Goal: Task Accomplishment & Management: Manage account settings

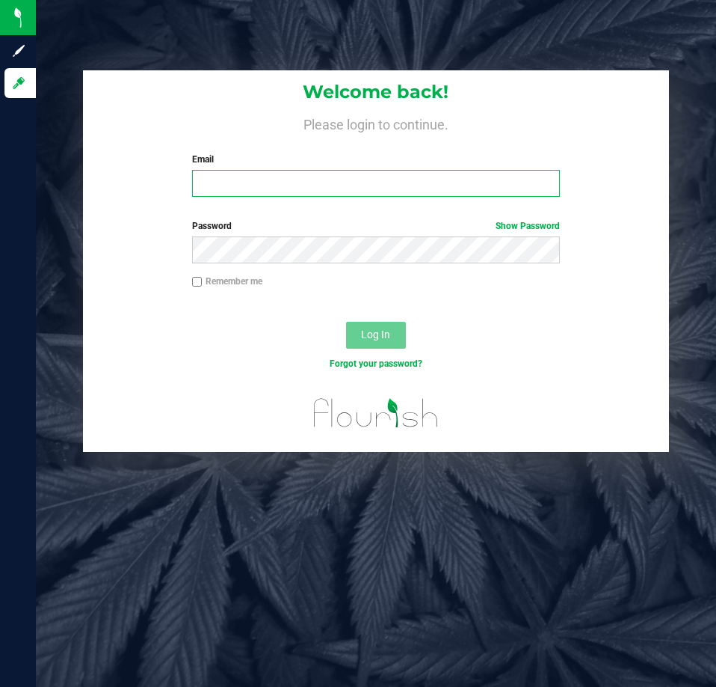
click at [408, 184] on input "Email" at bounding box center [376, 183] width 368 height 27
type input "jskaggs@liveparallel.com"
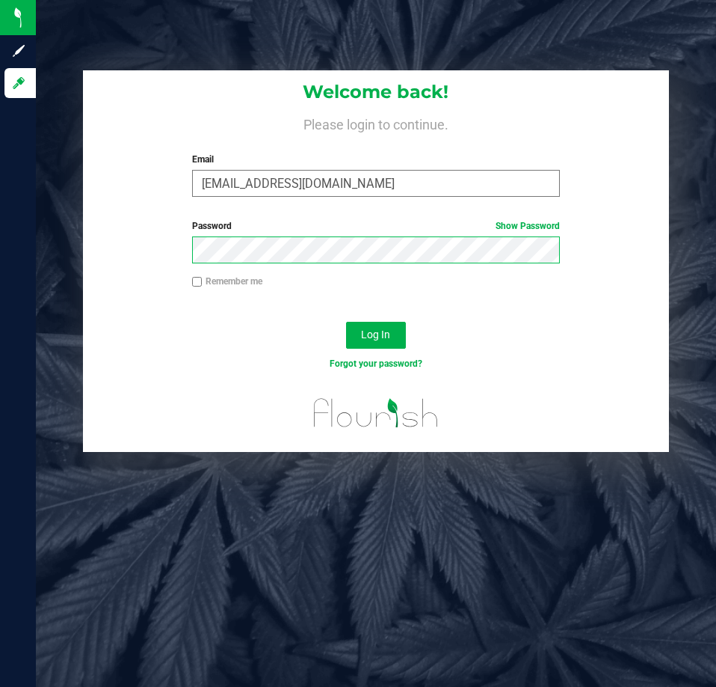
click at [346, 322] on button "Log In" at bounding box center [376, 335] width 60 height 27
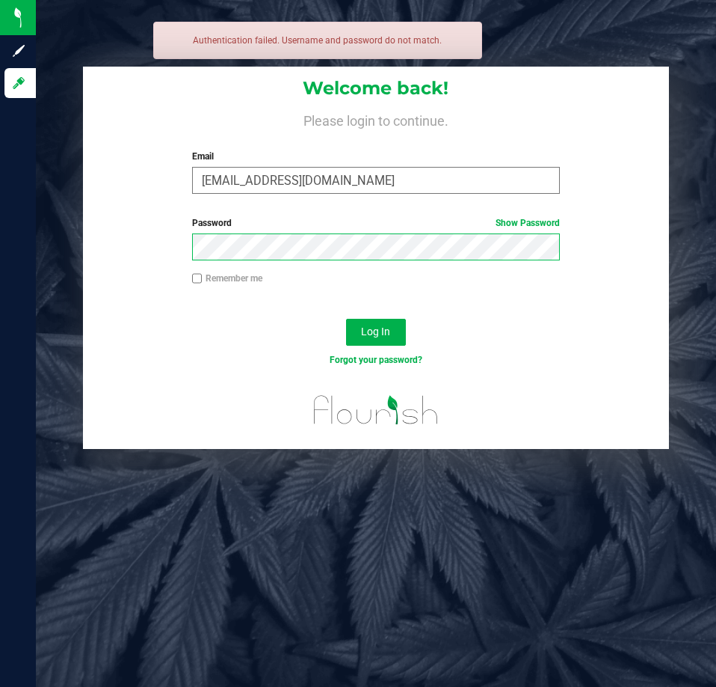
click at [346, 319] on button "Log In" at bounding box center [376, 332] width 60 height 27
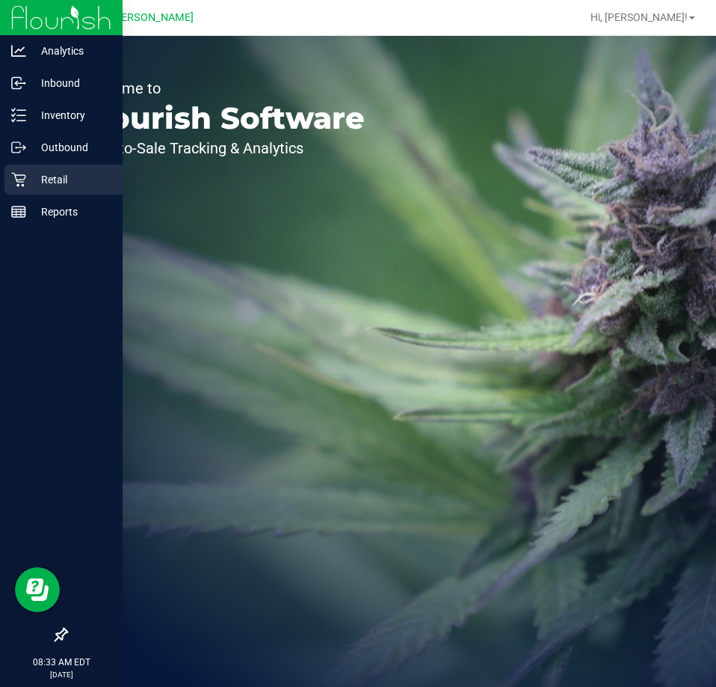
click at [25, 190] on div "Retail" at bounding box center [63, 180] width 118 height 30
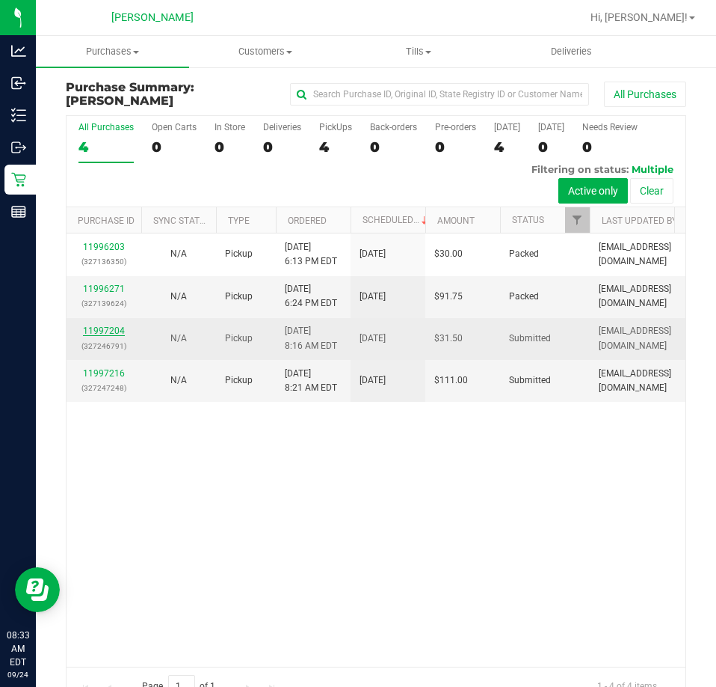
click at [99, 336] on link "11997204" at bounding box center [104, 330] width 42 height 10
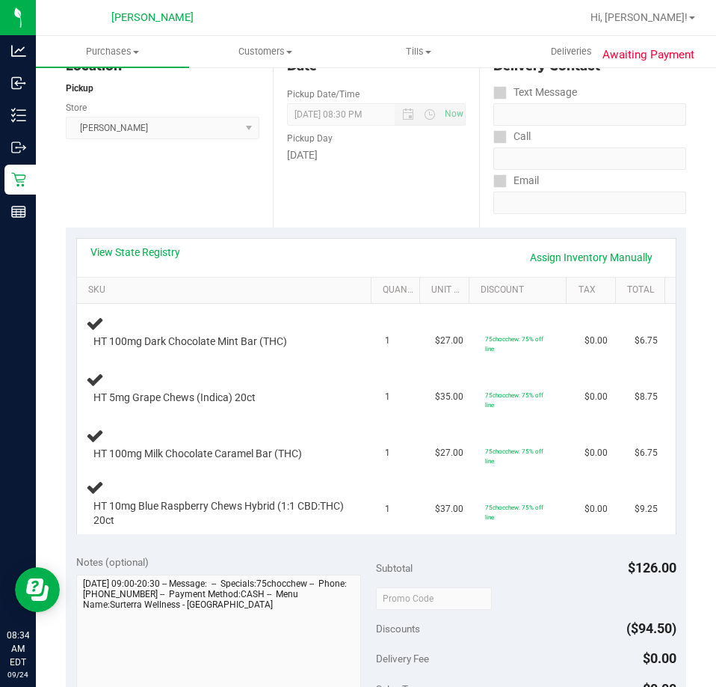
scroll to position [174, 0]
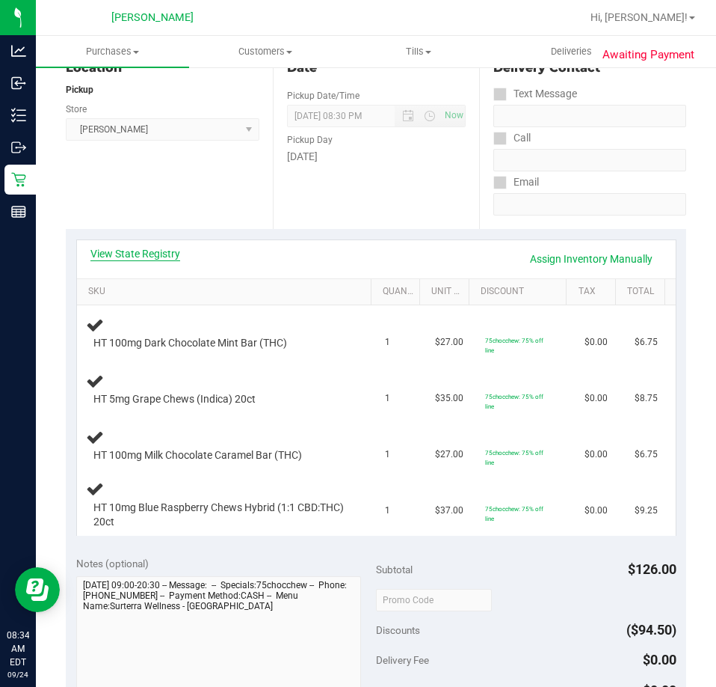
click at [164, 258] on link "View State Registry" at bounding box center [135, 253] width 90 height 15
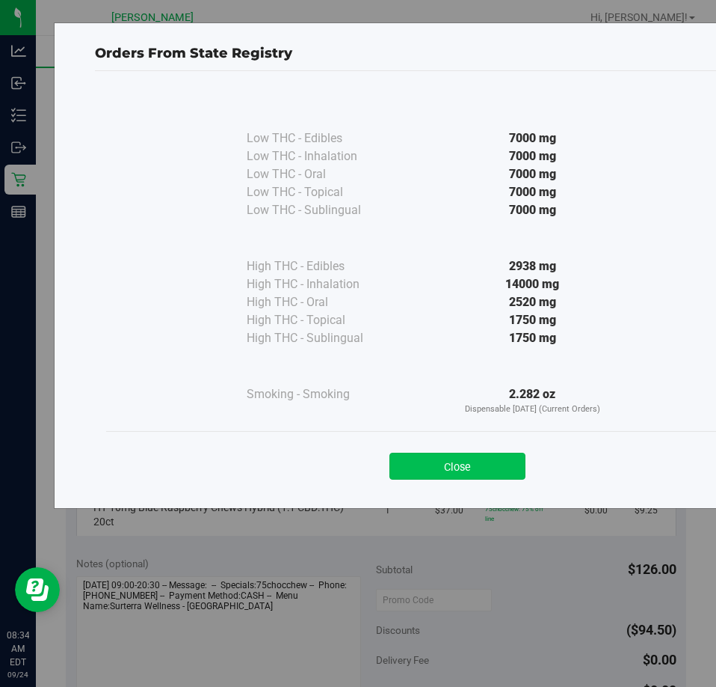
click at [496, 466] on button "Close" at bounding box center [458, 465] width 136 height 27
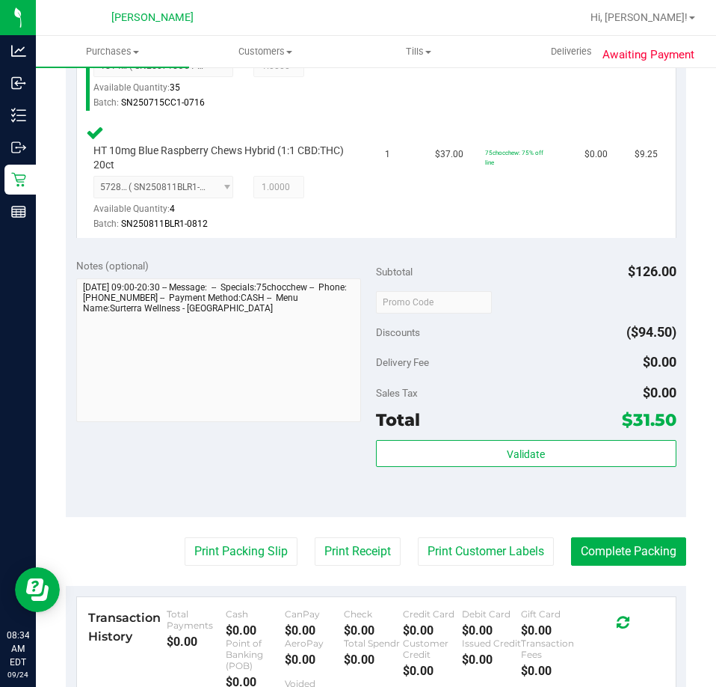
scroll to position [685, 0]
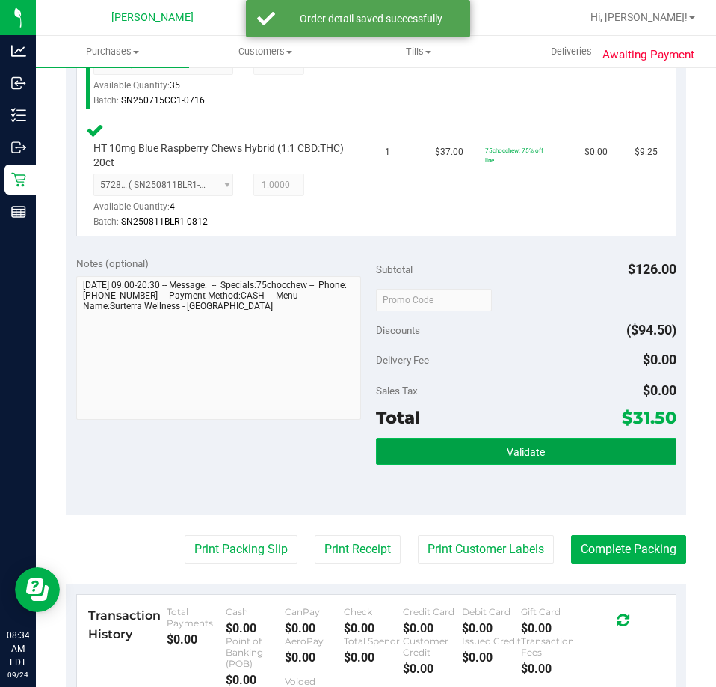
click at [567, 463] on button "Validate" at bounding box center [526, 450] width 301 height 27
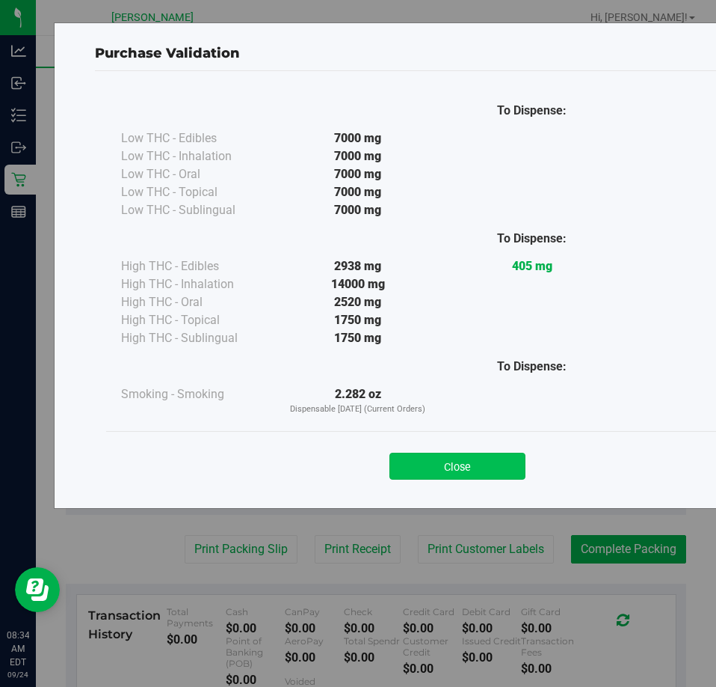
click at [441, 462] on button "Close" at bounding box center [458, 465] width 136 height 27
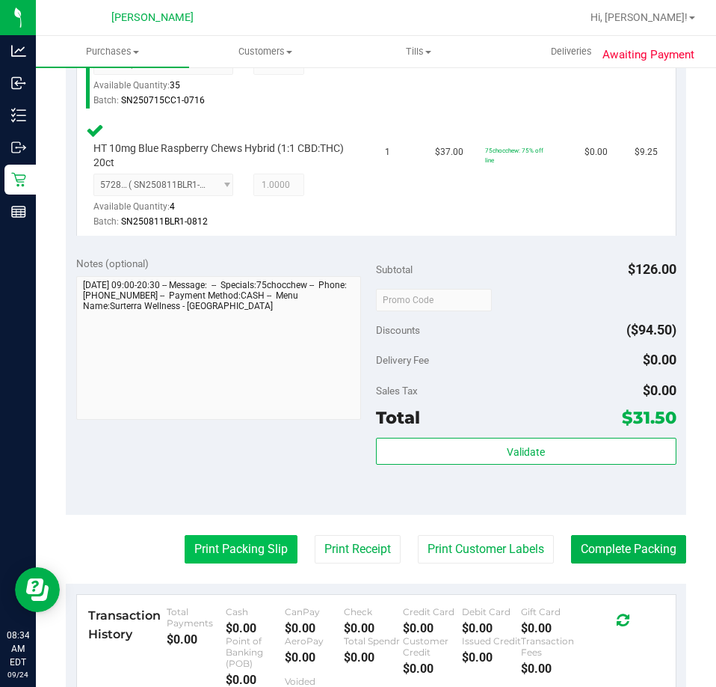
click at [260, 550] on button "Print Packing Slip" at bounding box center [241, 549] width 113 height 28
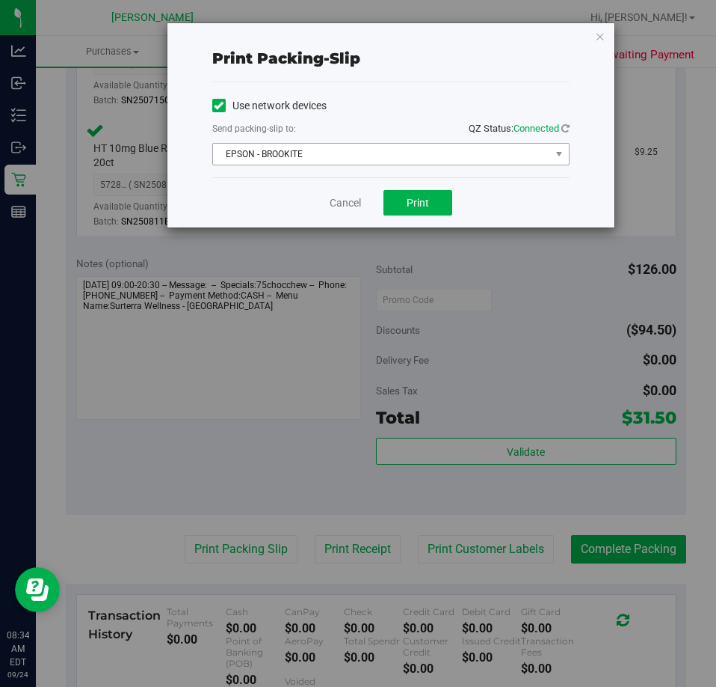
click at [320, 153] on span "EPSON - BROOKITE" at bounding box center [381, 154] width 337 height 21
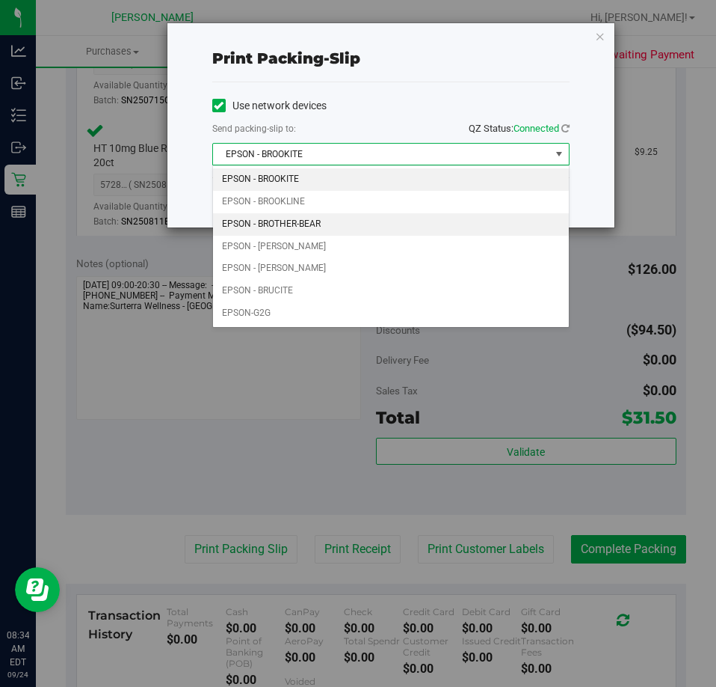
click at [324, 228] on li "EPSON - BROTHER-BEAR" at bounding box center [391, 224] width 356 height 22
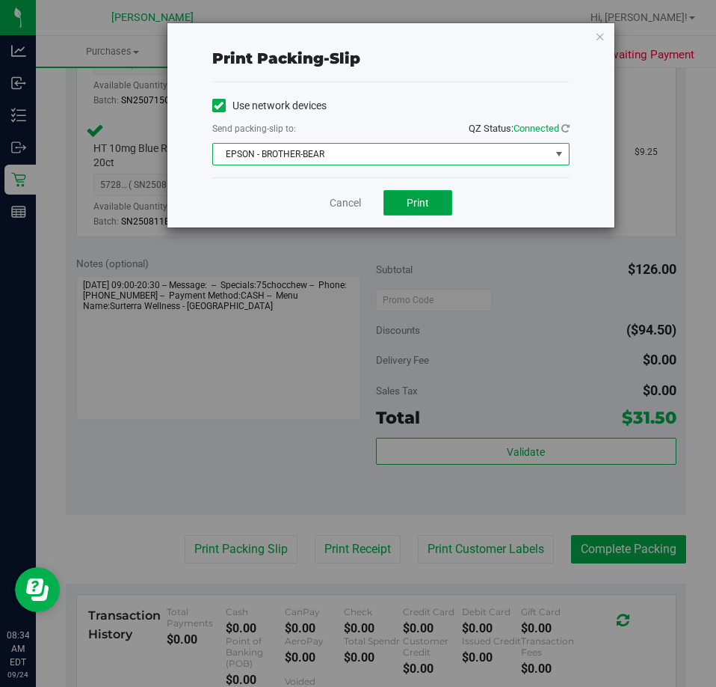
click at [412, 211] on button "Print" at bounding box center [418, 202] width 69 height 25
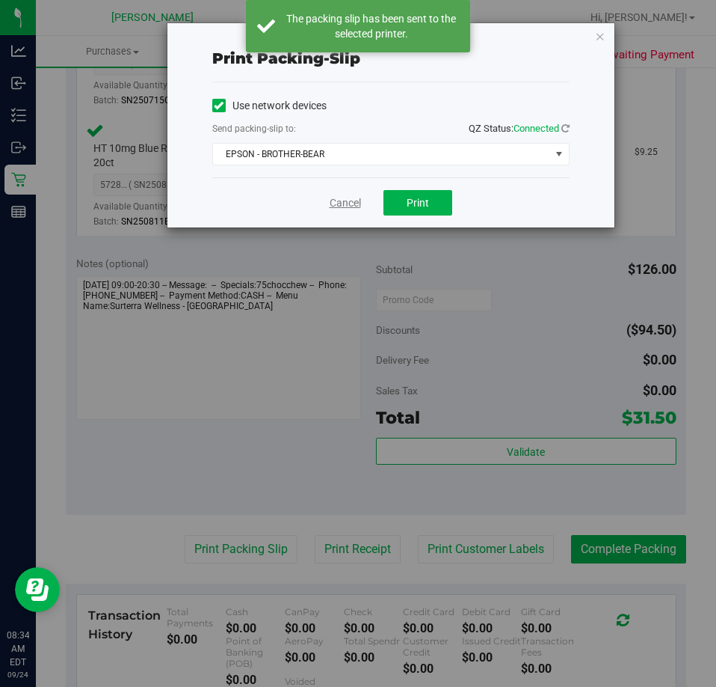
click at [339, 201] on link "Cancel" at bounding box center [345, 203] width 31 height 16
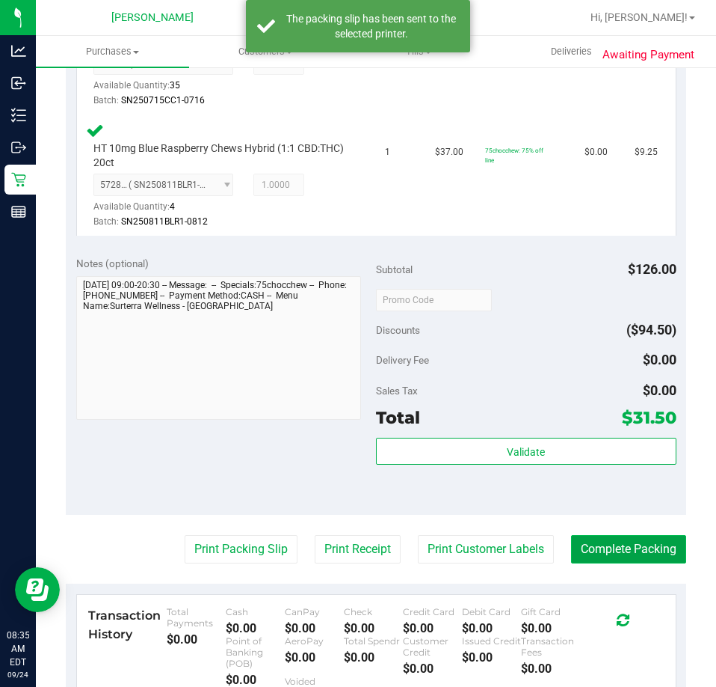
click at [636, 538] on button "Complete Packing" at bounding box center [628, 549] width 115 height 28
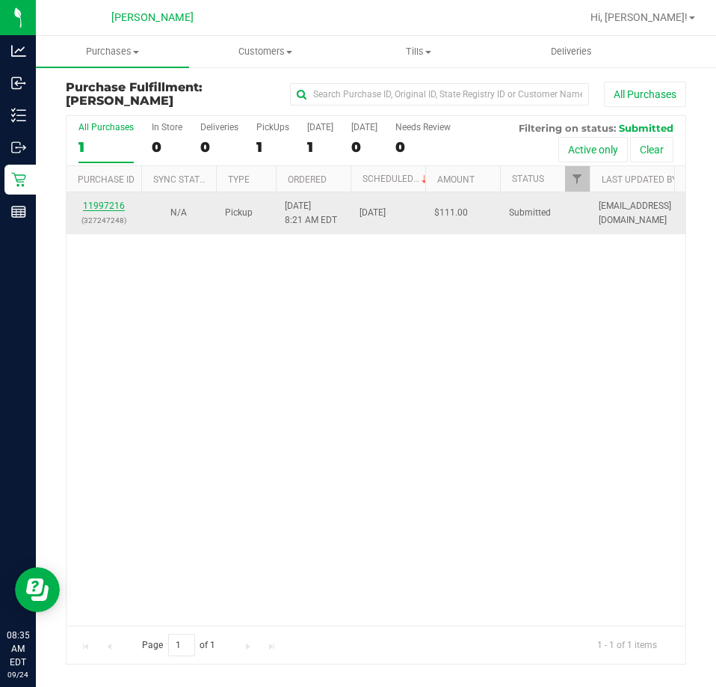
click at [112, 209] on link "11997216" at bounding box center [104, 205] width 42 height 10
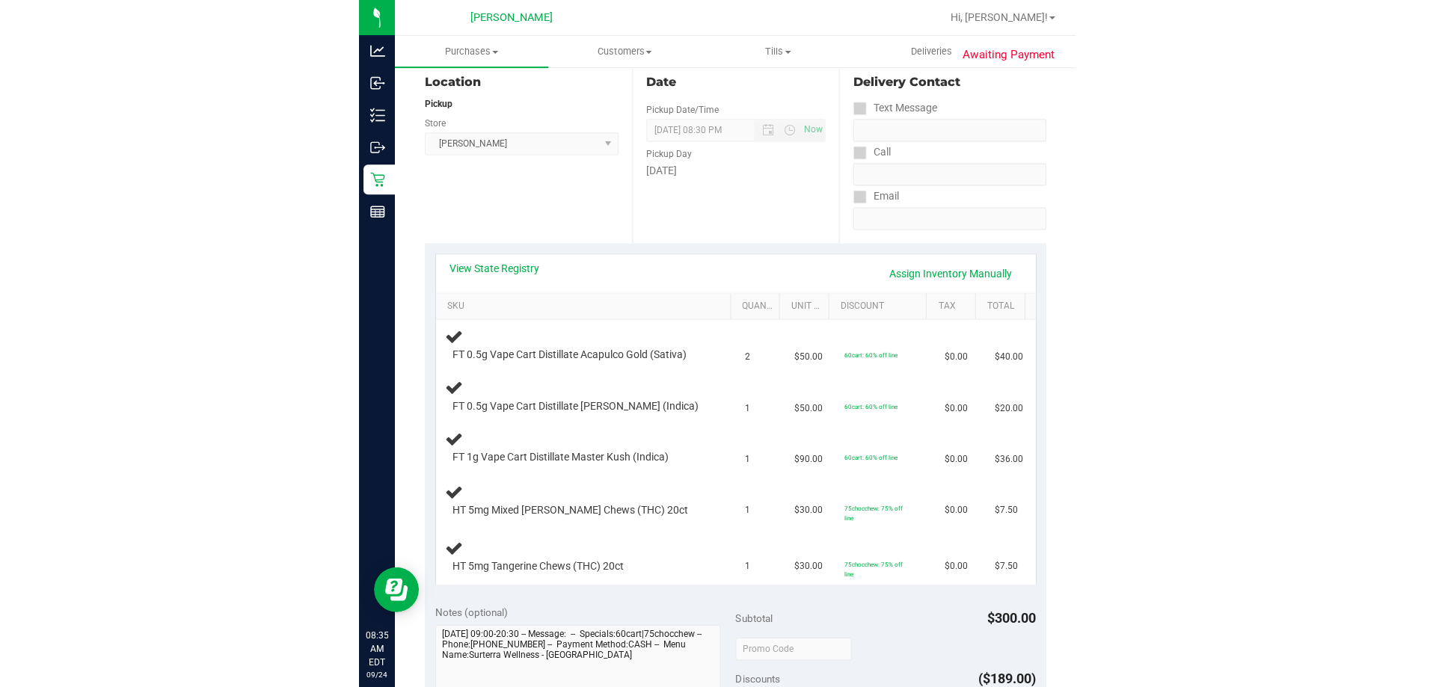
scroll to position [162, 0]
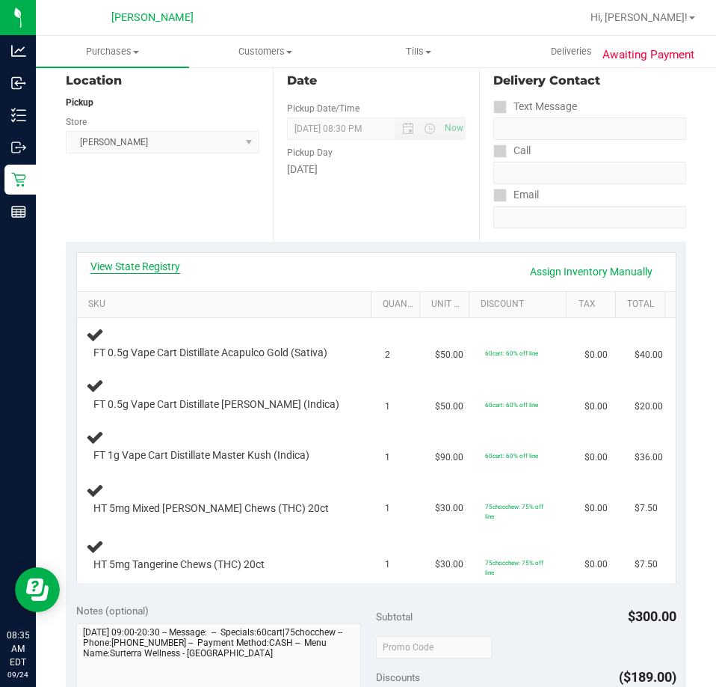
click at [150, 266] on link "View State Registry" at bounding box center [135, 266] width 90 height 15
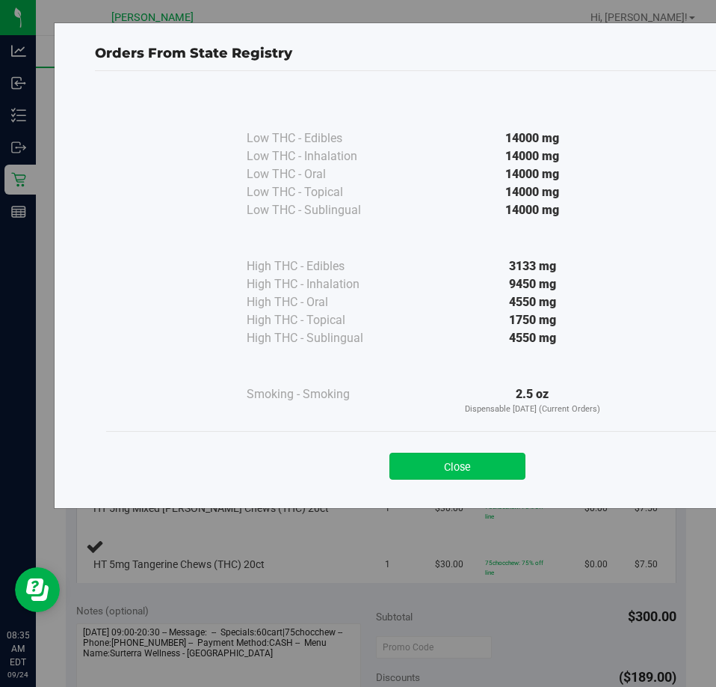
click at [504, 467] on button "Close" at bounding box center [458, 465] width 136 height 27
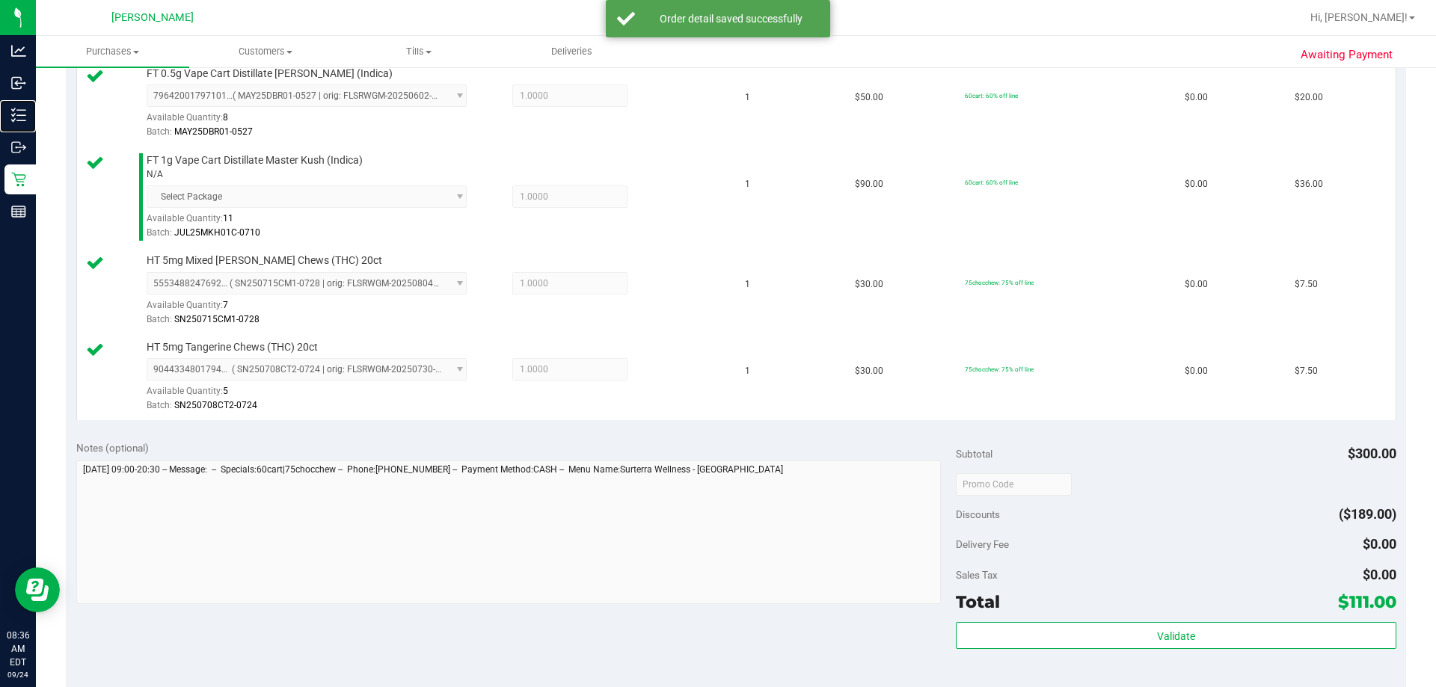
scroll to position [652, 0]
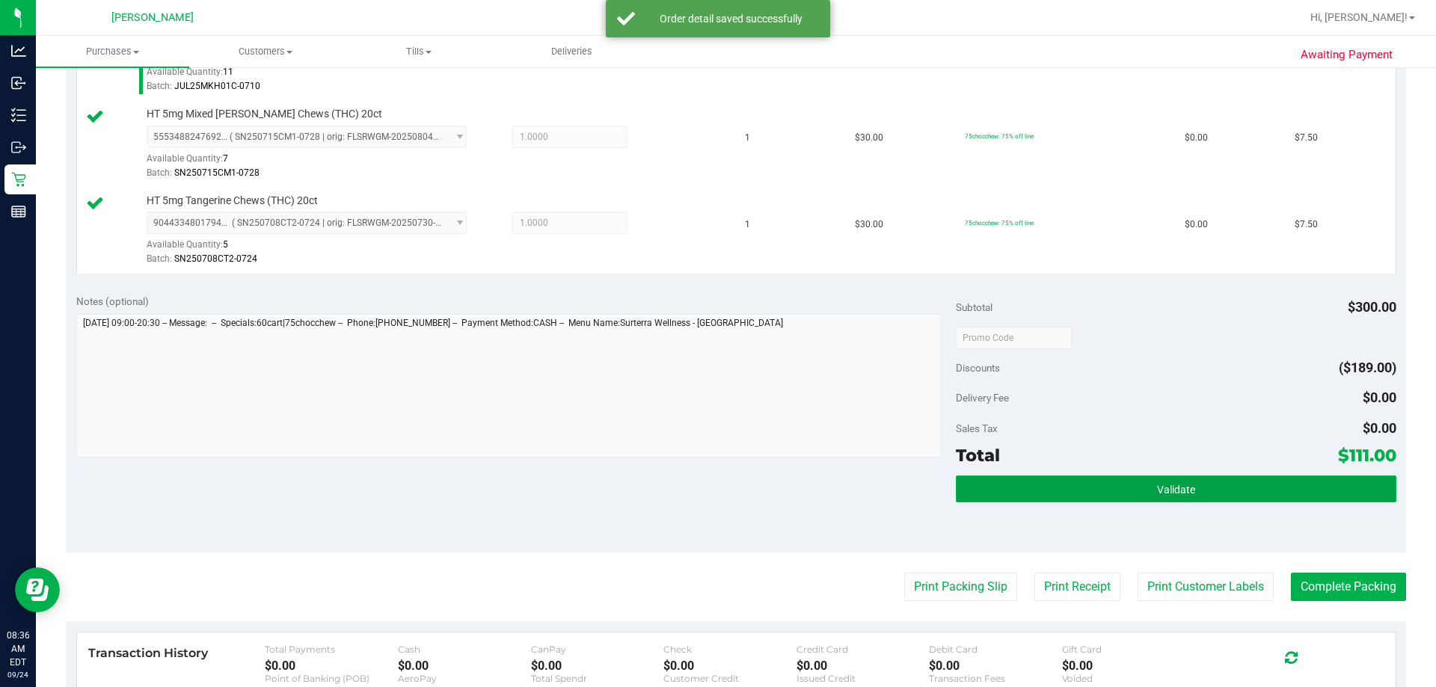
click at [716, 489] on button "Validate" at bounding box center [1176, 489] width 440 height 27
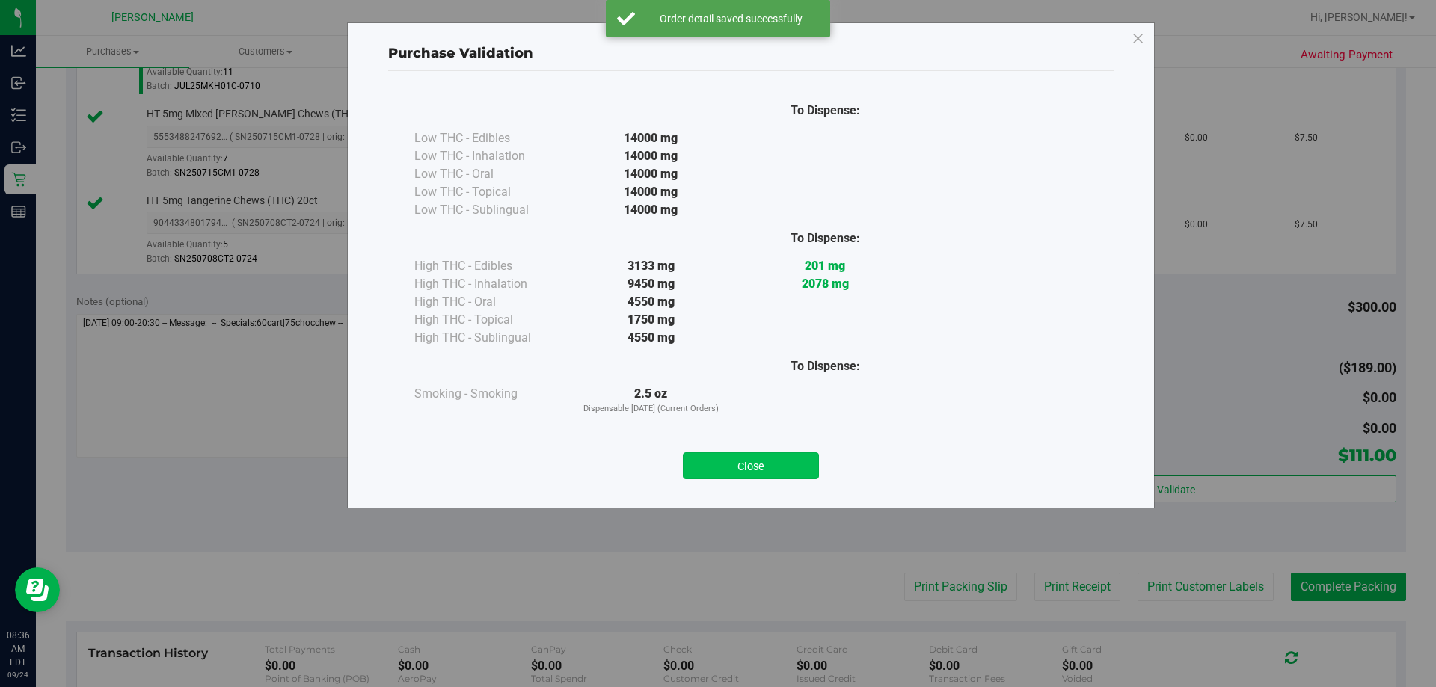
click at [716, 463] on button "Close" at bounding box center [751, 465] width 136 height 27
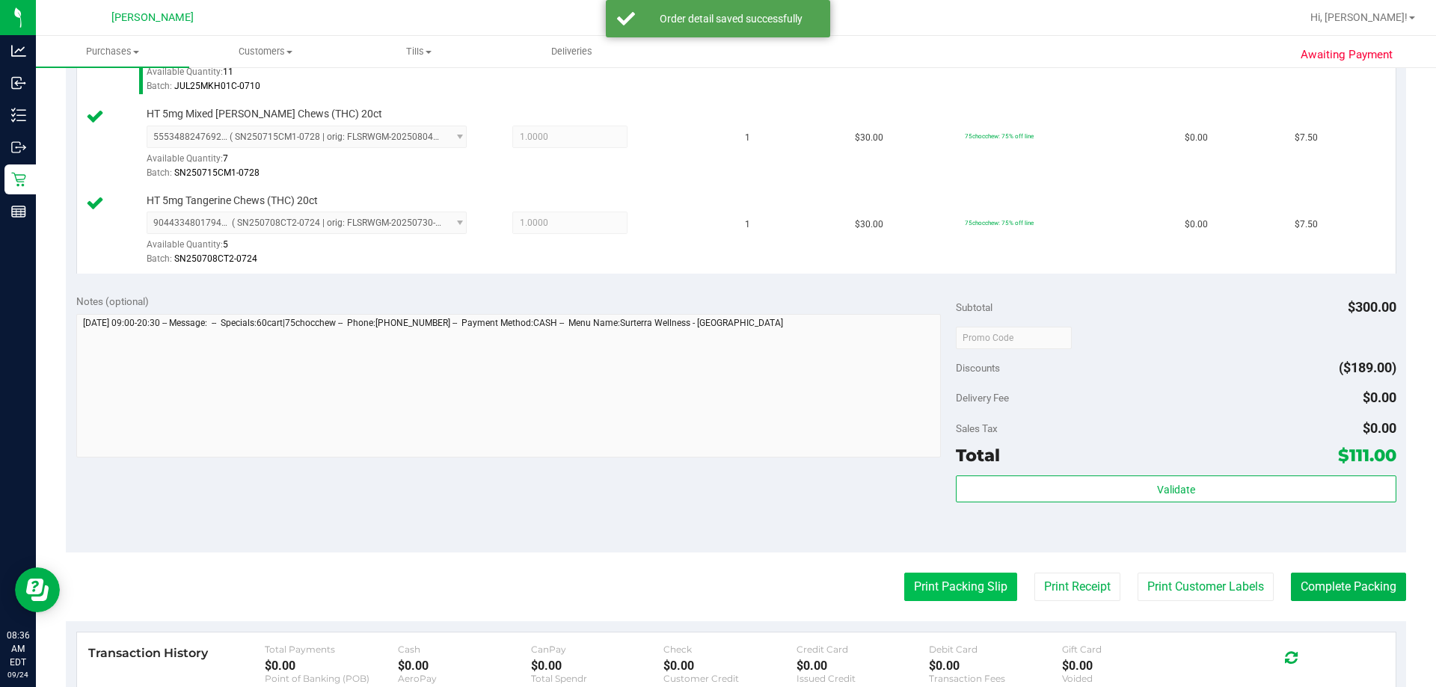
click at [716, 583] on button "Print Packing Slip" at bounding box center [960, 587] width 113 height 28
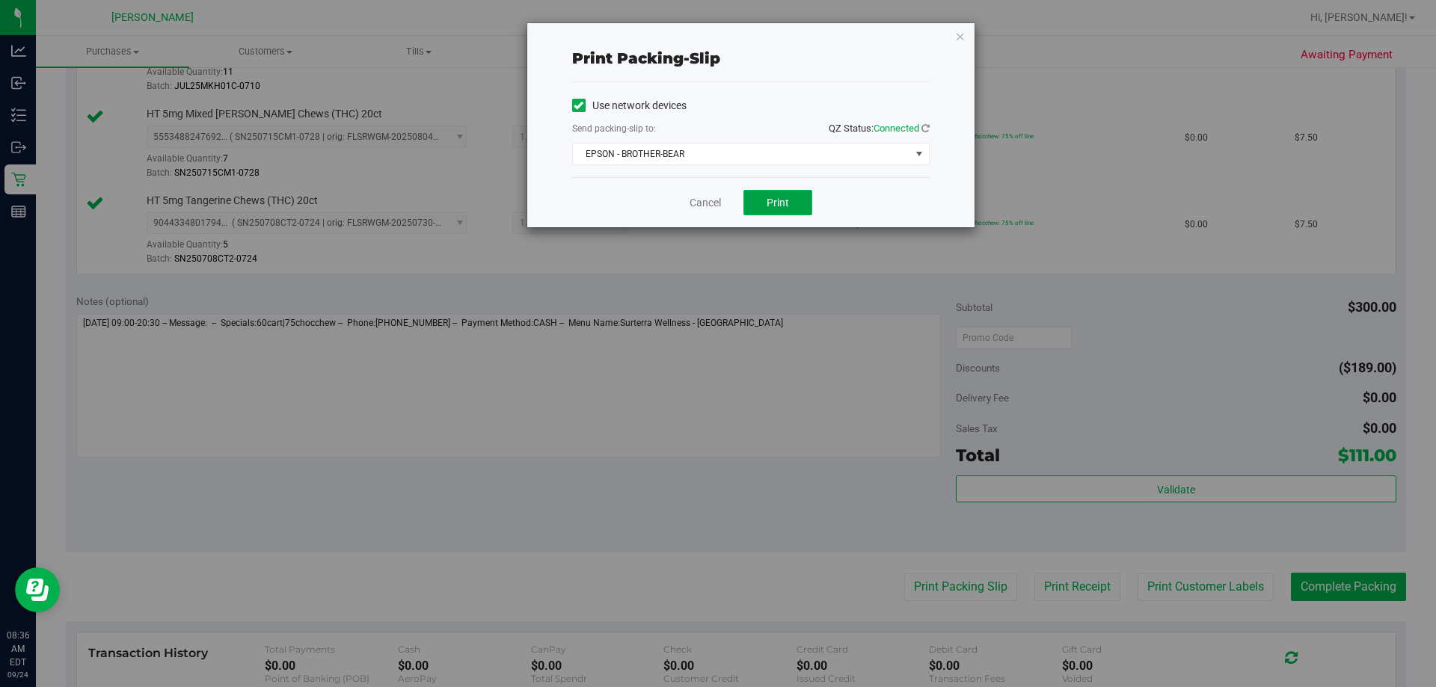
click at [716, 204] on span "Print" at bounding box center [778, 203] width 22 height 12
click at [696, 201] on link "Cancel" at bounding box center [705, 203] width 31 height 16
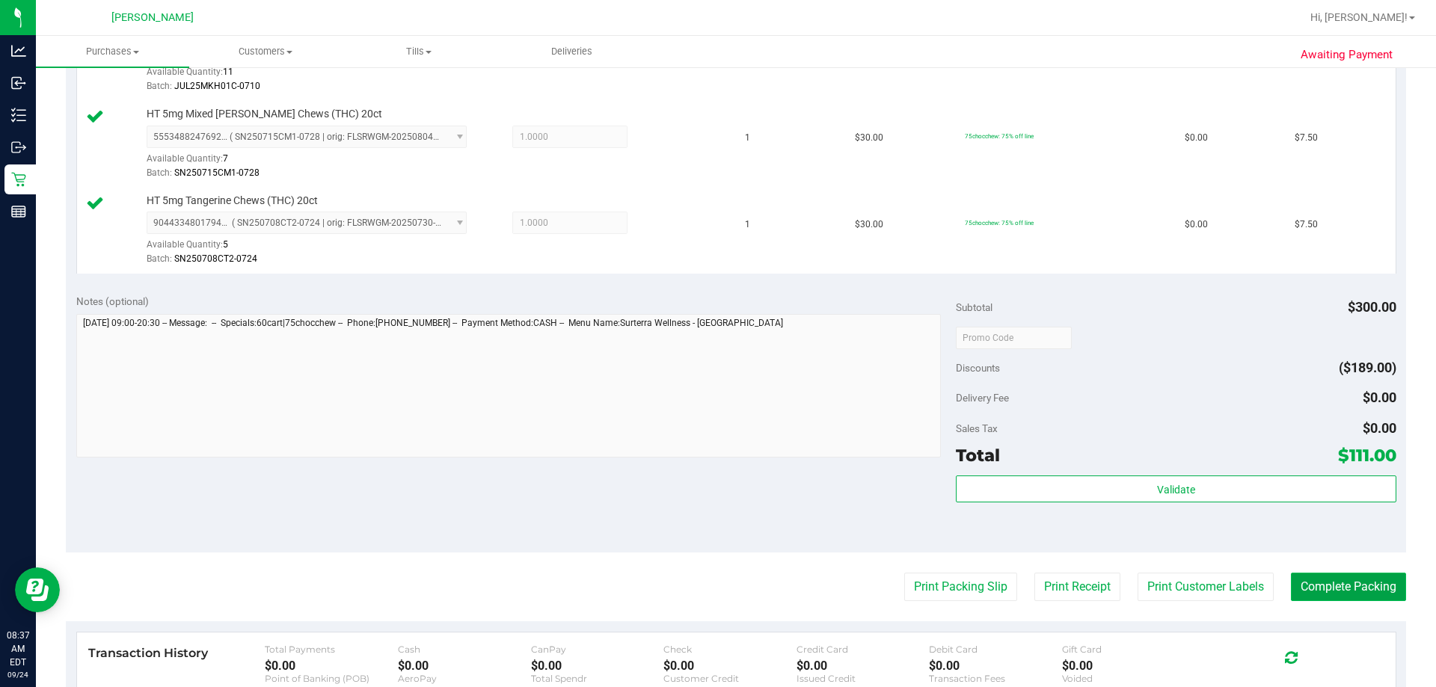
click at [716, 597] on button "Complete Packing" at bounding box center [1348, 587] width 115 height 28
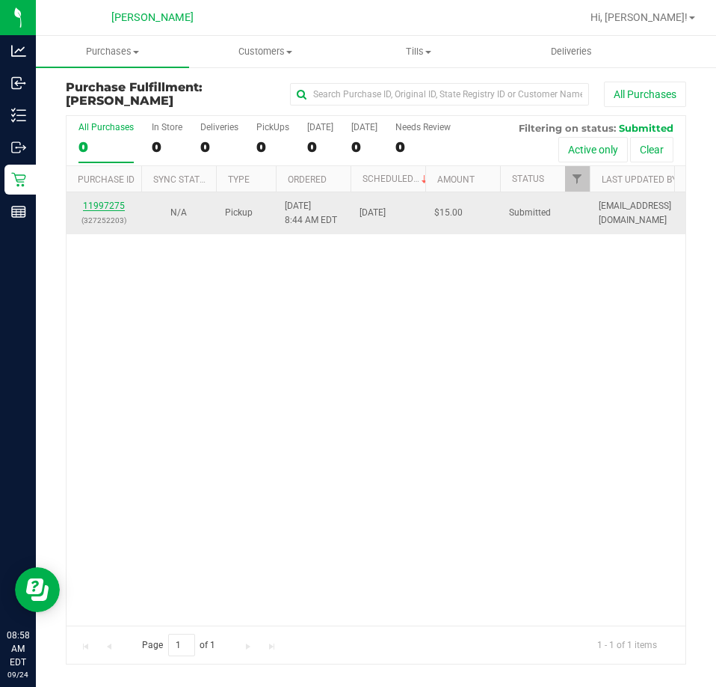
click at [105, 201] on link "11997275" at bounding box center [104, 205] width 42 height 10
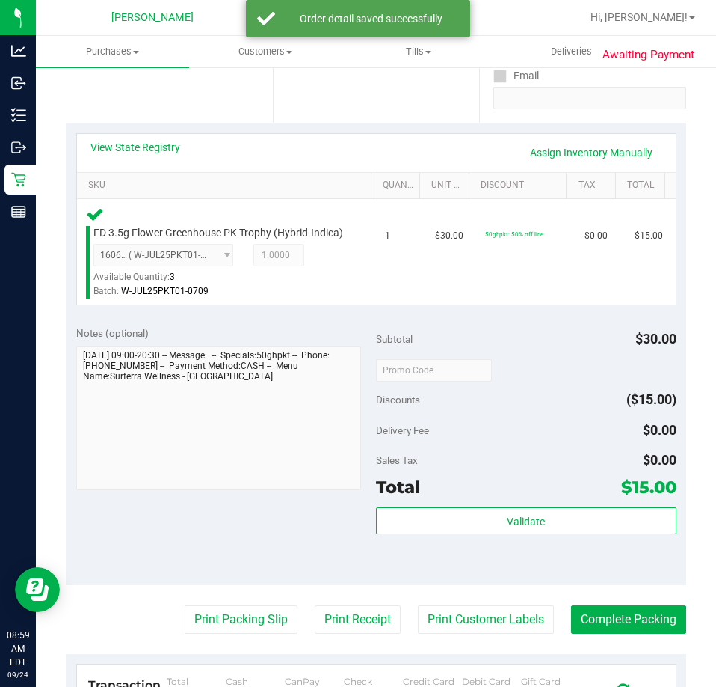
scroll to position [377, 0]
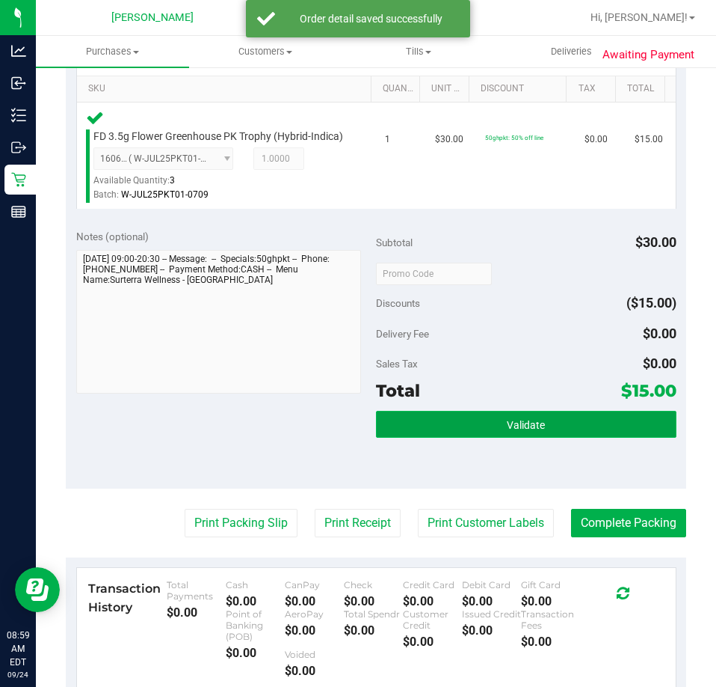
click at [574, 429] on button "Validate" at bounding box center [526, 424] width 301 height 27
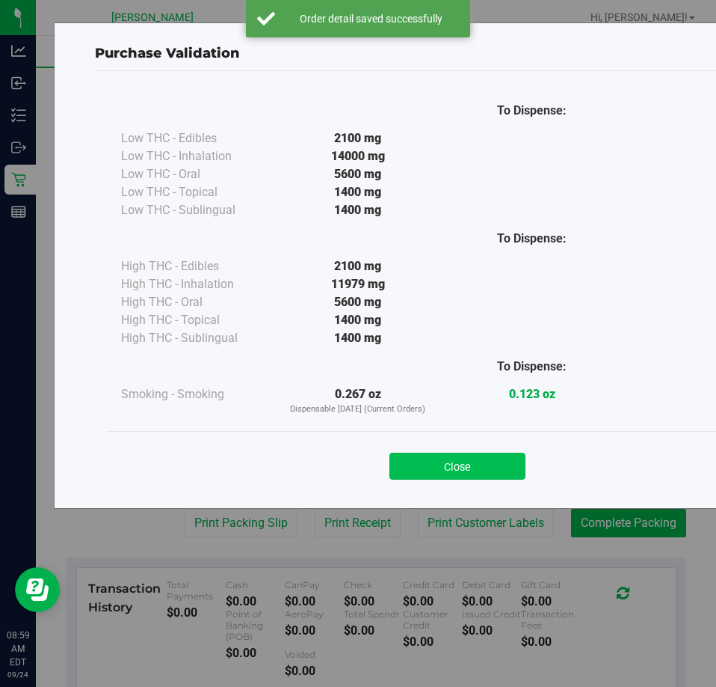
click at [494, 464] on button "Close" at bounding box center [458, 465] width 136 height 27
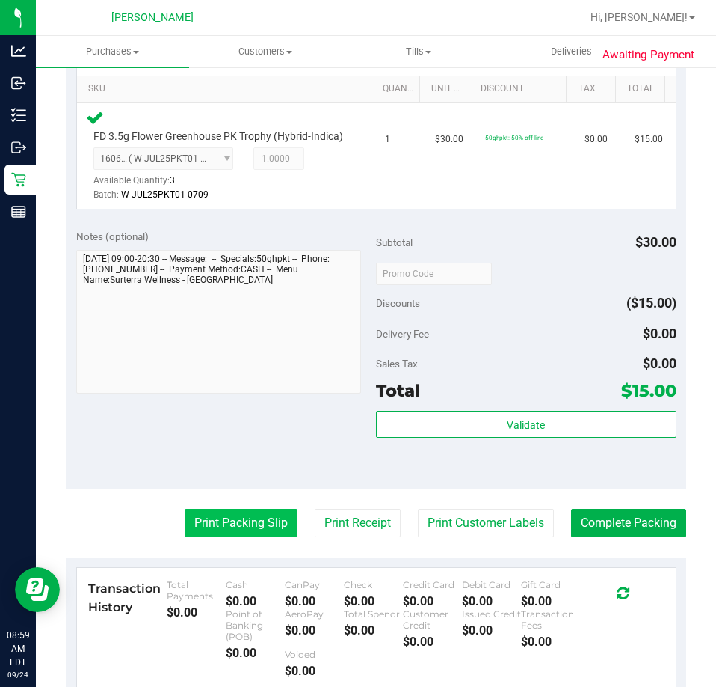
click at [218, 537] on button "Print Packing Slip" at bounding box center [241, 523] width 113 height 28
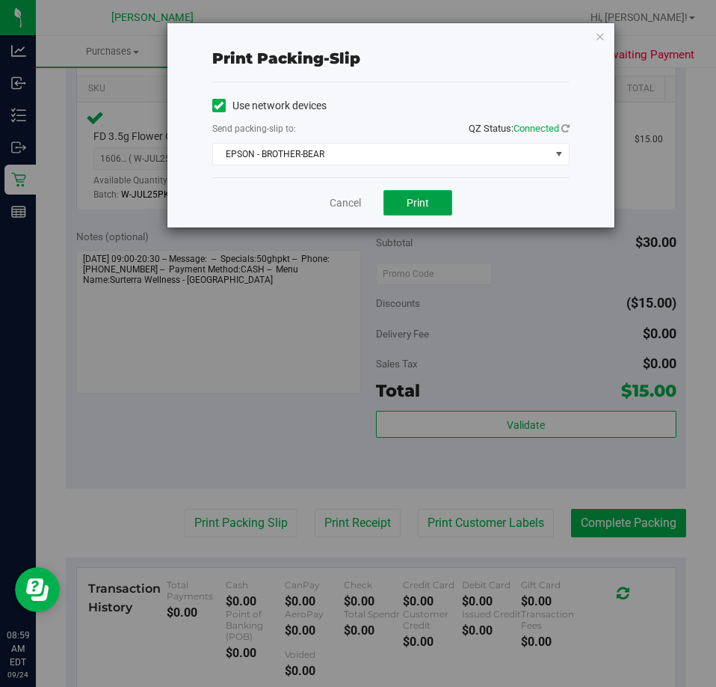
click at [426, 200] on span "Print" at bounding box center [418, 203] width 22 height 12
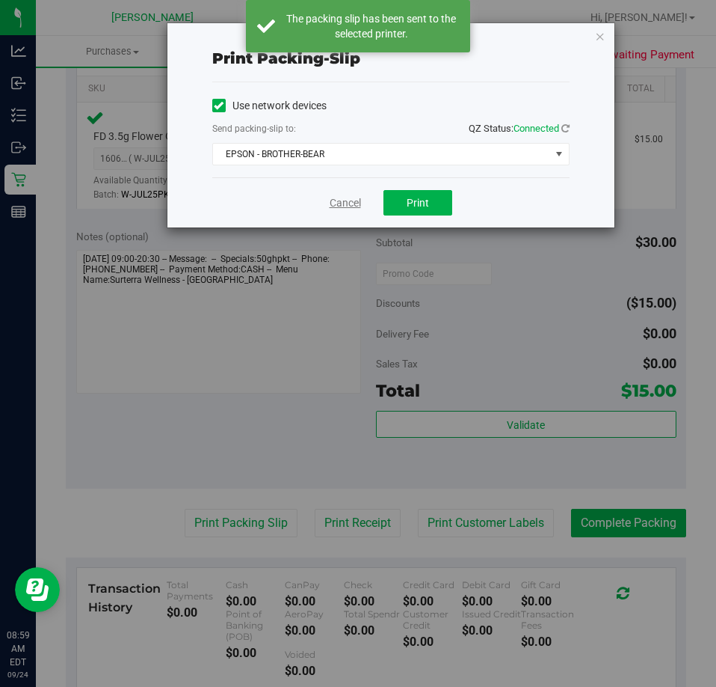
click at [337, 201] on link "Cancel" at bounding box center [345, 203] width 31 height 16
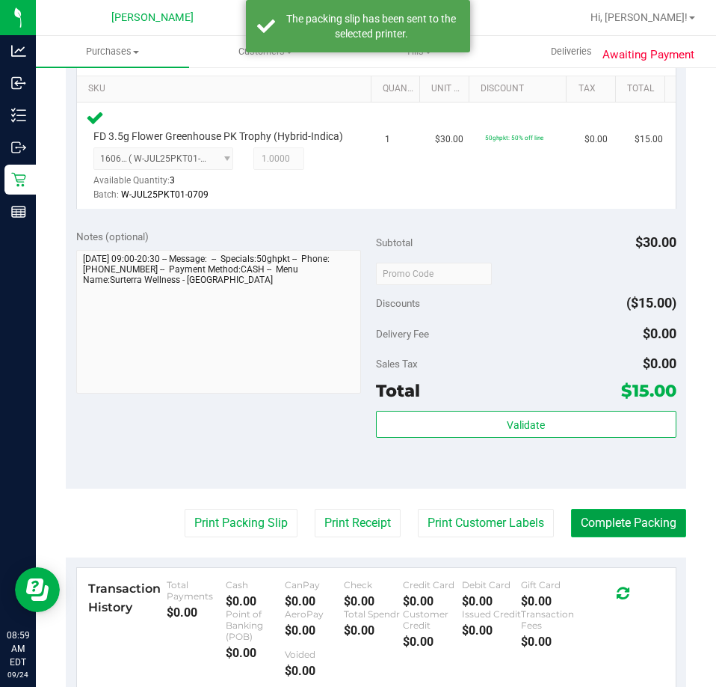
click at [630, 535] on button "Complete Packing" at bounding box center [628, 523] width 115 height 28
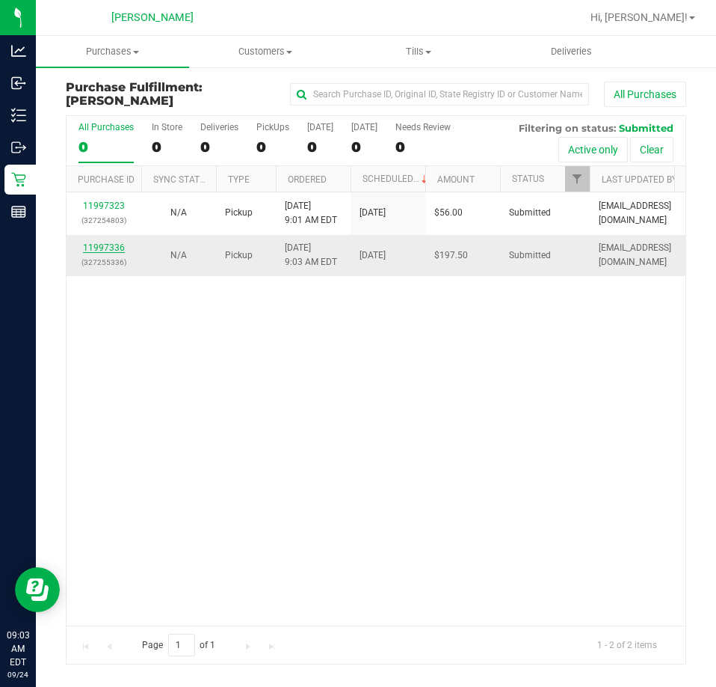
click at [99, 245] on link "11997336" at bounding box center [104, 247] width 42 height 10
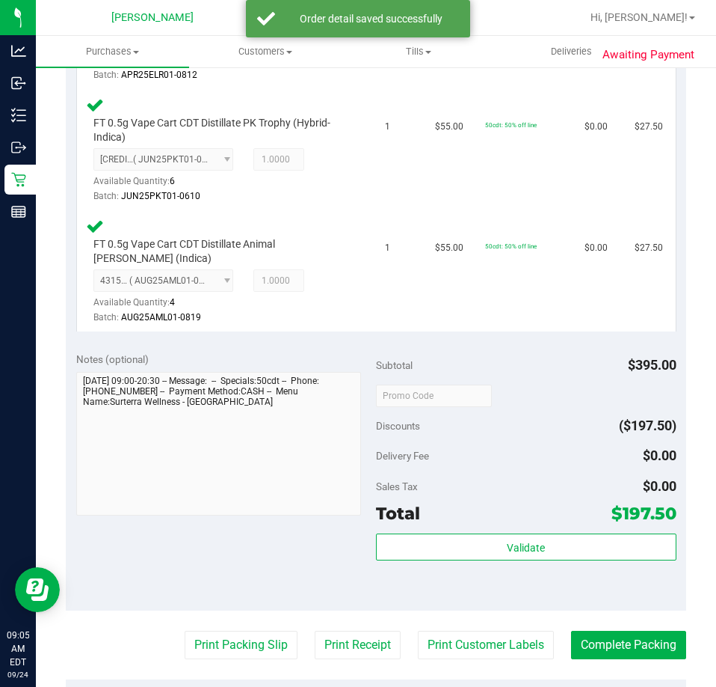
scroll to position [712, 0]
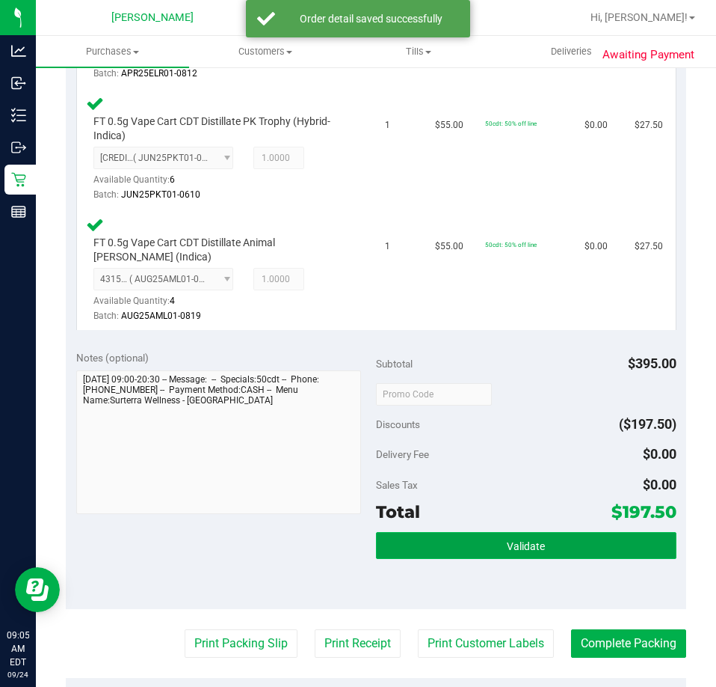
click at [538, 541] on button "Validate" at bounding box center [526, 545] width 301 height 27
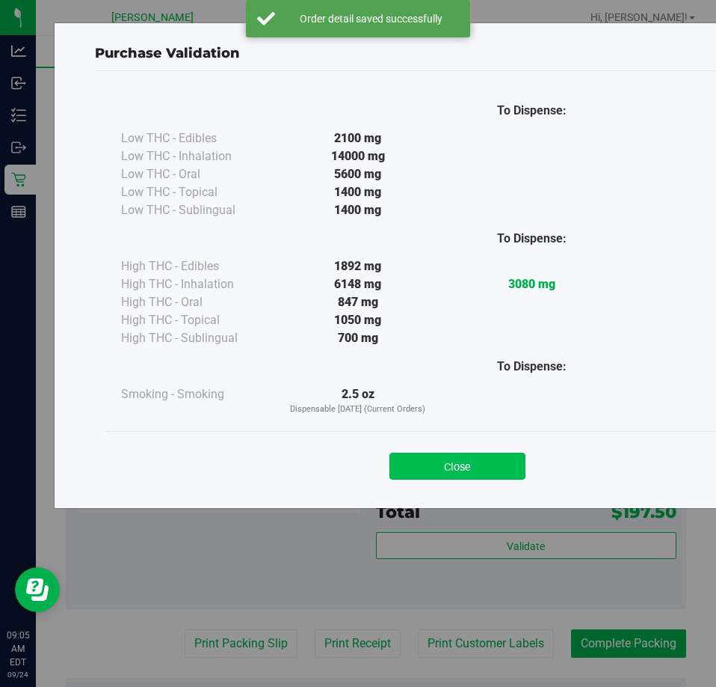
click at [443, 476] on button "Close" at bounding box center [458, 465] width 136 height 27
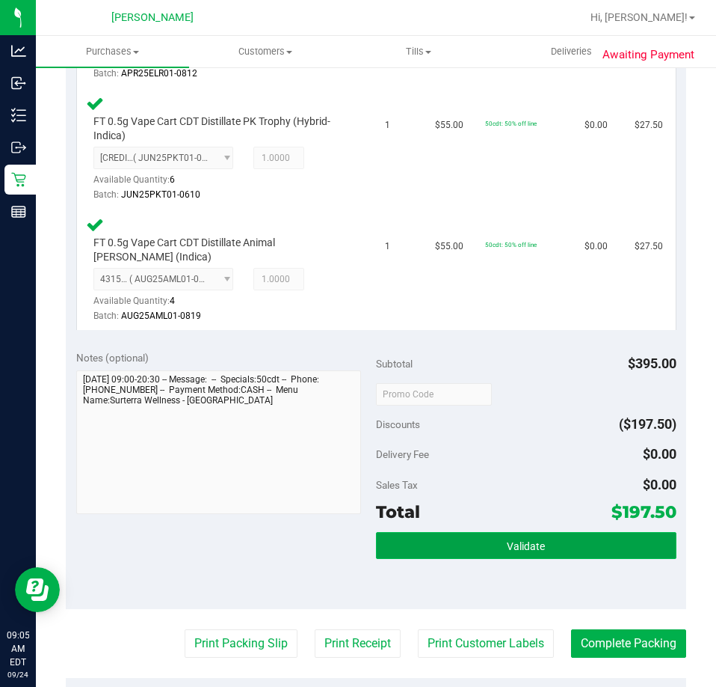
click at [510, 547] on span "Validate" at bounding box center [526, 546] width 38 height 12
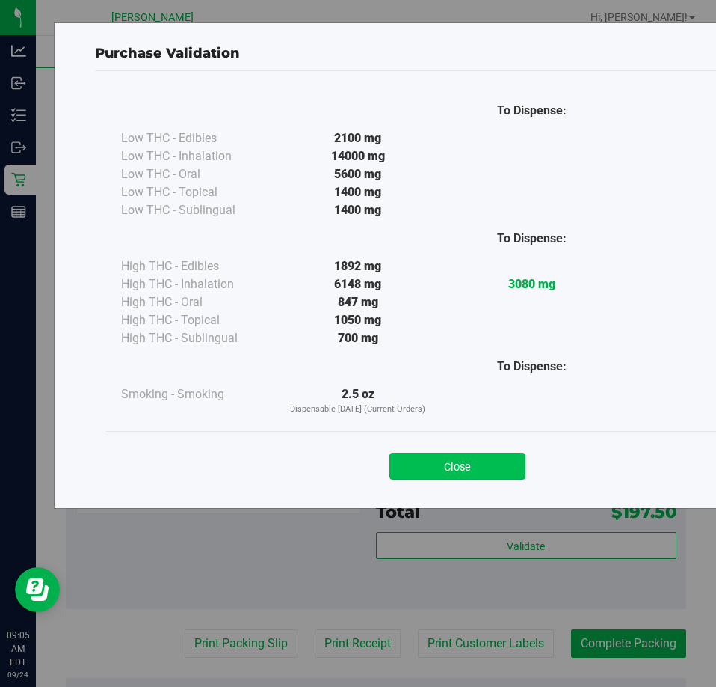
click at [446, 460] on button "Close" at bounding box center [458, 465] width 136 height 27
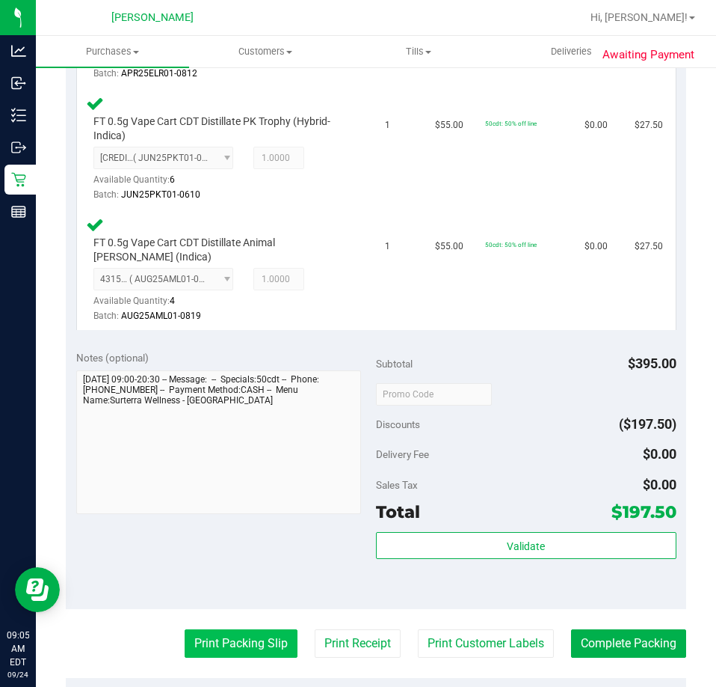
click at [233, 646] on button "Print Packing Slip" at bounding box center [241, 643] width 113 height 28
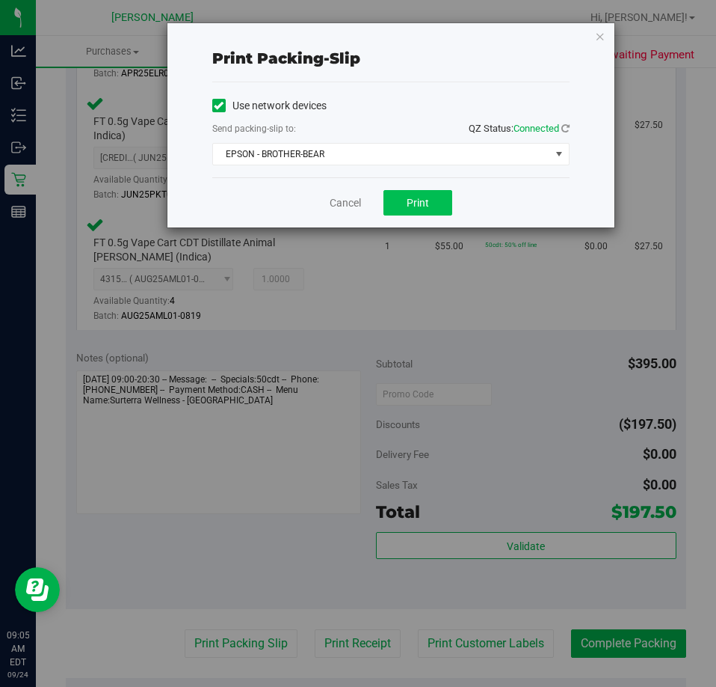
click at [403, 195] on button "Print" at bounding box center [418, 202] width 69 height 25
click at [341, 197] on link "Cancel" at bounding box center [345, 203] width 31 height 16
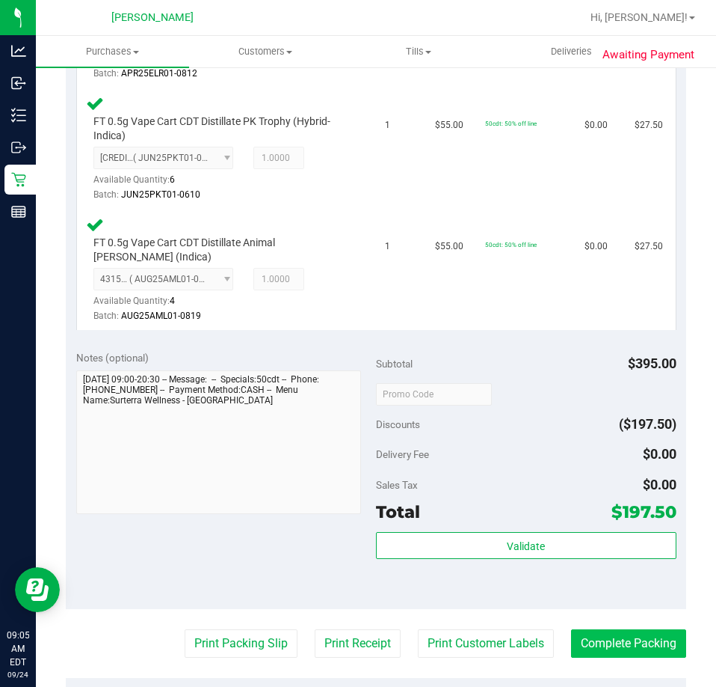
click at [607, 633] on button "Complete Packing" at bounding box center [628, 643] width 115 height 28
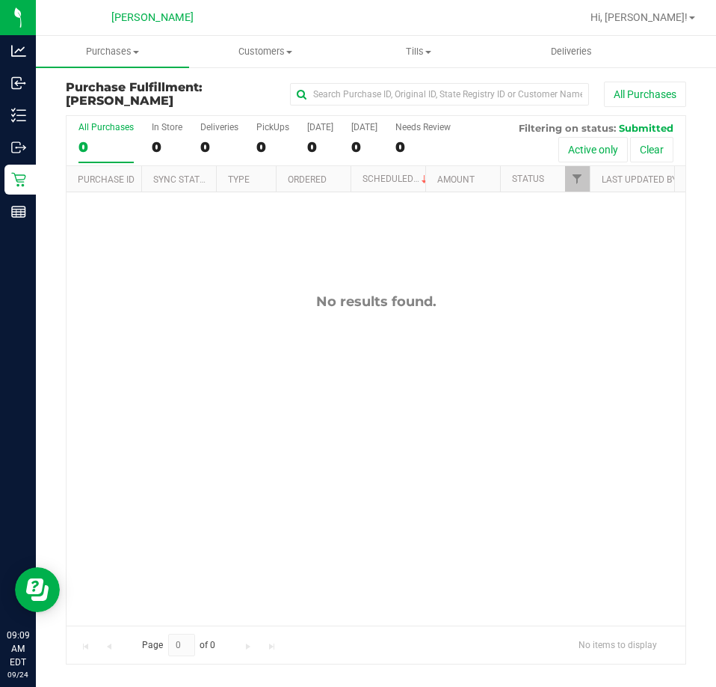
click at [437, 497] on div "No results found." at bounding box center [376, 458] width 619 height 533
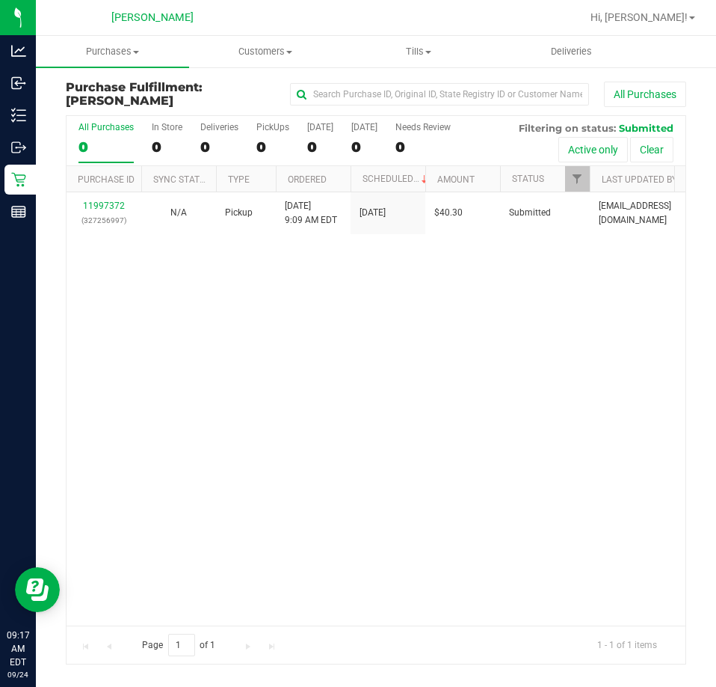
click at [388, 478] on div "11997372 (327256997) N/A Pickup 9/24/2025 9:09 AM EDT 9/24/2025 $40.30 Submitte…" at bounding box center [376, 408] width 619 height 432
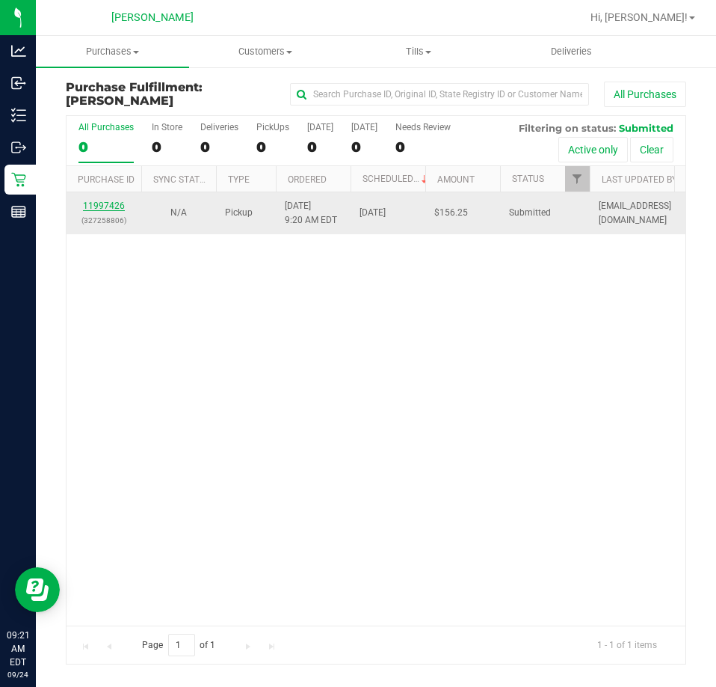
click at [105, 205] on link "11997426" at bounding box center [104, 205] width 42 height 10
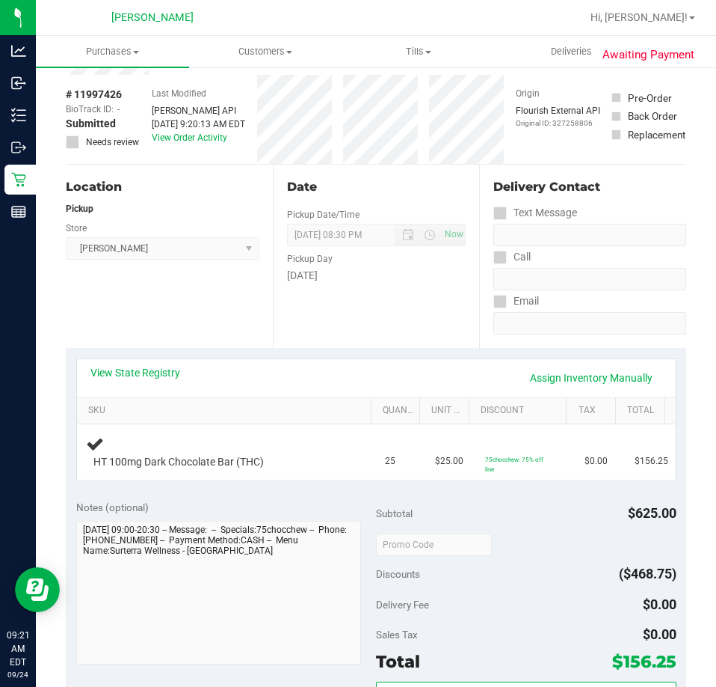
scroll to position [57, 0]
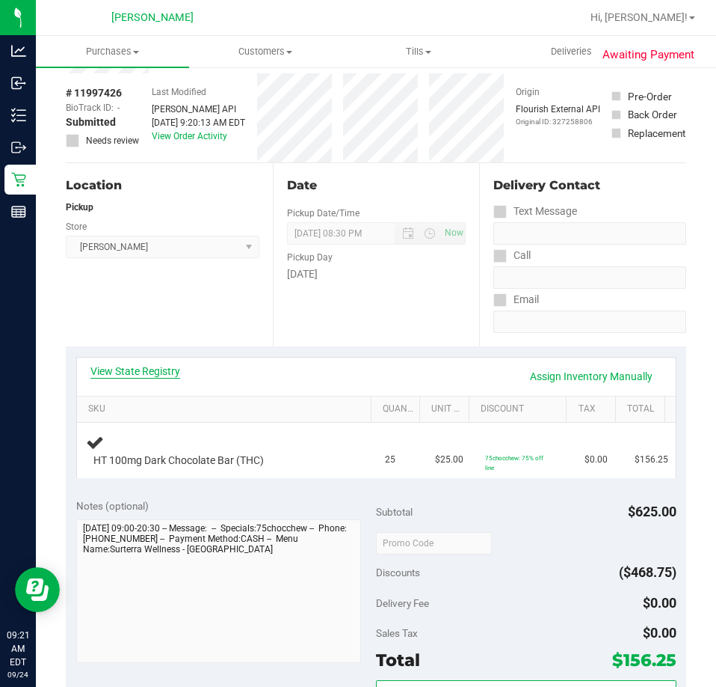
click at [157, 373] on link "View State Registry" at bounding box center [135, 370] width 90 height 15
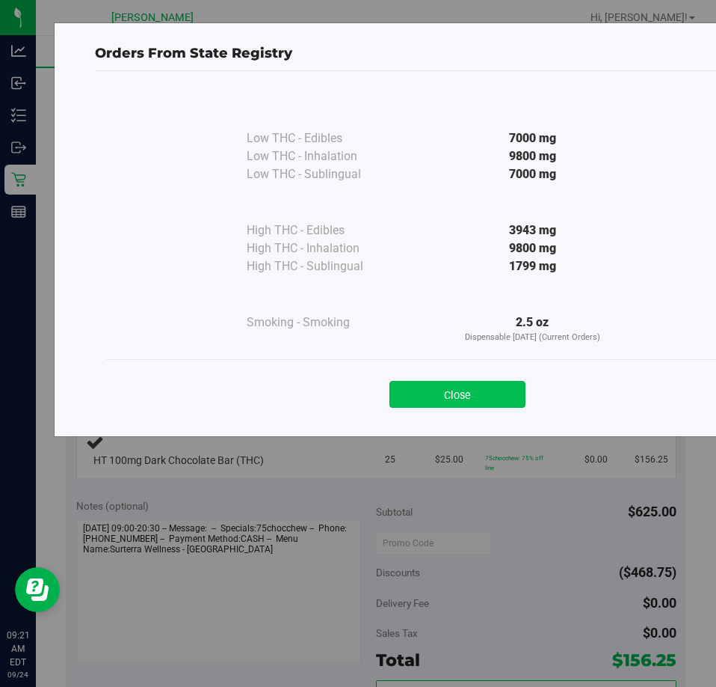
click at [460, 405] on button "Close" at bounding box center [458, 394] width 136 height 27
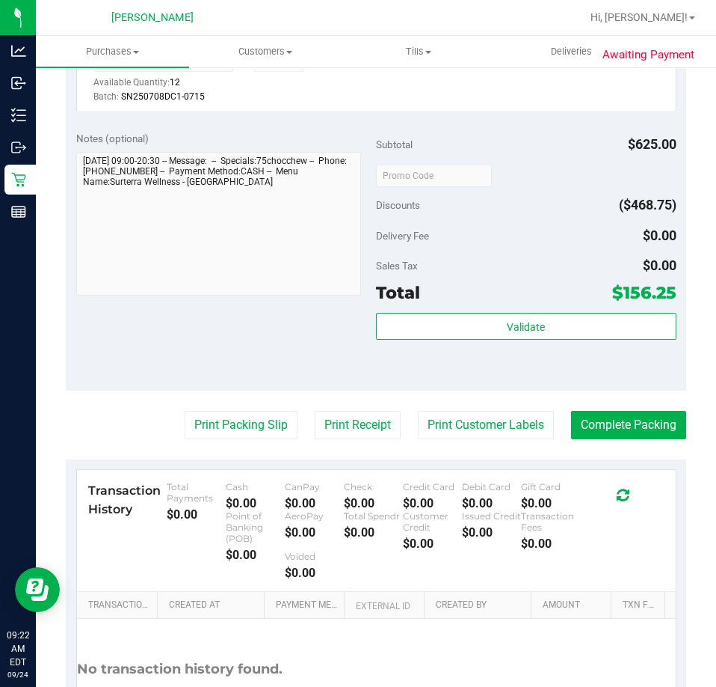
scroll to position [476, 0]
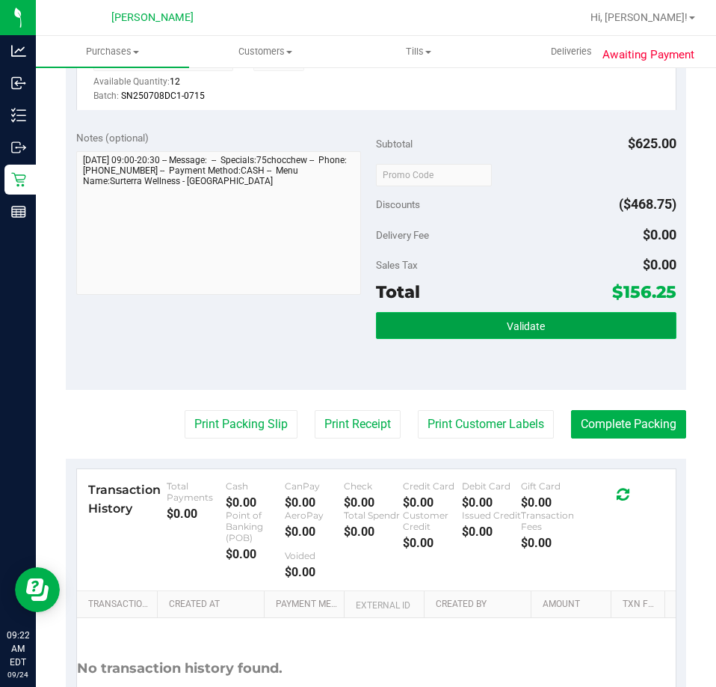
click at [538, 323] on button "Validate" at bounding box center [526, 325] width 301 height 27
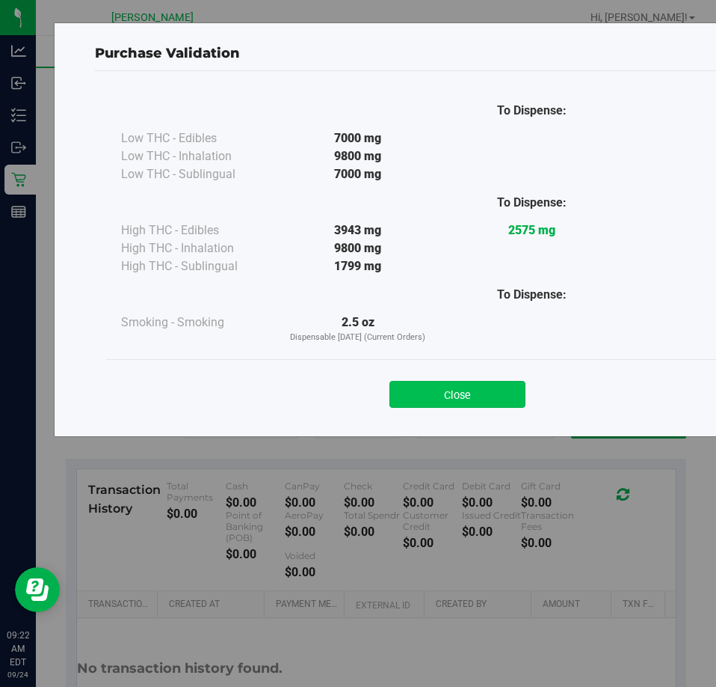
click at [435, 392] on button "Close" at bounding box center [458, 394] width 136 height 27
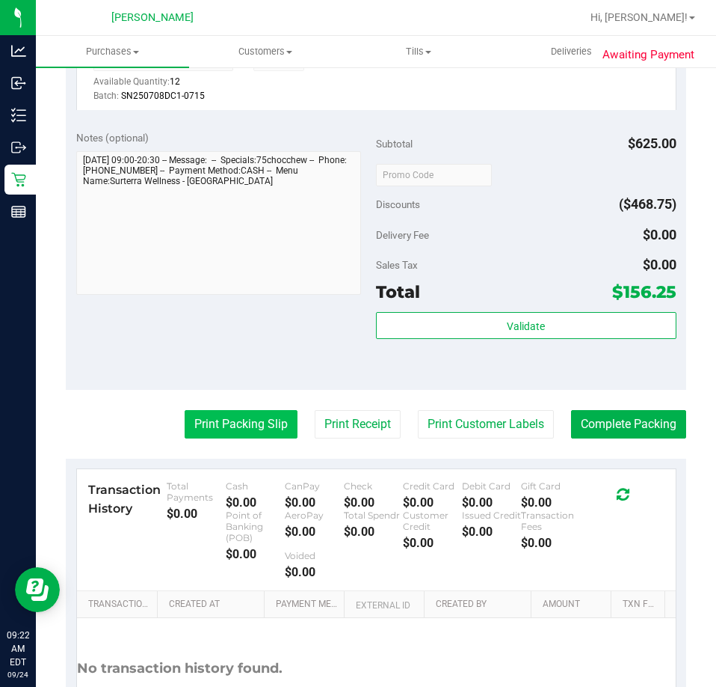
click at [212, 411] on button "Print Packing Slip" at bounding box center [241, 424] width 113 height 28
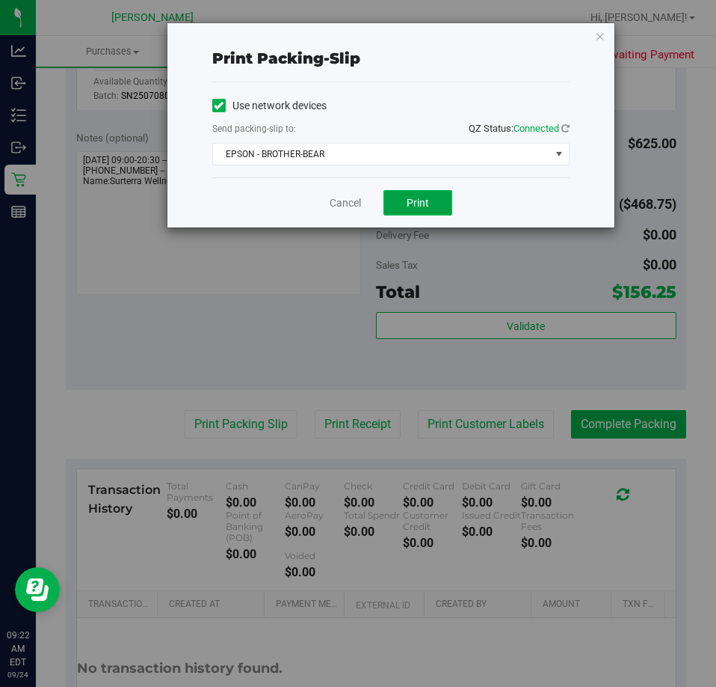
click at [411, 212] on button "Print" at bounding box center [418, 202] width 69 height 25
click at [350, 202] on link "Cancel" at bounding box center [345, 203] width 31 height 16
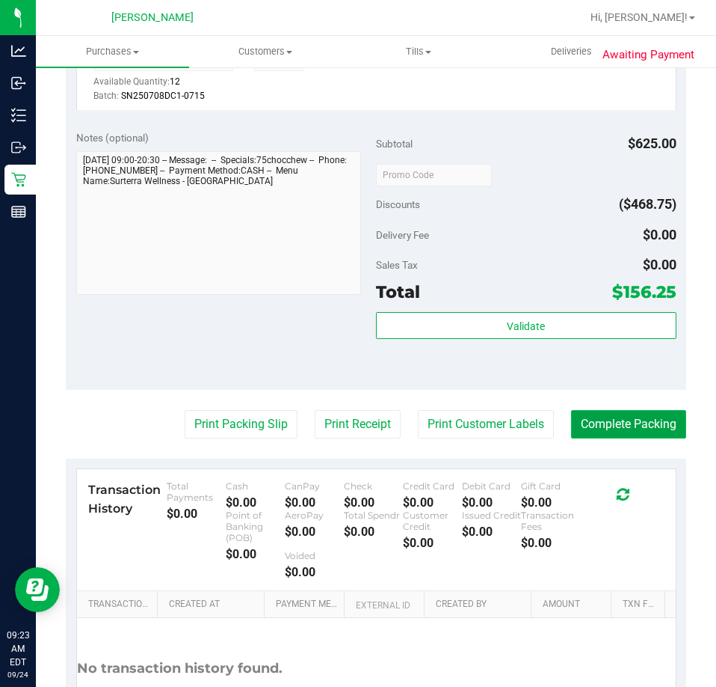
click at [625, 421] on button "Complete Packing" at bounding box center [628, 424] width 115 height 28
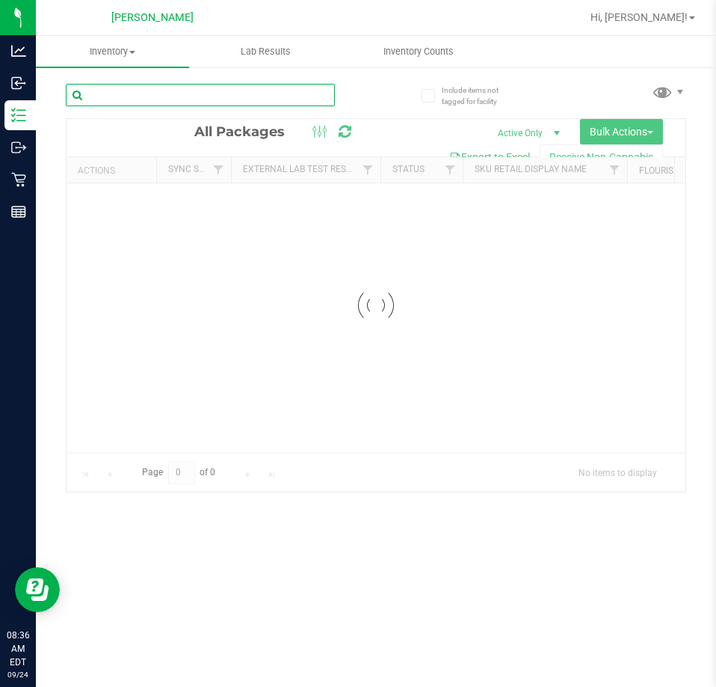
click at [188, 87] on div "Inventory All packages All inventory Waste log Create inventory Lab Results Inv…" at bounding box center [376, 361] width 681 height 651
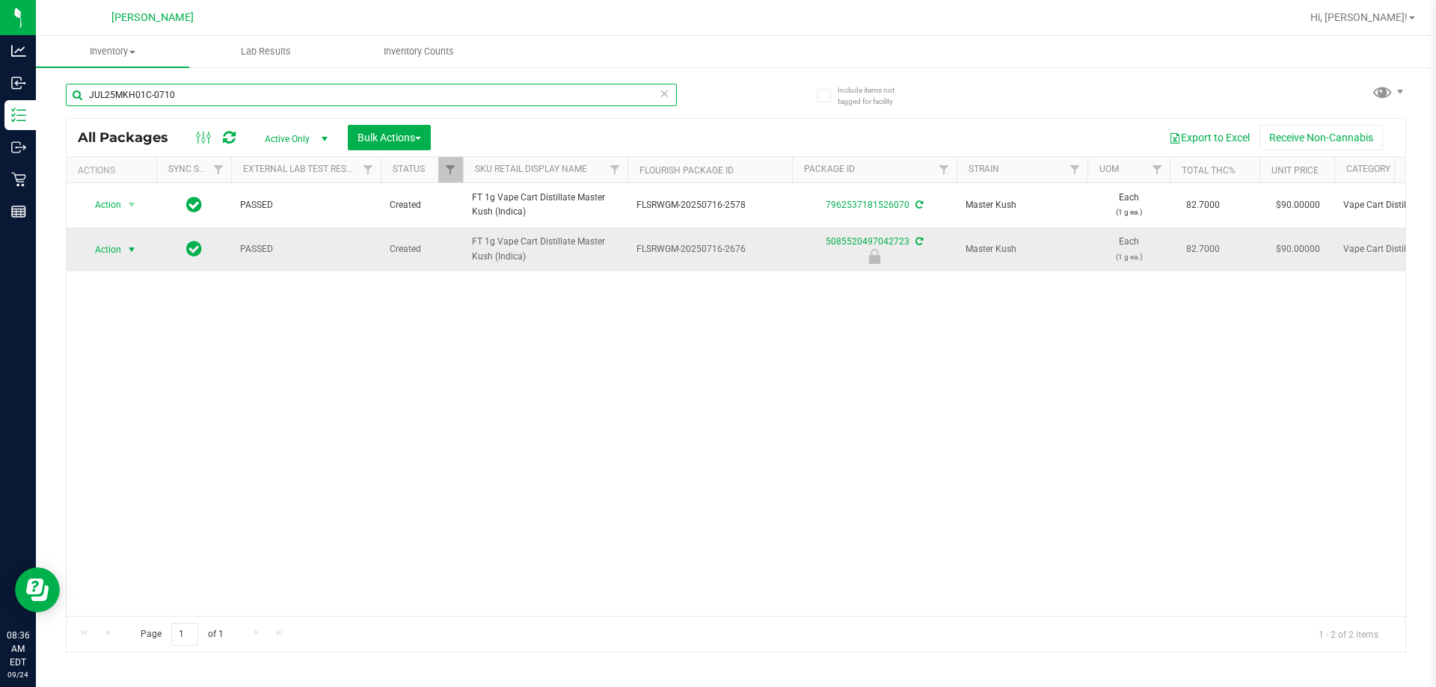
type input "JUL25MKH01C-0710"
click at [129, 251] on span "select" at bounding box center [132, 250] width 12 height 12
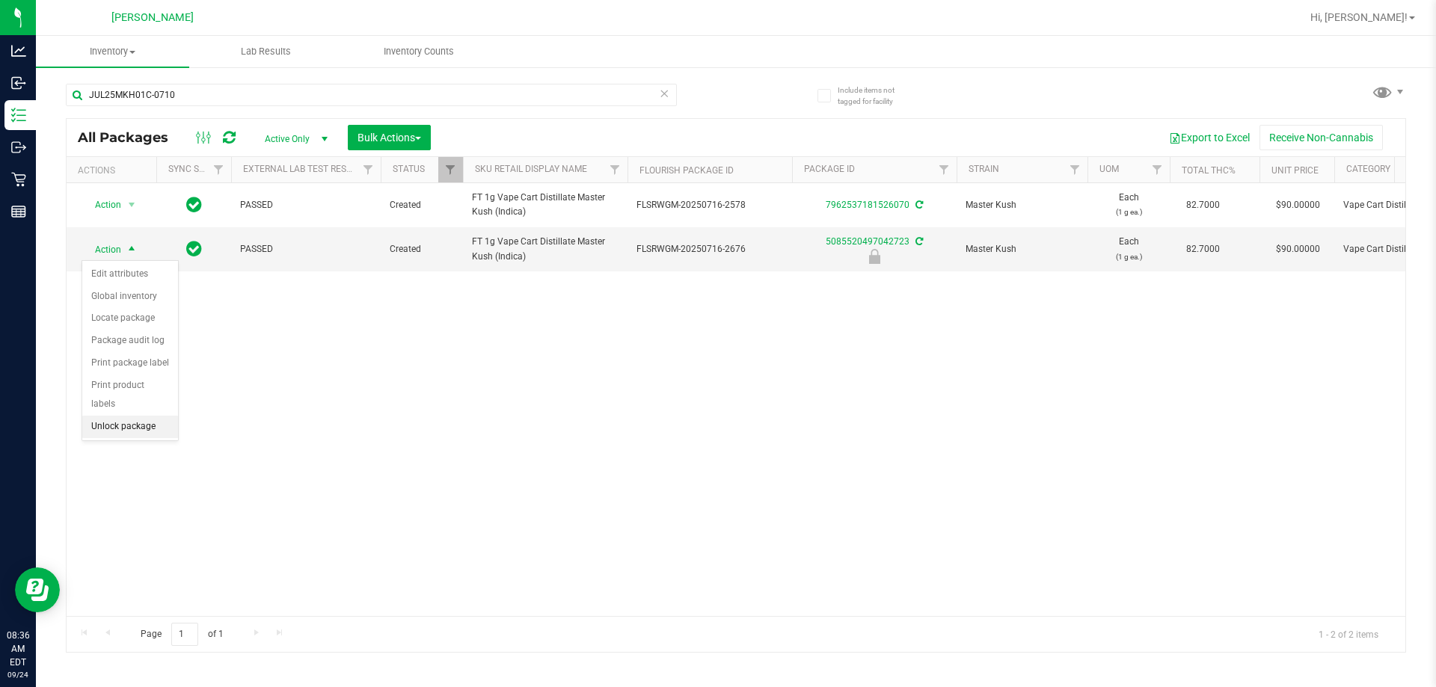
click at [147, 416] on li "Unlock package" at bounding box center [130, 427] width 96 height 22
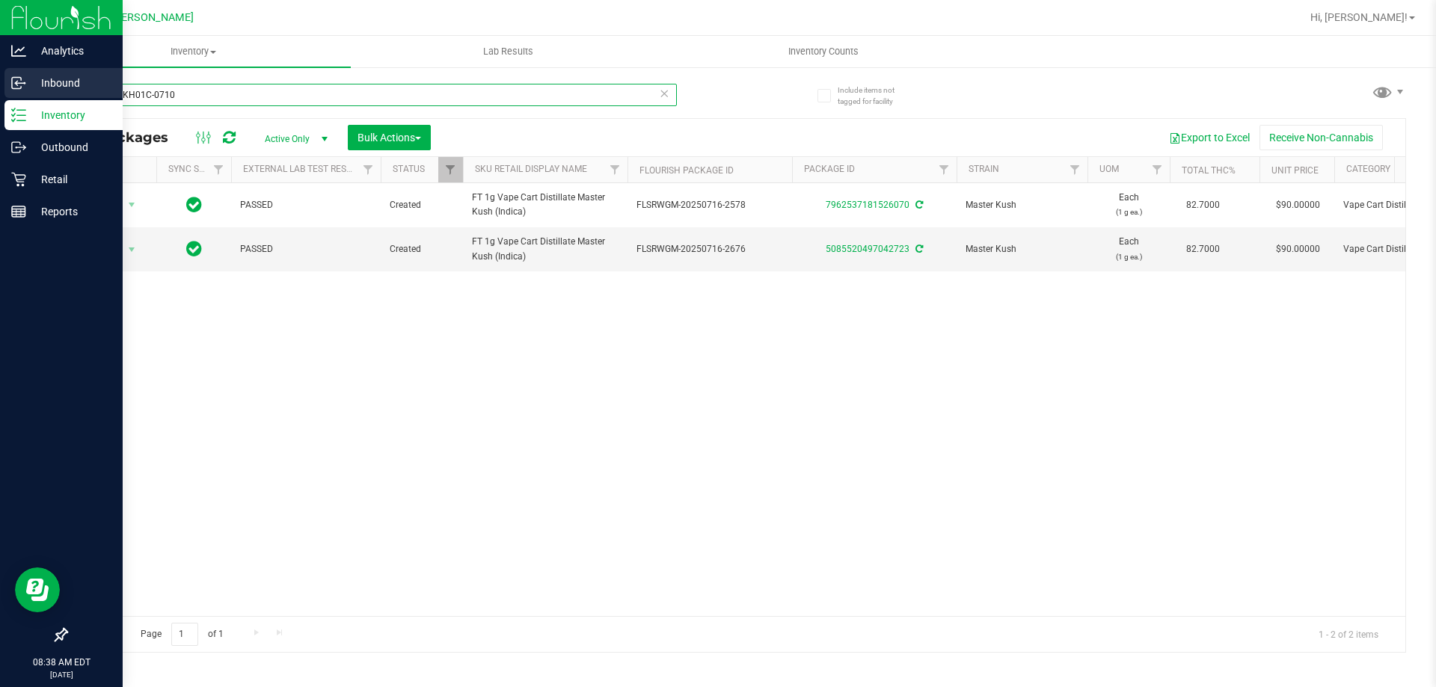
drag, startPoint x: 328, startPoint y: 99, endPoint x: 0, endPoint y: 87, distance: 328.5
click at [0, 87] on div "Analytics Inbound Inventory Outbound Retail Reports 08:38 AM EDT 09/24/2025 09/…" at bounding box center [718, 343] width 1436 height 687
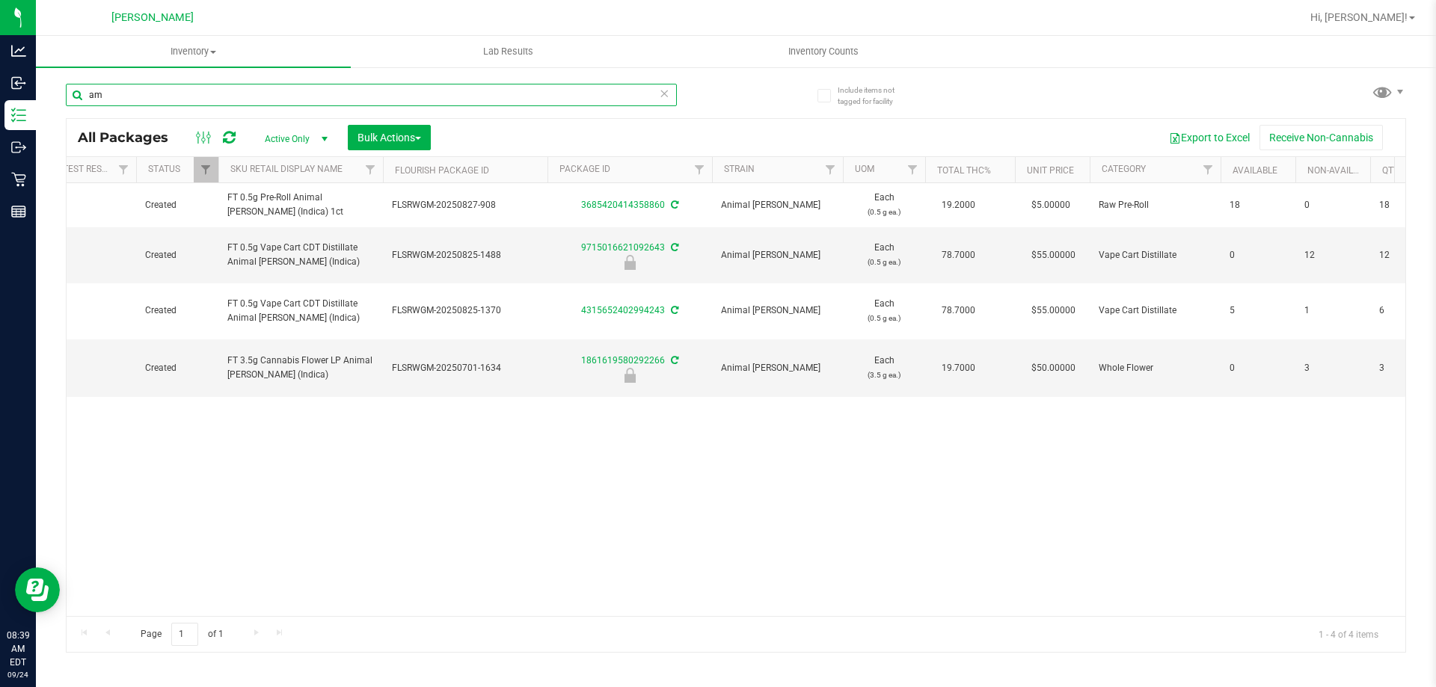
type input "a"
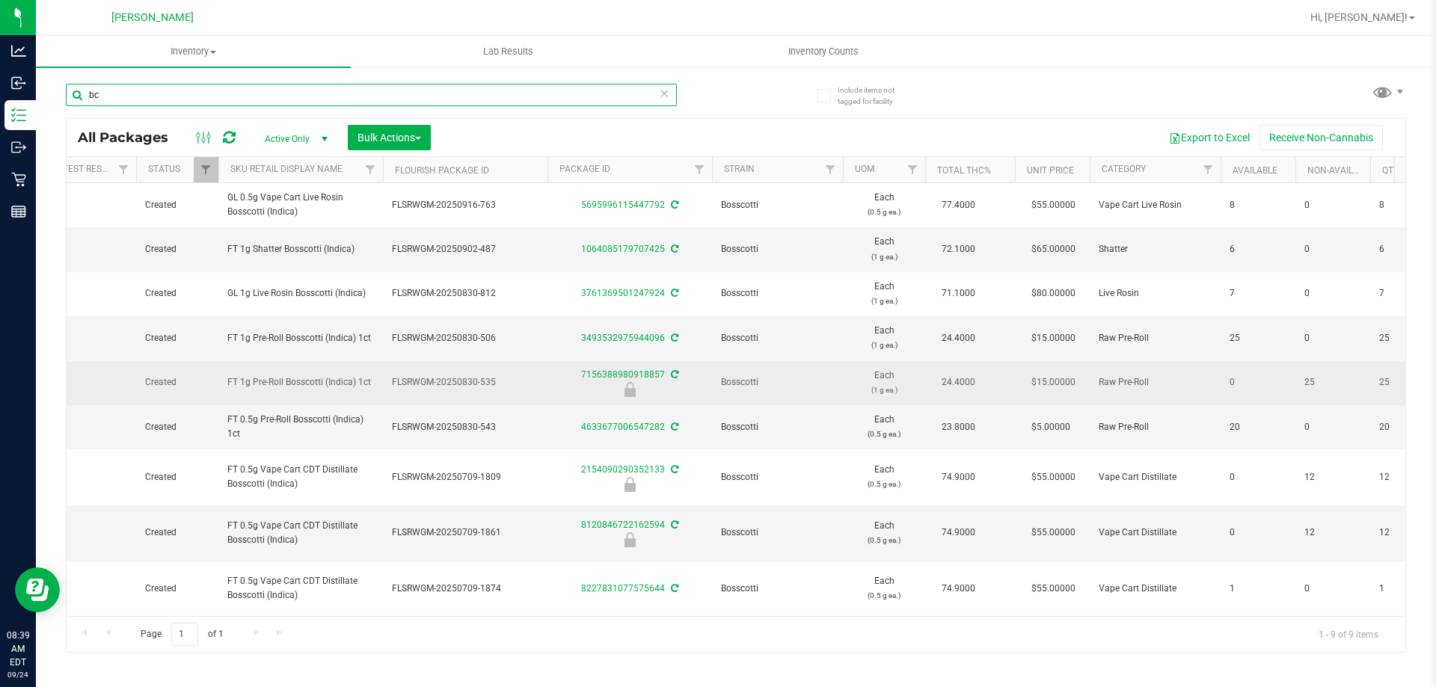
type input "b"
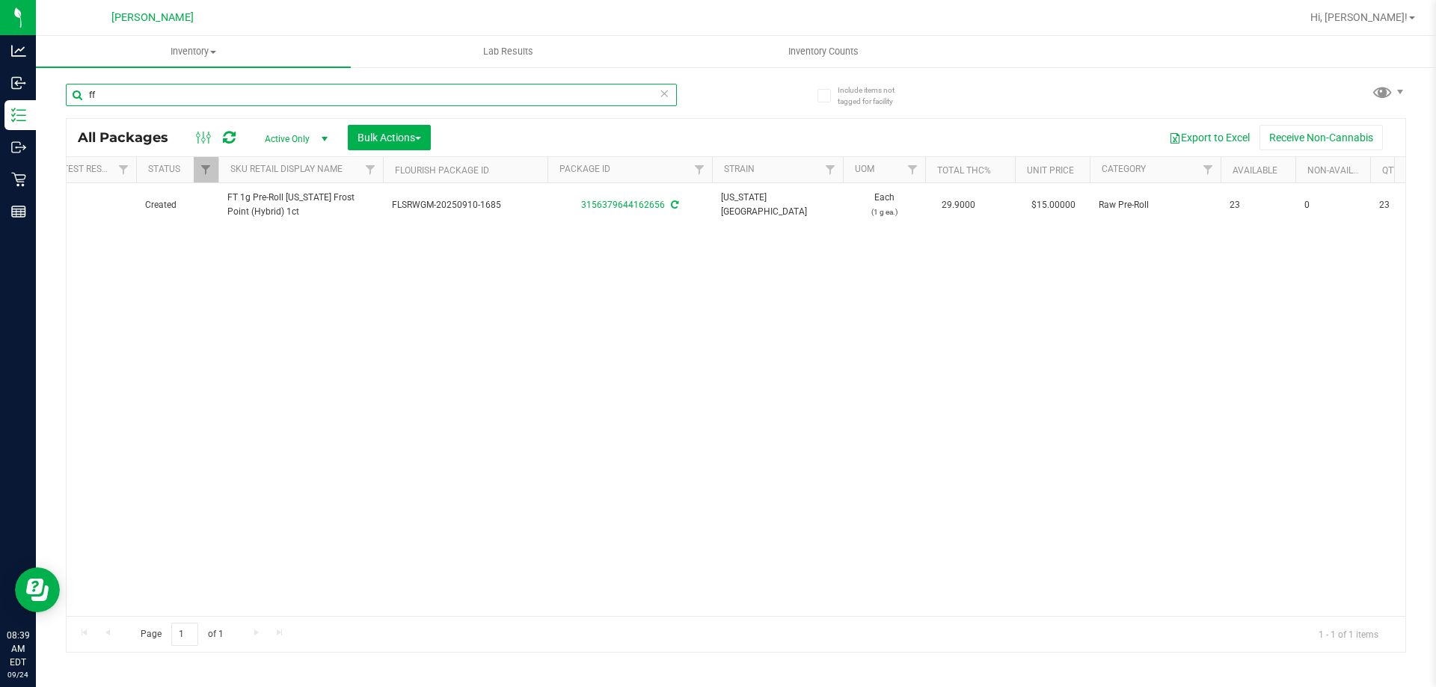
type input "f"
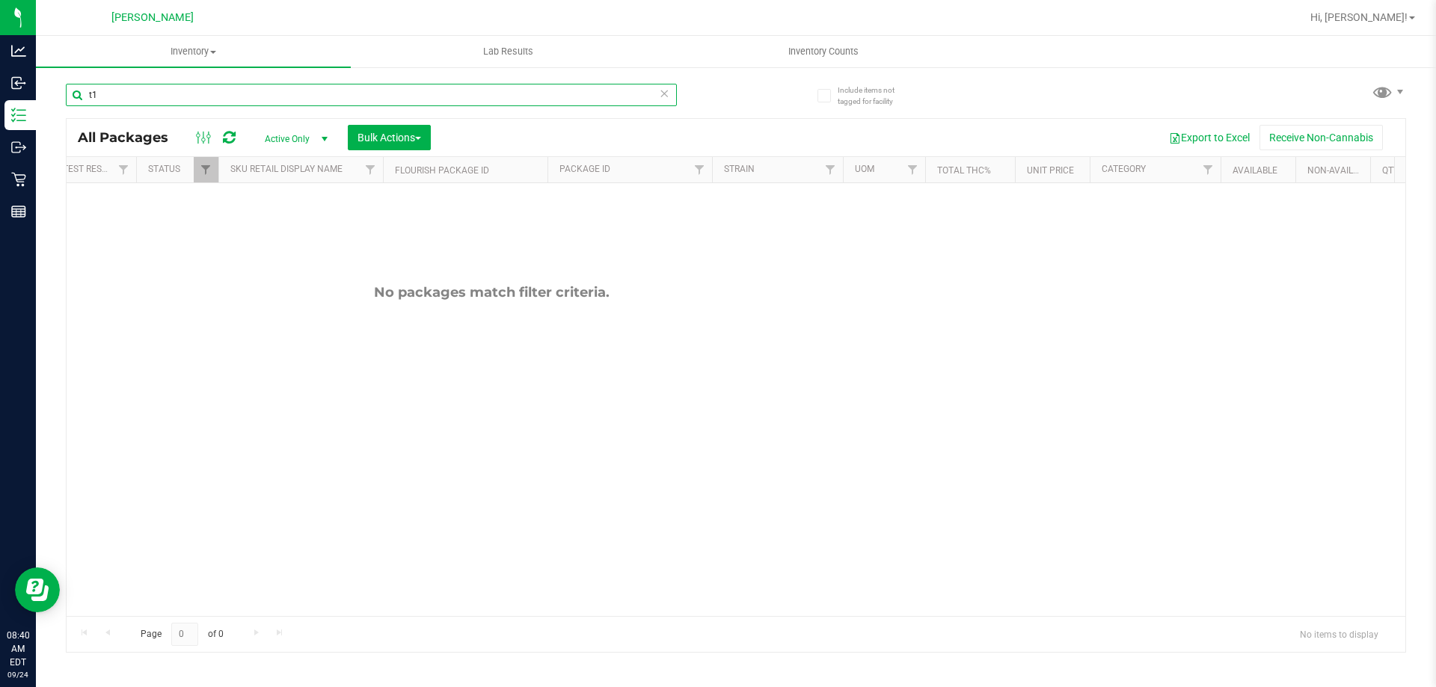
type input "t"
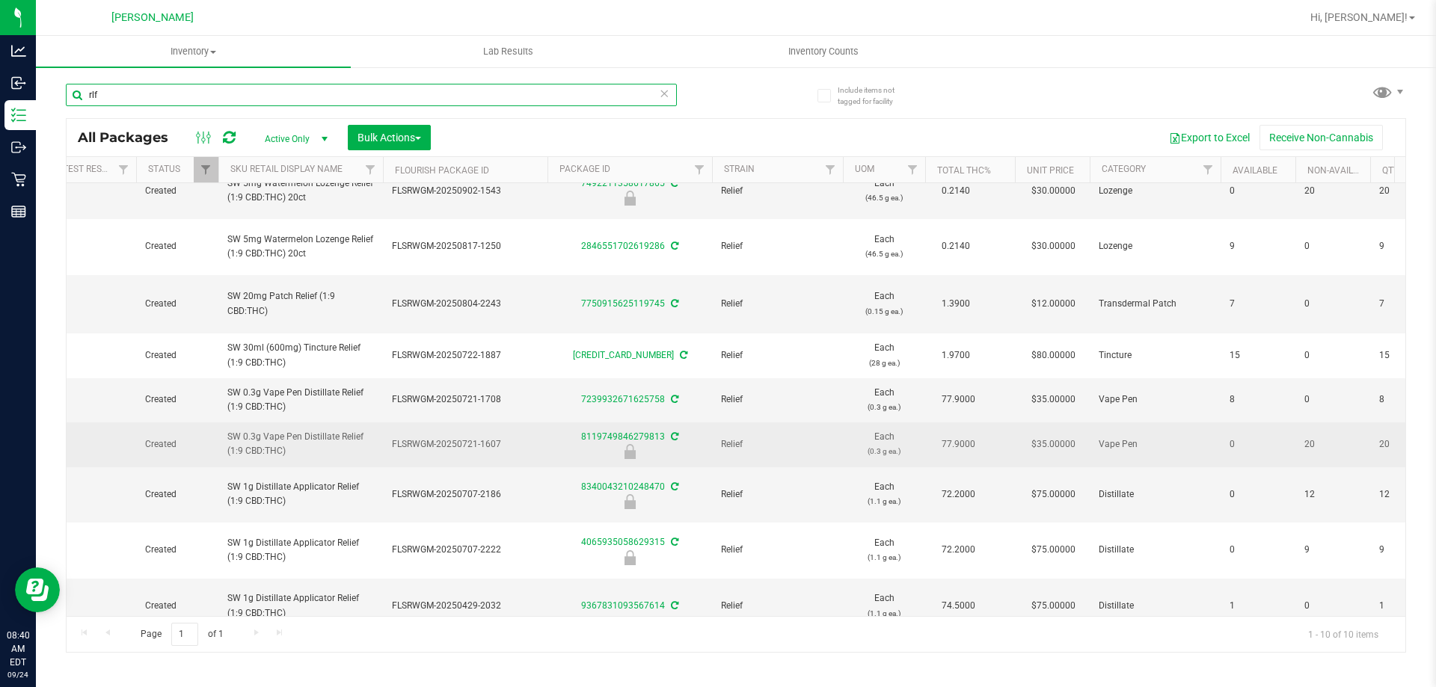
scroll to position [0, 245]
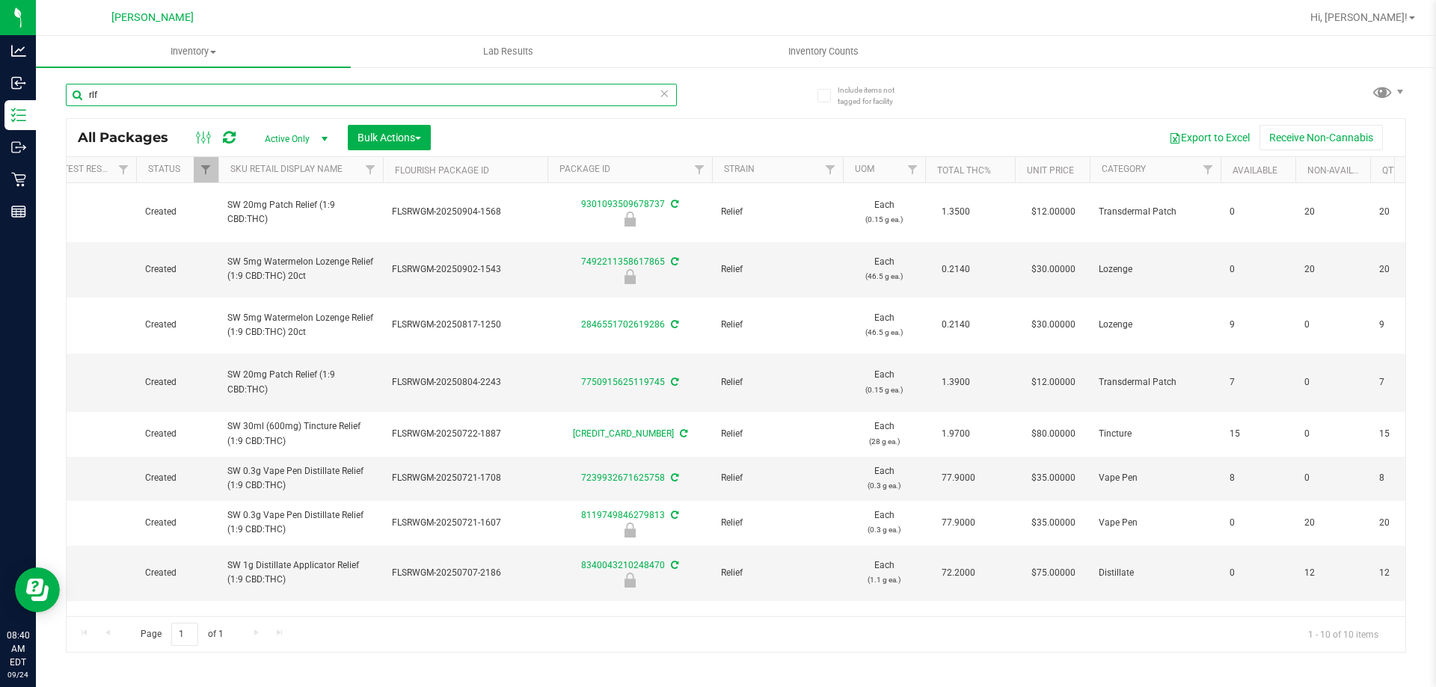
type input "rlf"
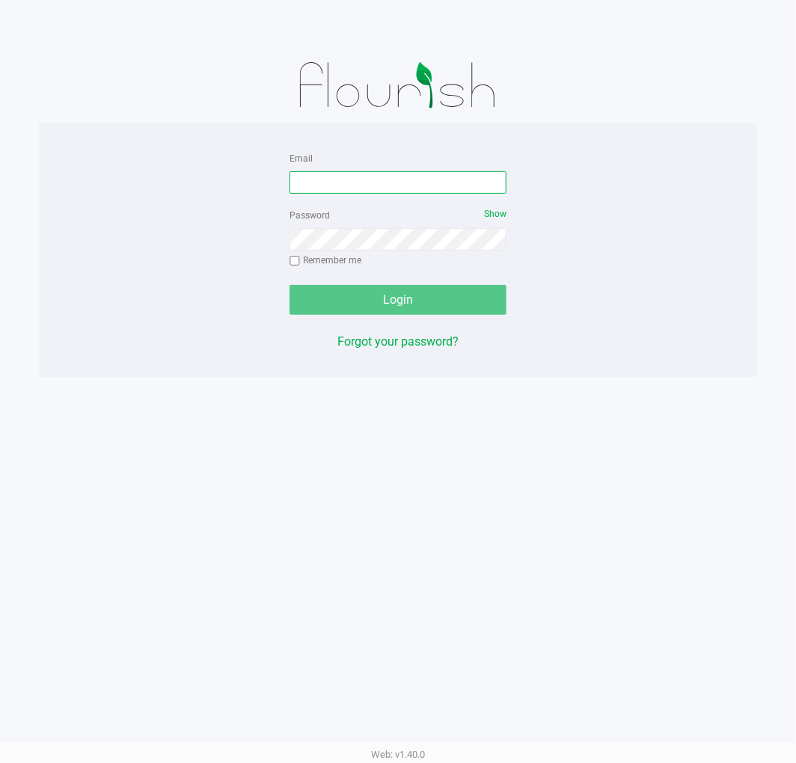
click at [369, 179] on input "Email" at bounding box center [397, 182] width 217 height 22
type input "jskaggs@liveparallel.com"
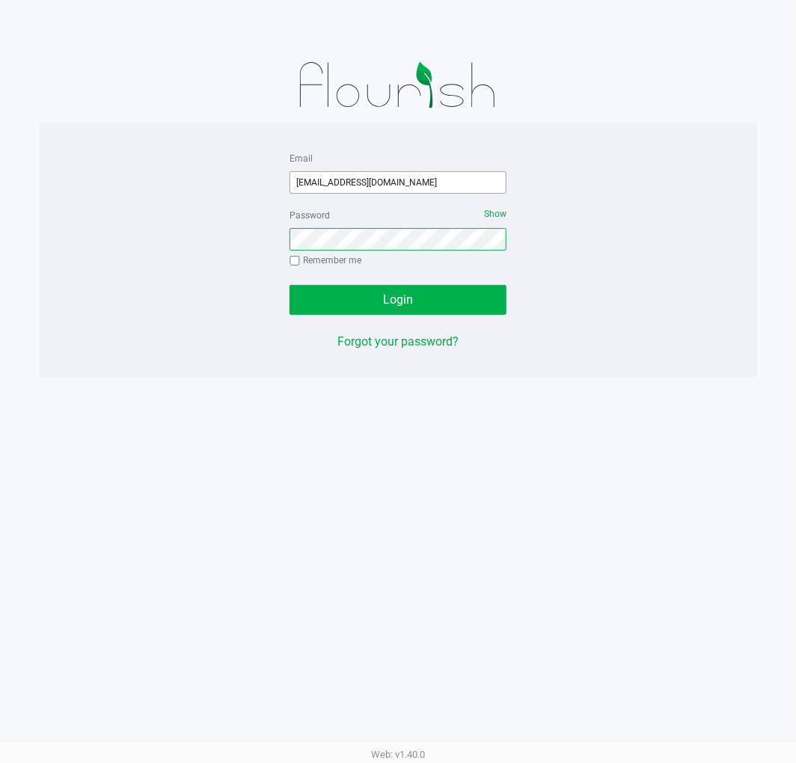
click at [289, 285] on button "Login" at bounding box center [397, 300] width 217 height 30
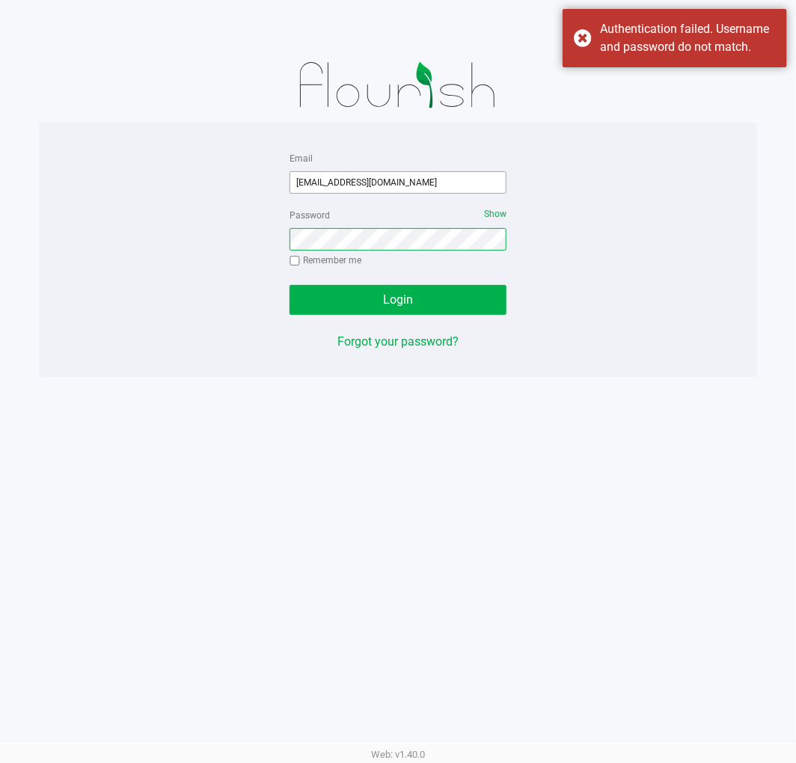
click at [289, 285] on button "Login" at bounding box center [397, 300] width 217 height 30
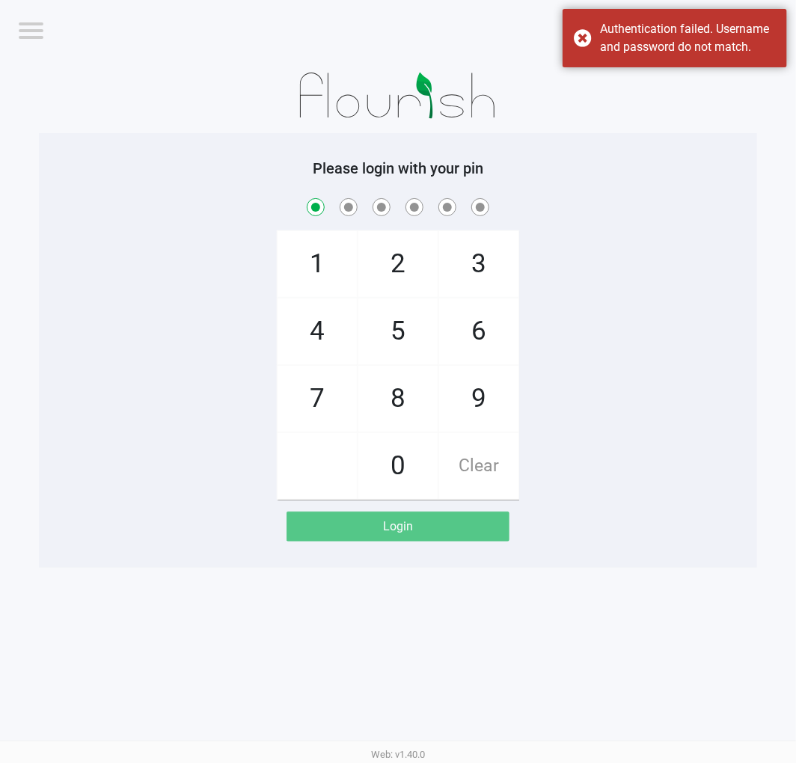
checkbox input "true"
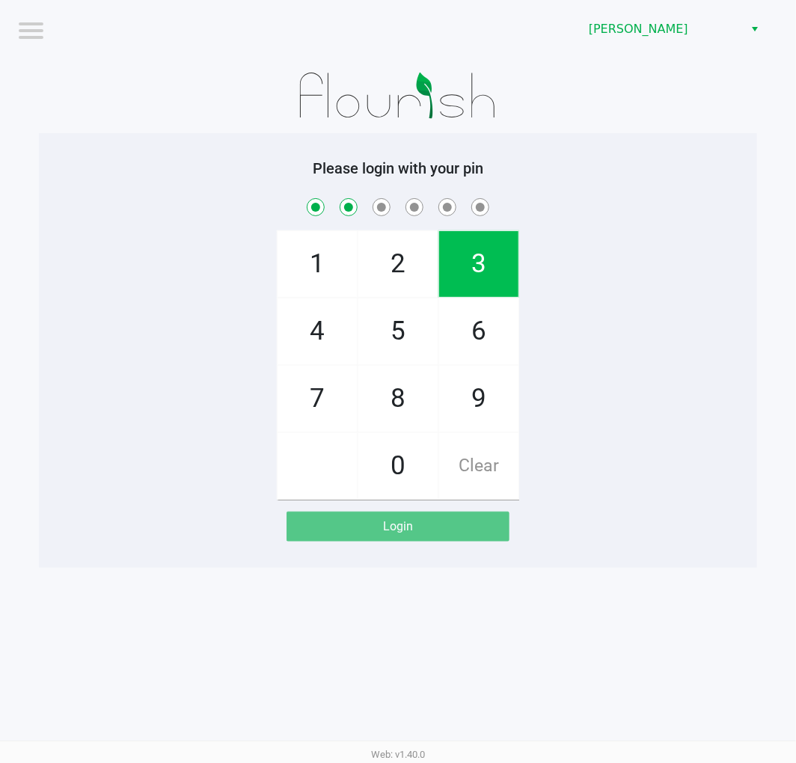
checkbox input "true"
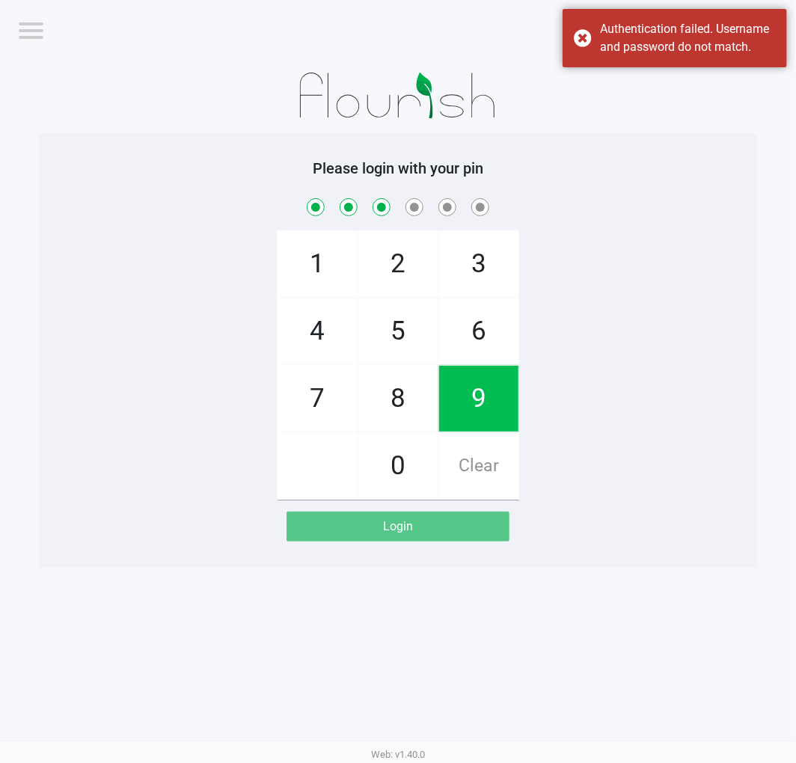
checkbox input "true"
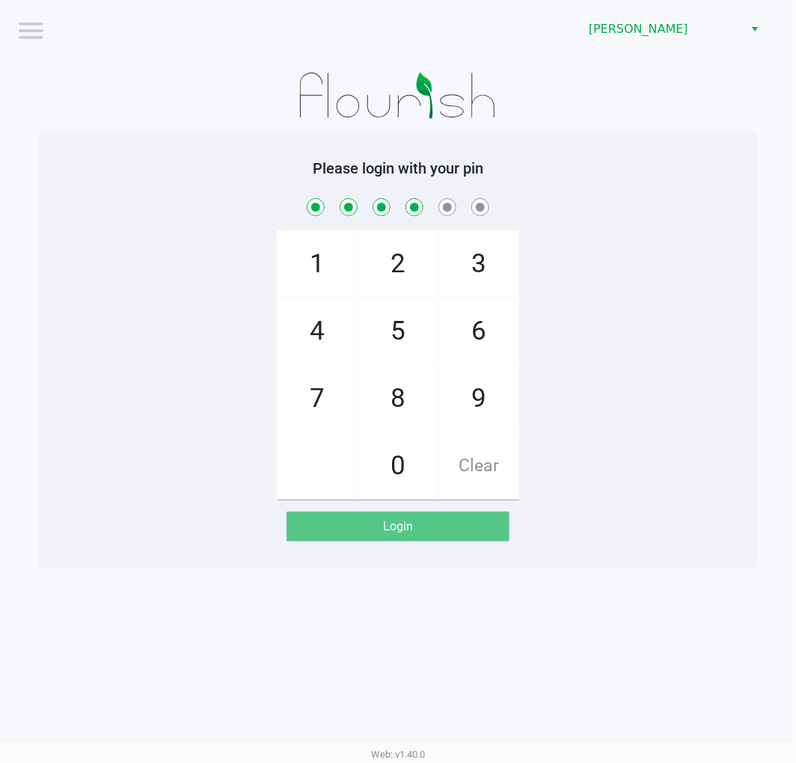
checkbox input "true"
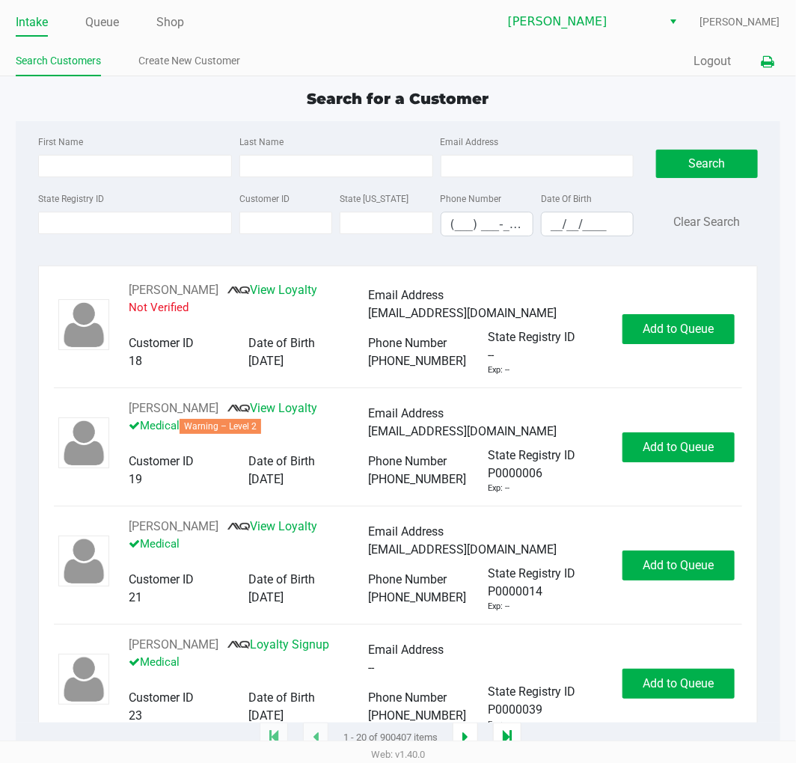
click at [770, 58] on icon at bounding box center [767, 62] width 13 height 10
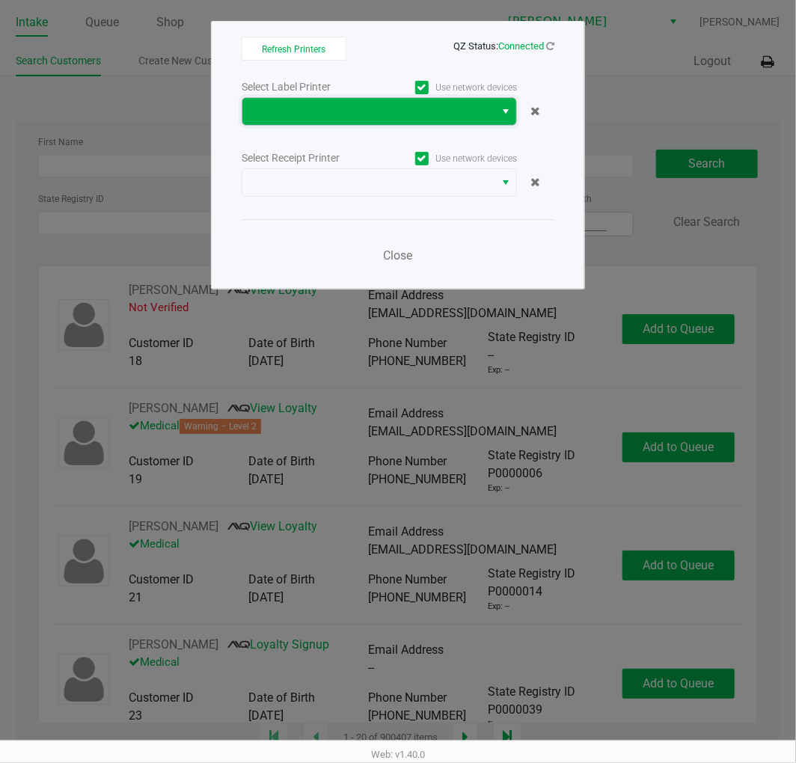
click at [441, 121] on span at bounding box center [368, 111] width 252 height 27
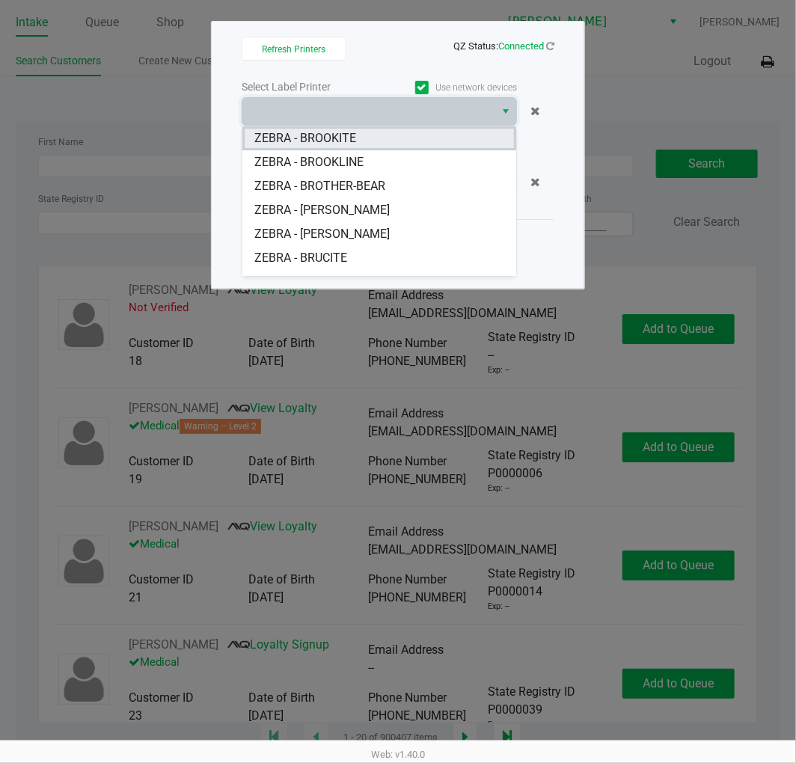
click at [370, 138] on BROOKITE "ZEBRA - BROOKITE" at bounding box center [379, 138] width 274 height 24
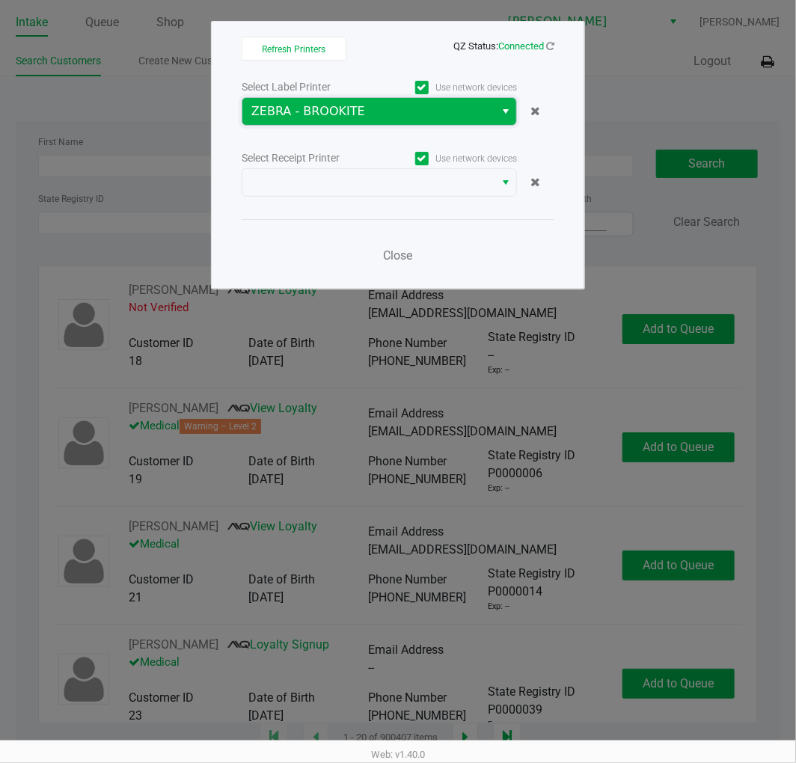
click at [393, 117] on span "ZEBRA - BROOKITE" at bounding box center [368, 111] width 234 height 18
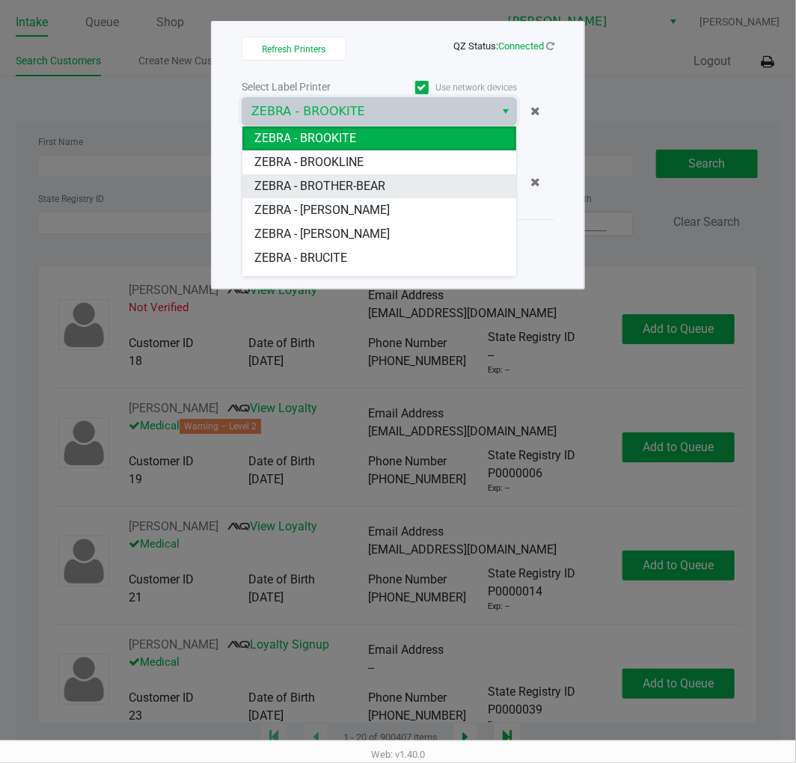
click at [374, 184] on span "ZEBRA - BROTHER-BEAR" at bounding box center [319, 186] width 131 height 18
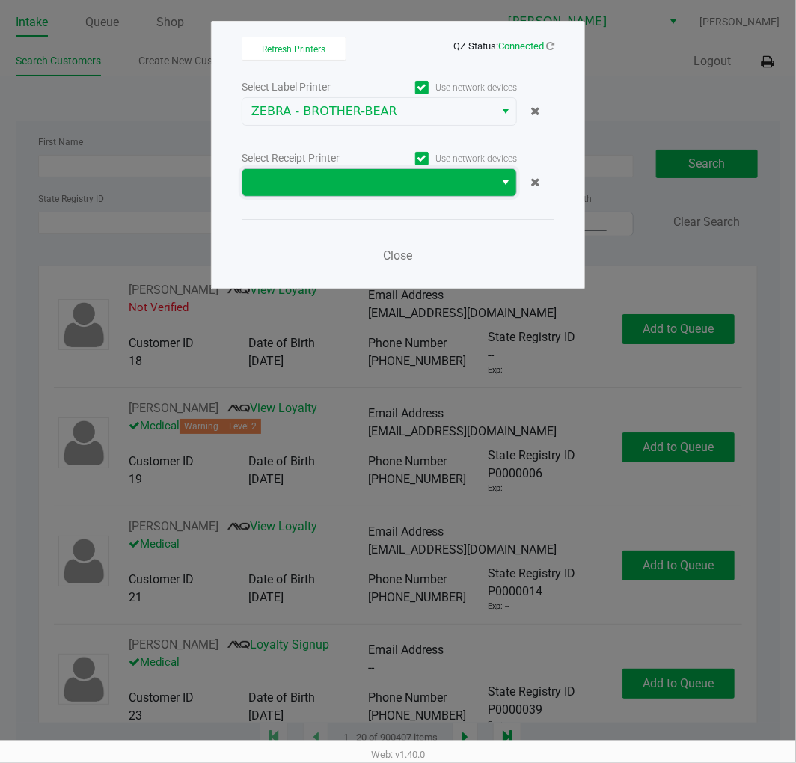
click at [381, 185] on span at bounding box center [368, 183] width 234 height 18
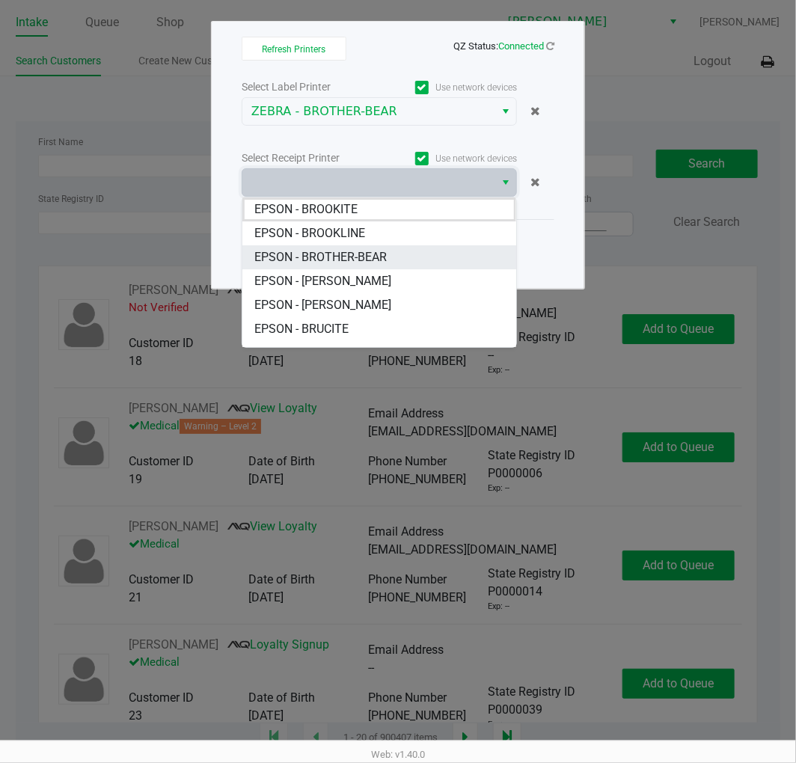
click at [369, 260] on span "EPSON - BROTHER-BEAR" at bounding box center [320, 257] width 132 height 18
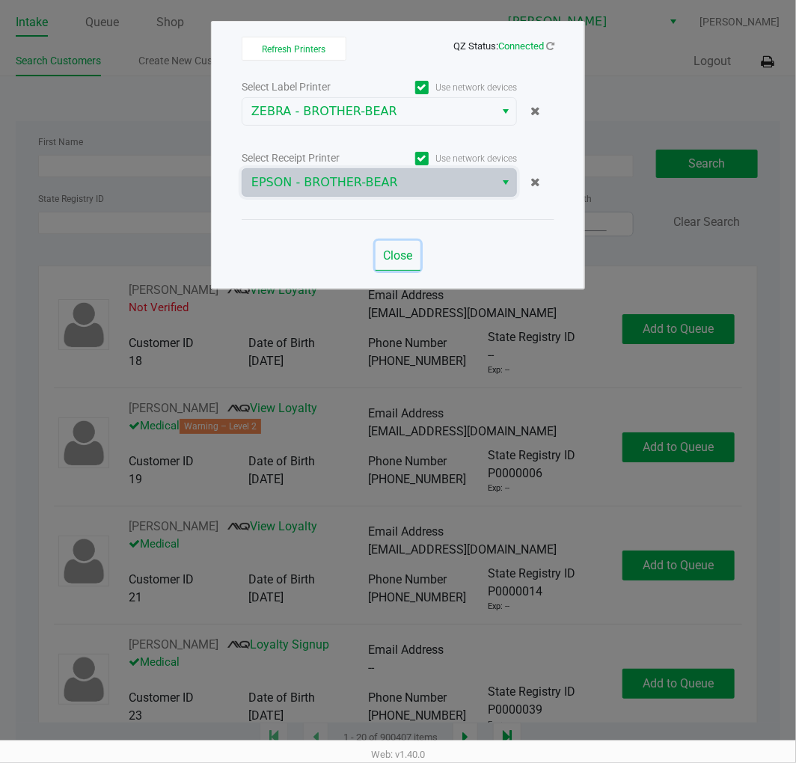
click at [396, 250] on span "Close" at bounding box center [398, 255] width 29 height 14
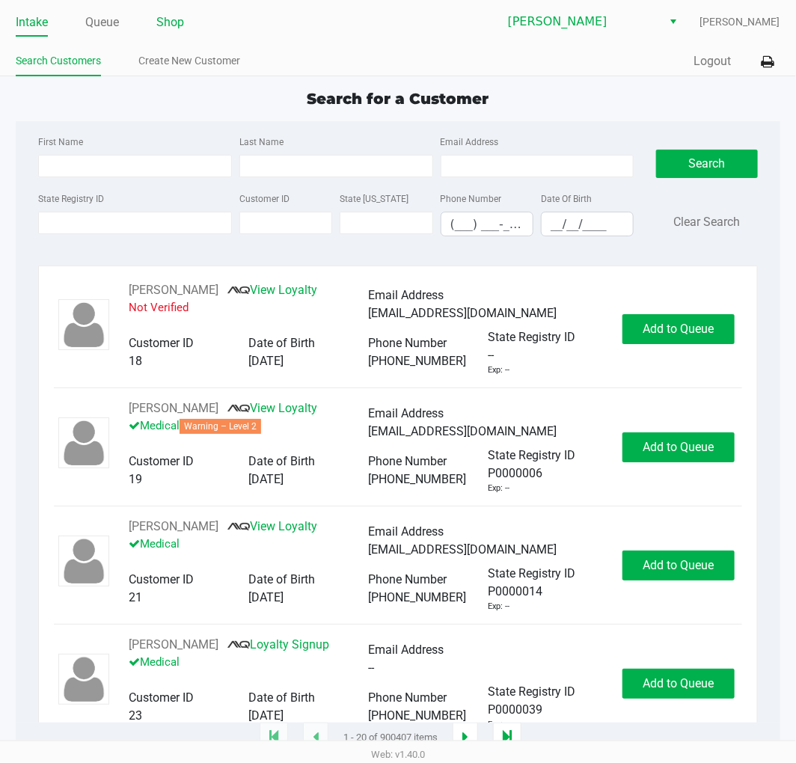
click at [171, 25] on link "Shop" at bounding box center [170, 22] width 28 height 21
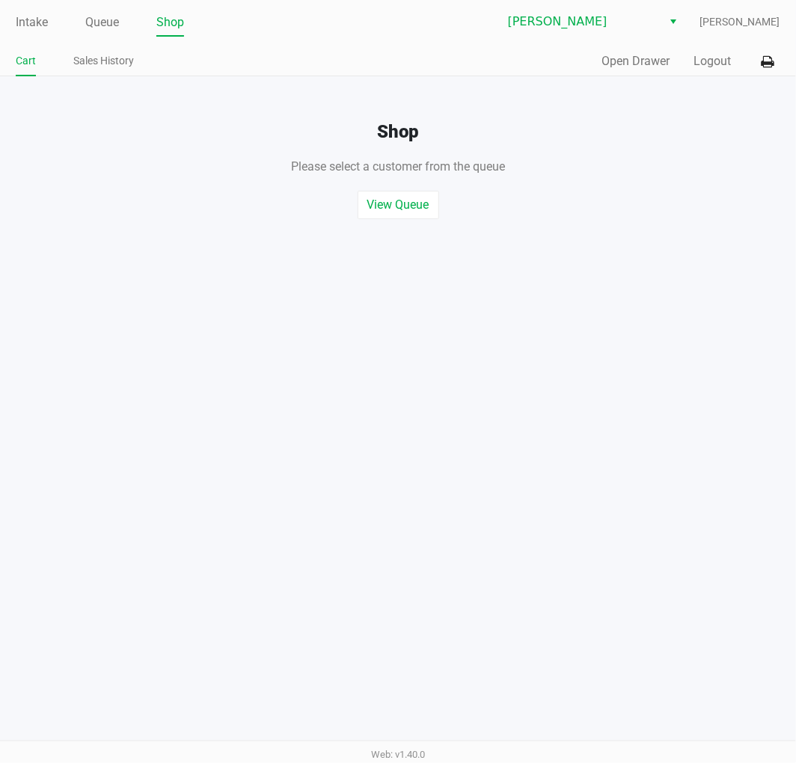
click at [125, 30] on ul "Intake Queue Shop" at bounding box center [207, 22] width 382 height 25
click at [113, 19] on link "Queue" at bounding box center [102, 22] width 34 height 21
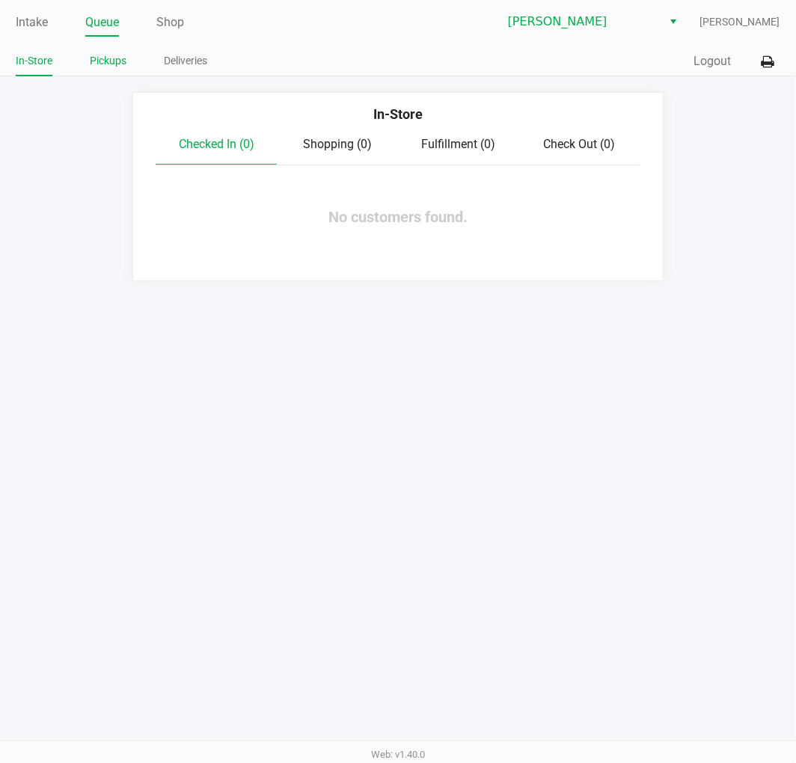
click at [102, 53] on link "Pickups" at bounding box center [108, 61] width 37 height 19
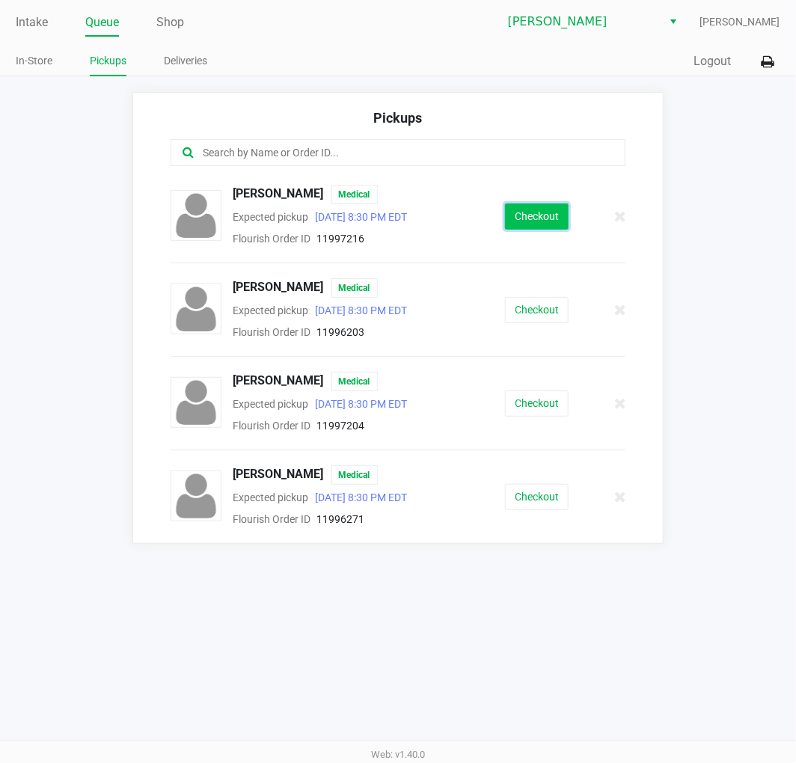
click at [510, 212] on button "Checkout" at bounding box center [537, 216] width 64 height 26
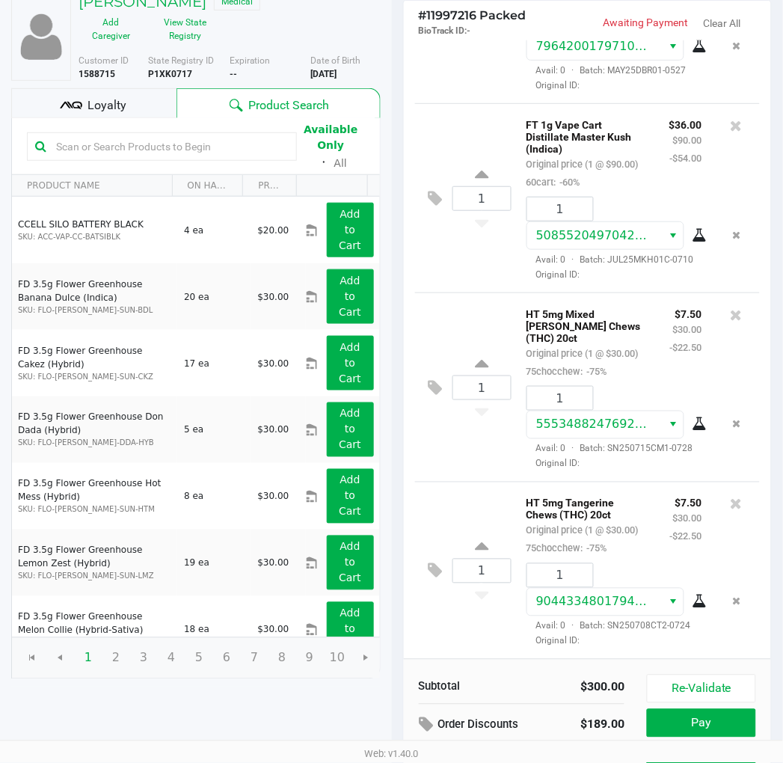
scroll to position [170, 0]
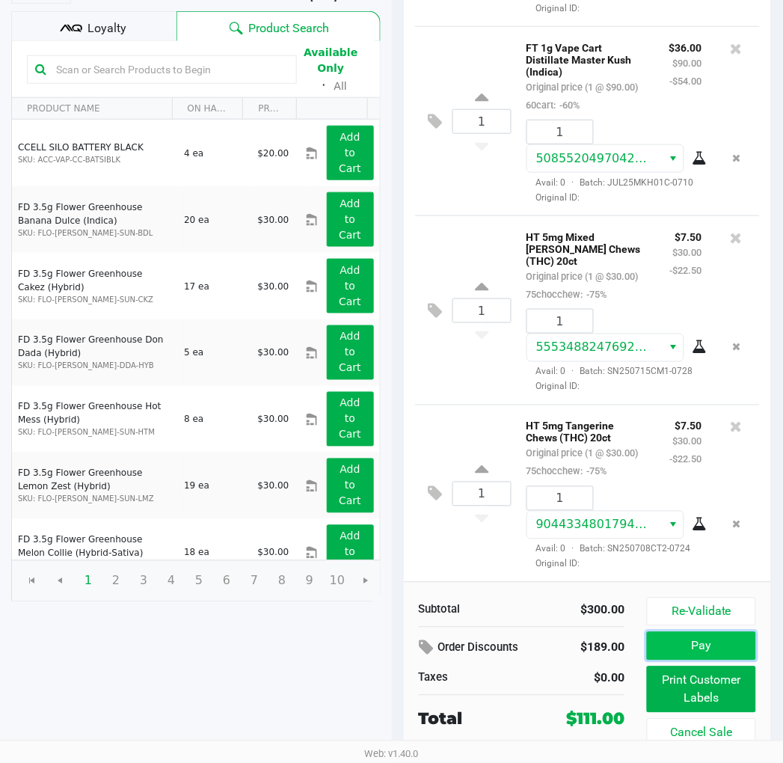
click at [688, 644] on button "Pay" at bounding box center [701, 646] width 108 height 28
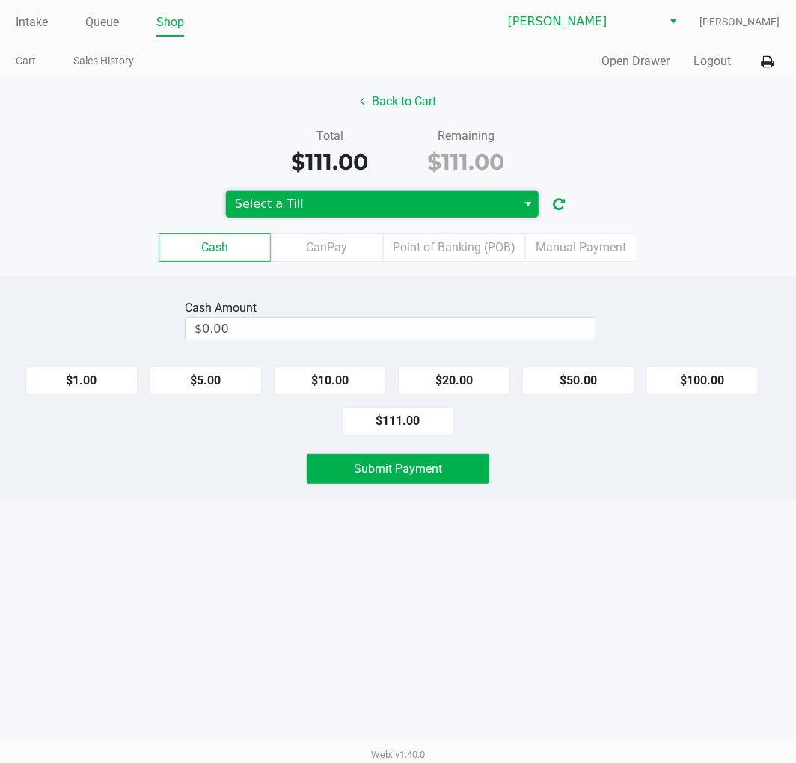
click at [505, 206] on span "Select a Till" at bounding box center [371, 204] width 273 height 18
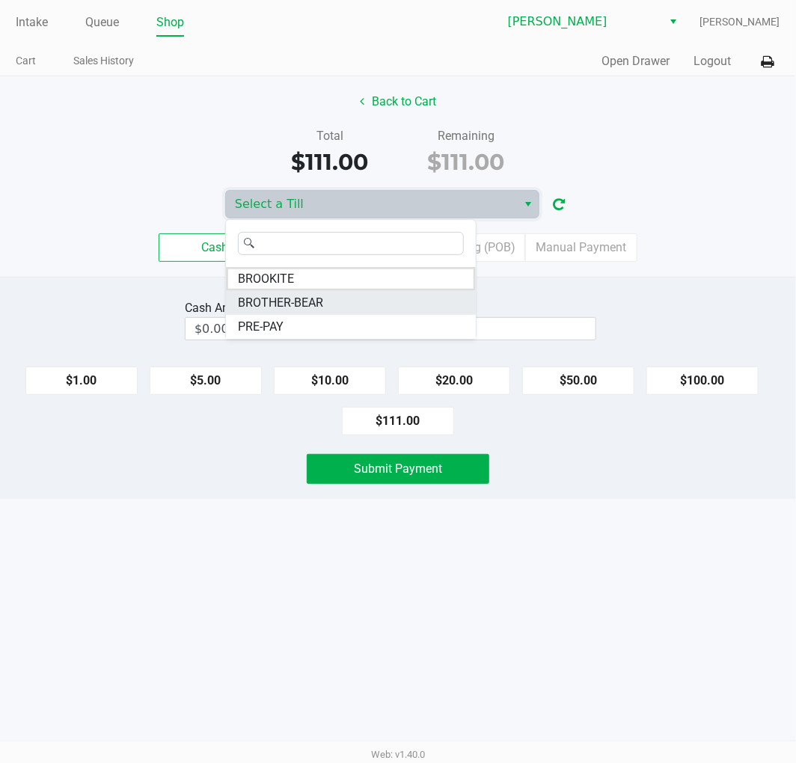
click at [304, 296] on span "BROTHER-BEAR" at bounding box center [280, 303] width 85 height 18
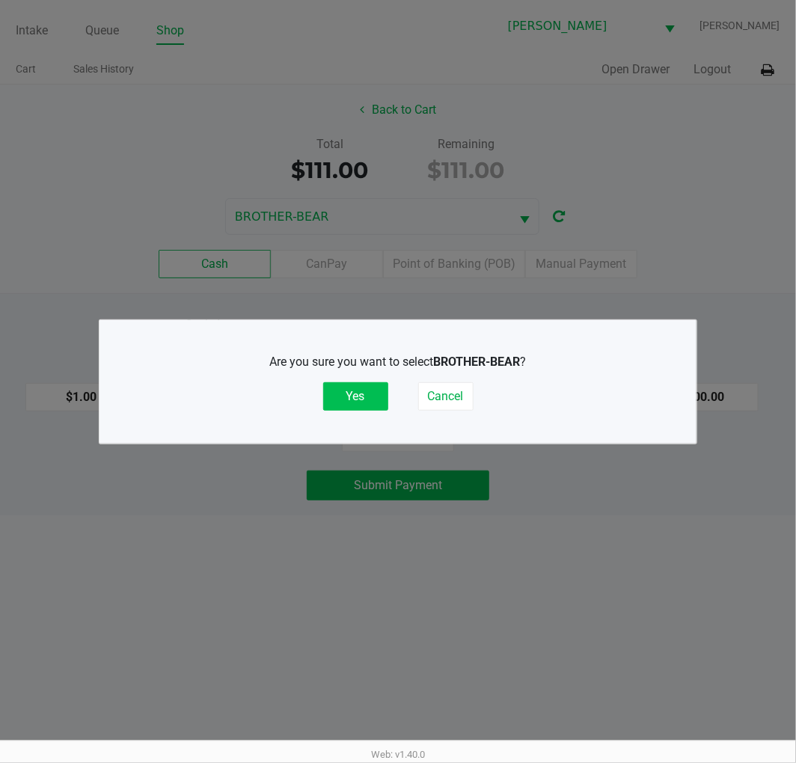
click at [361, 390] on button "Yes" at bounding box center [355, 396] width 65 height 28
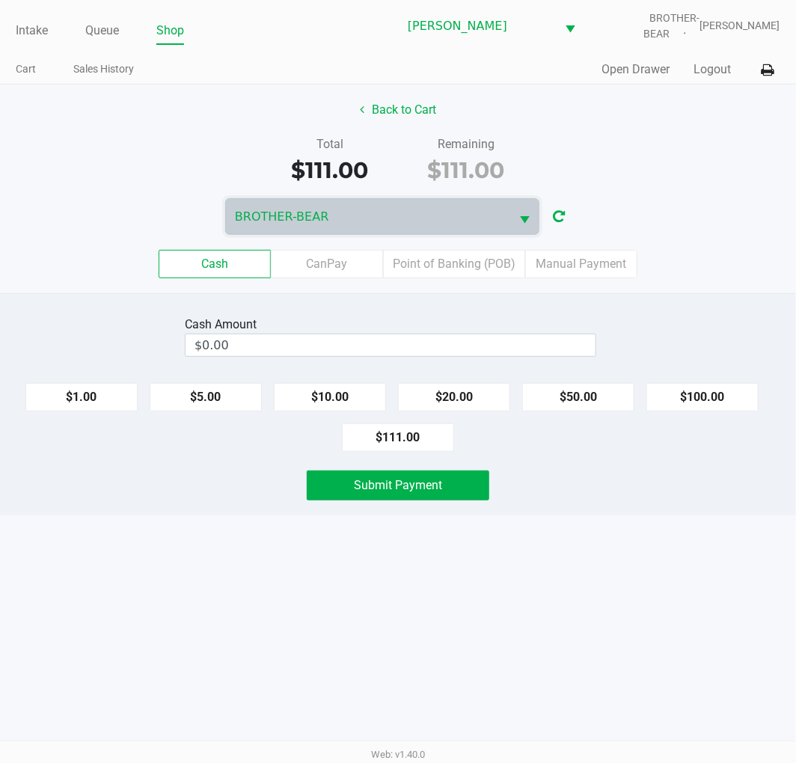
click at [49, 37] on ul "Intake Queue Shop" at bounding box center [207, 31] width 382 height 25
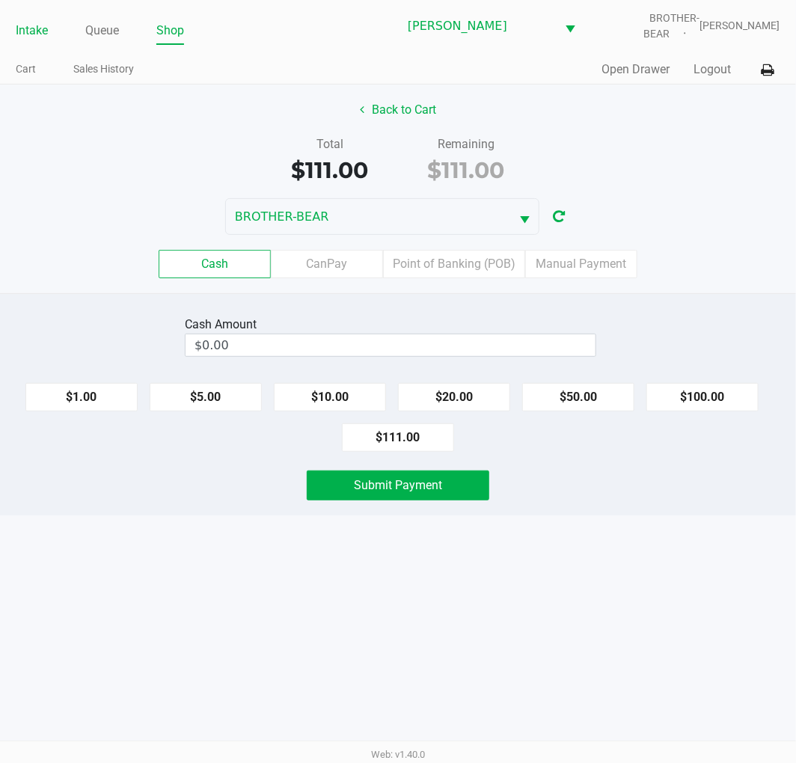
click at [43, 35] on link "Intake" at bounding box center [32, 30] width 32 height 21
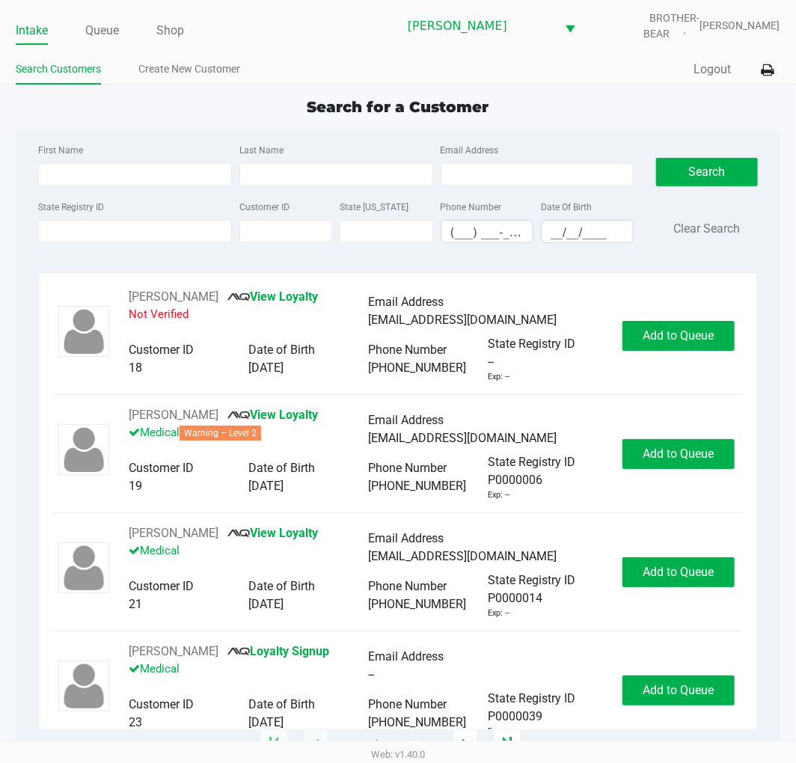
click at [623, 96] on div "Search for a Customer" at bounding box center [397, 107] width 786 height 22
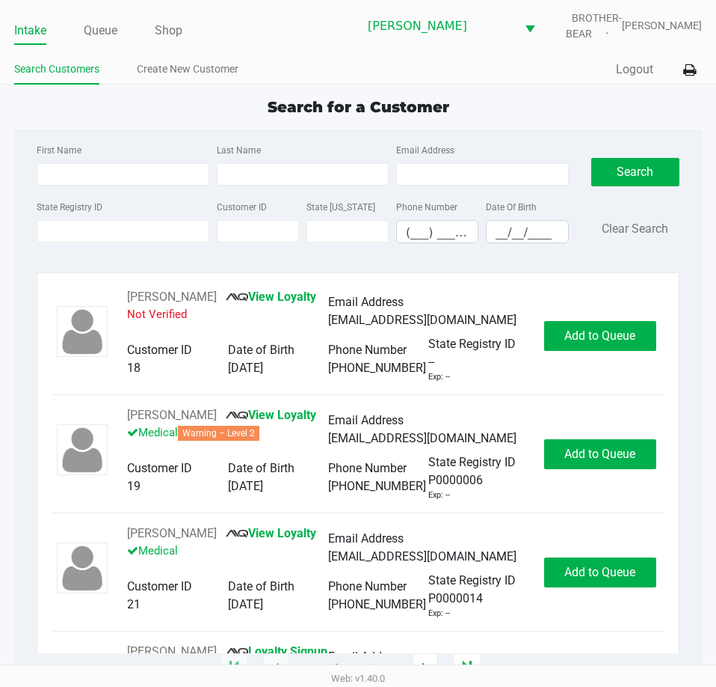
drag, startPoint x: 793, startPoint y: 0, endPoint x: 239, endPoint y: 132, distance: 569.6
click at [239, 132] on div "First Name Last Name Email Address State Registry ID Customer ID State ID Phone…" at bounding box center [358, 197] width 666 height 137
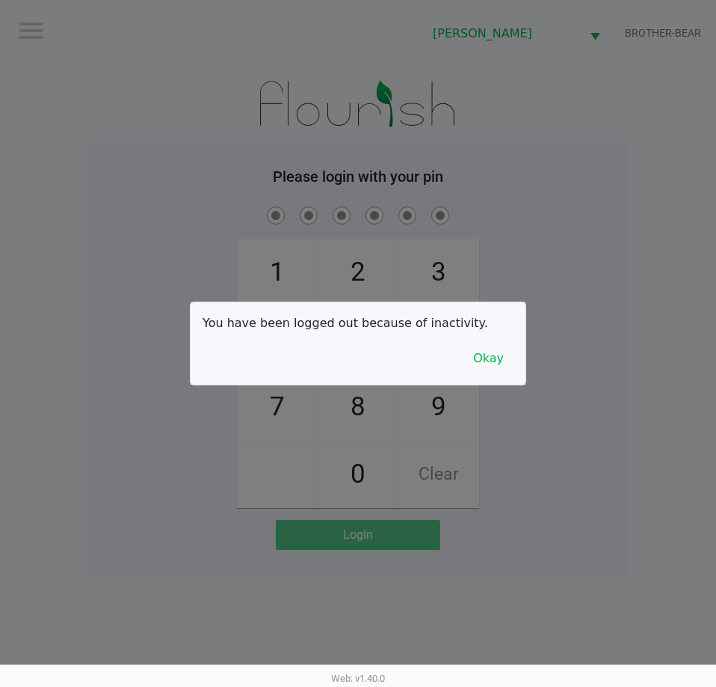
click at [564, 392] on div at bounding box center [358, 343] width 716 height 687
checkbox input "true"
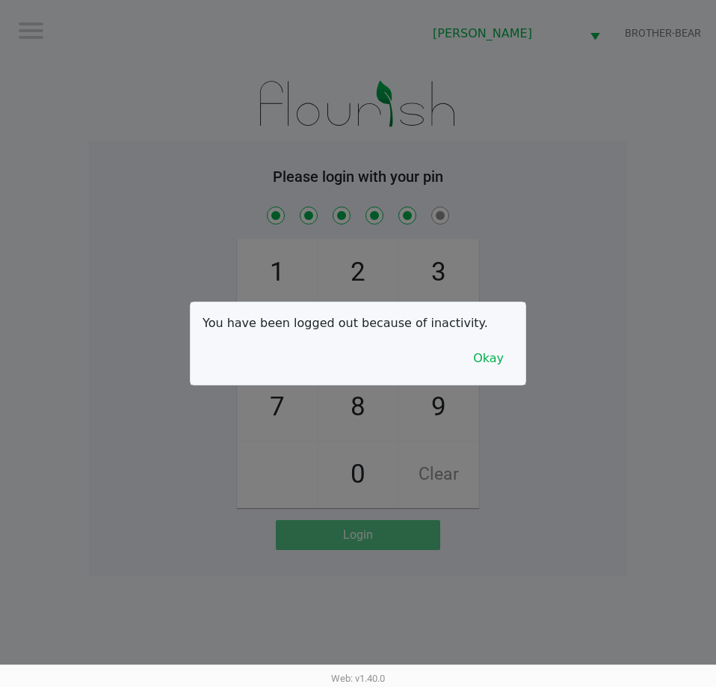
checkbox input "true"
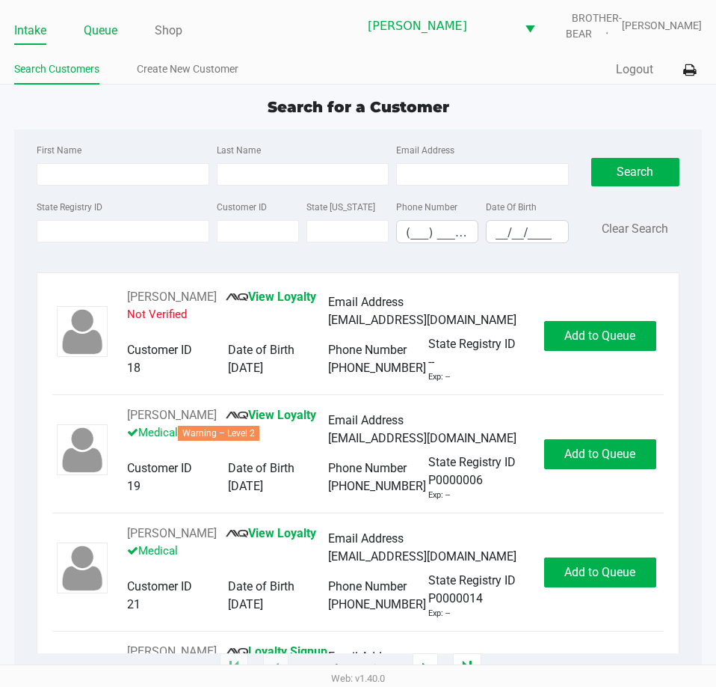
click at [96, 20] on link "Queue" at bounding box center [101, 30] width 34 height 21
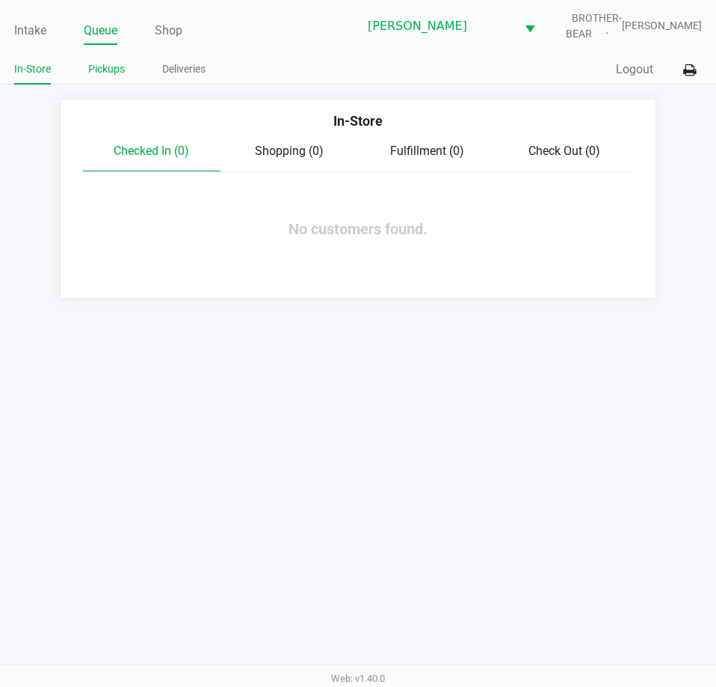
click at [108, 76] on link "Pickups" at bounding box center [106, 69] width 37 height 19
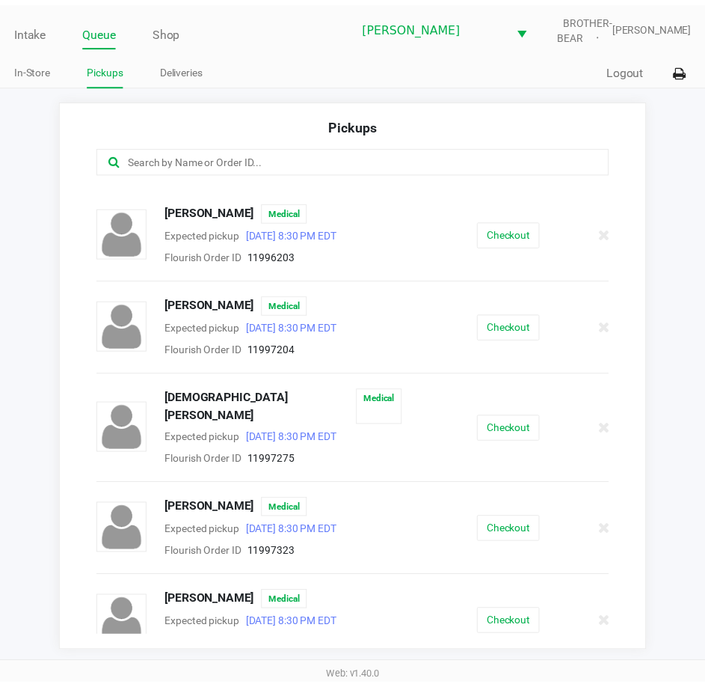
scroll to position [177, 0]
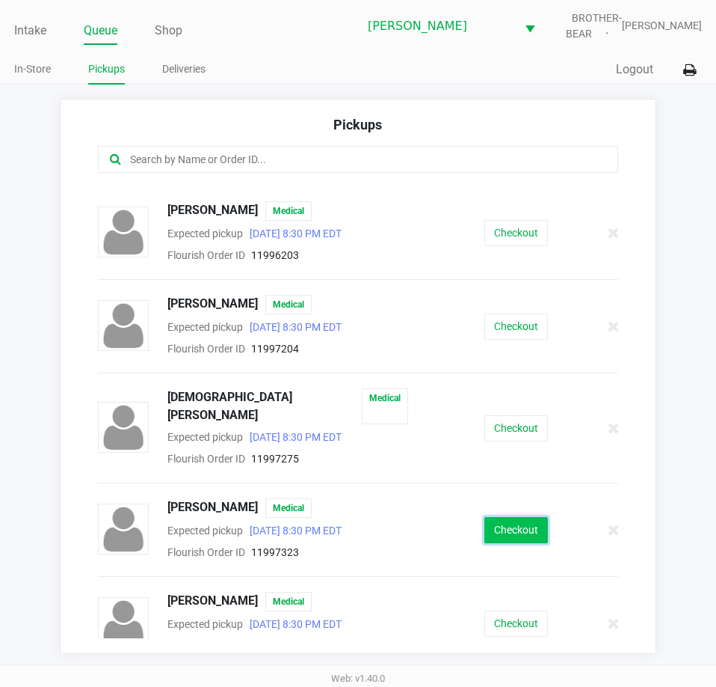
click at [523, 520] on button "Checkout" at bounding box center [517, 530] width 64 height 26
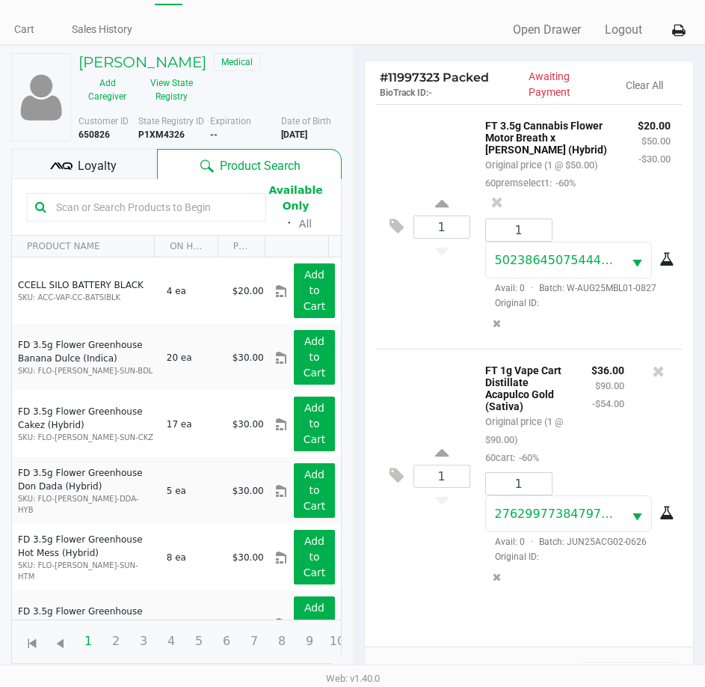
scroll to position [71, 0]
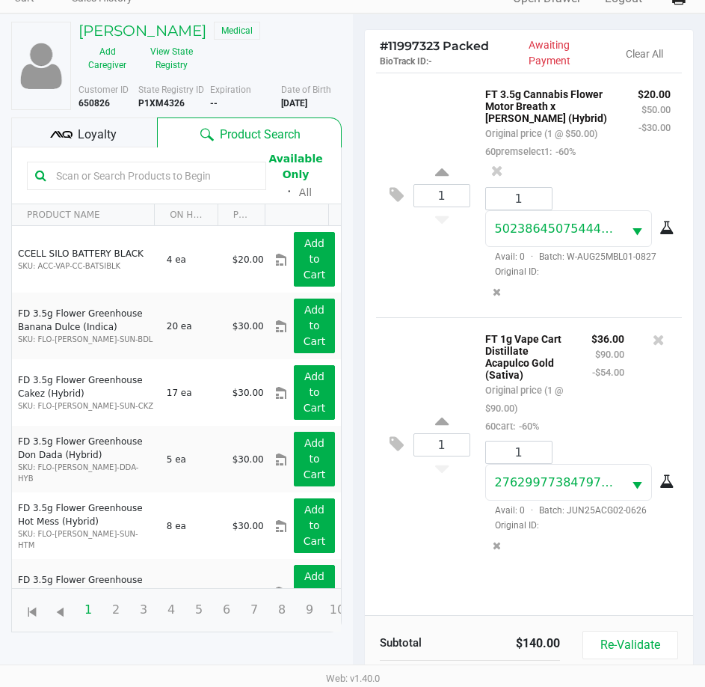
click at [95, 123] on div "Loyalty" at bounding box center [84, 132] width 146 height 30
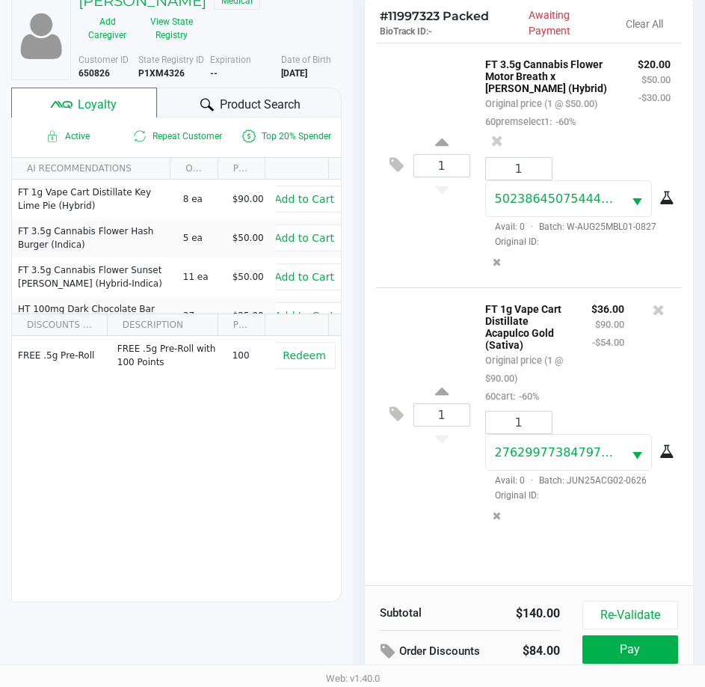
scroll to position [198, 0]
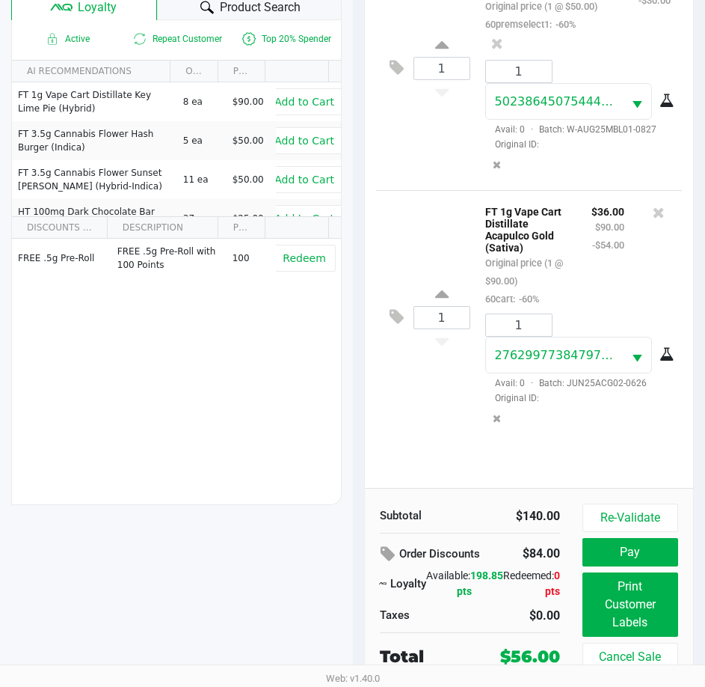
click at [651, 618] on button "Print Customer Labels" at bounding box center [631, 604] width 96 height 64
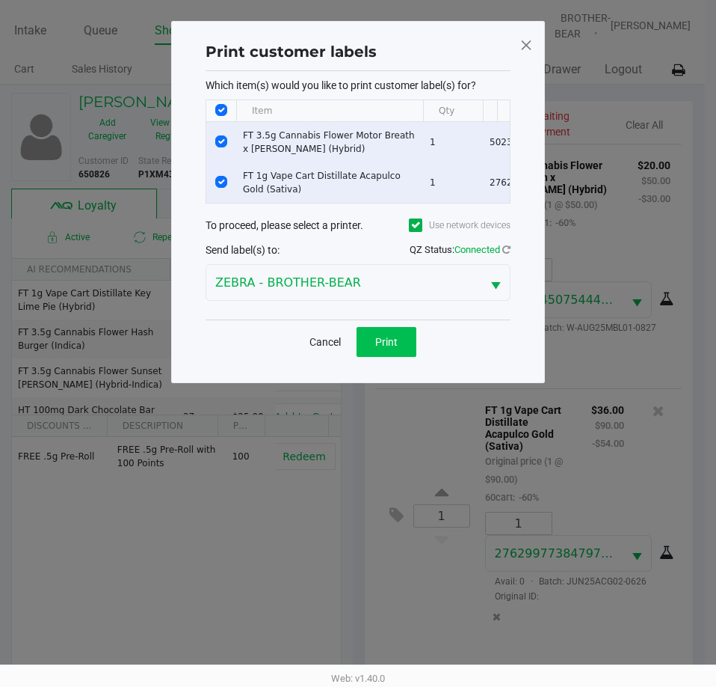
click at [390, 348] on span "Print" at bounding box center [386, 342] width 22 height 12
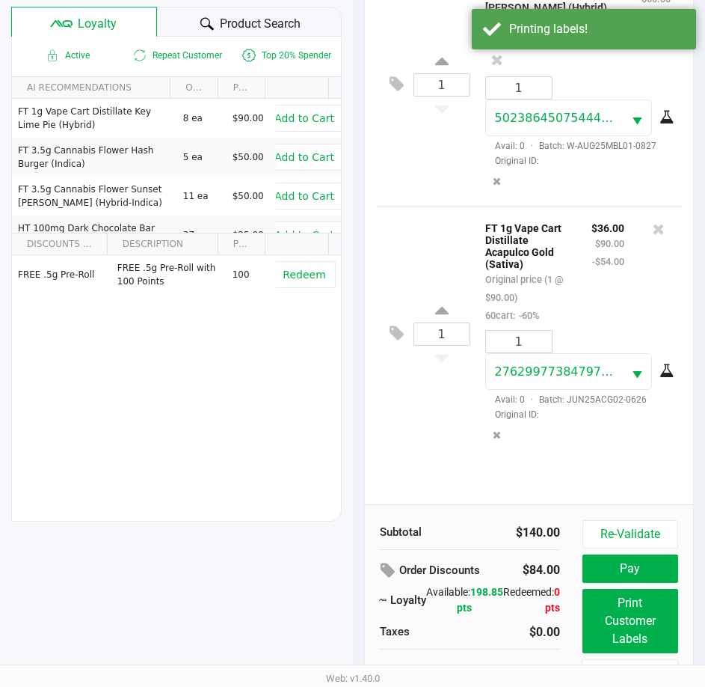
scroll to position [198, 0]
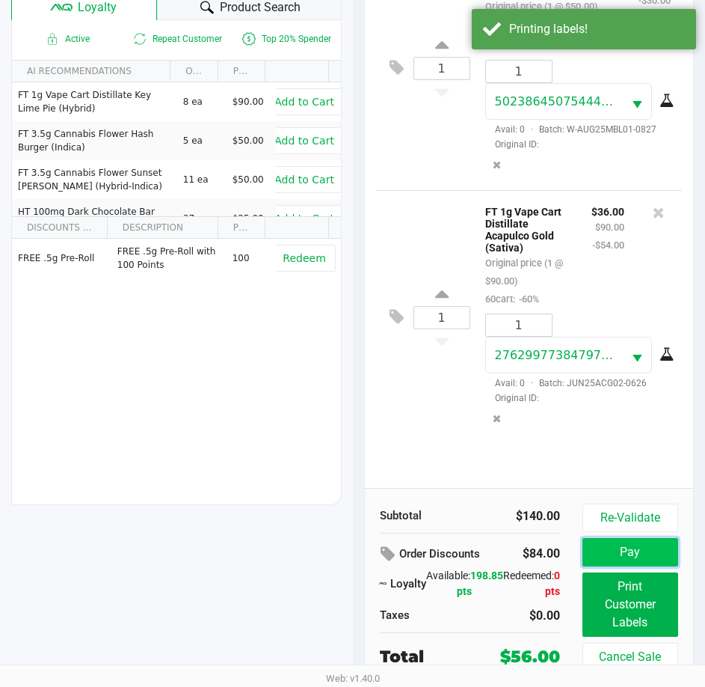
click at [647, 545] on button "Pay" at bounding box center [631, 552] width 96 height 28
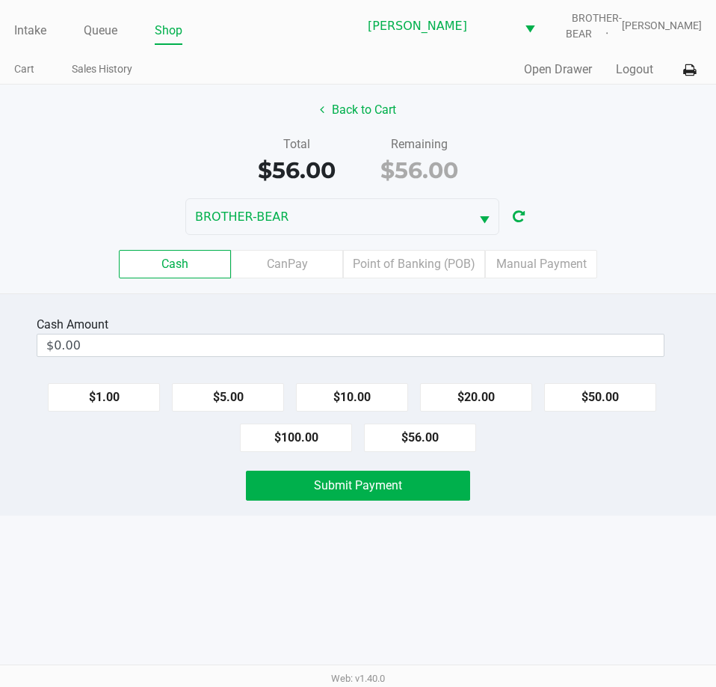
click at [432, 272] on label "Point of Banking (POB)" at bounding box center [414, 264] width 142 height 28
click at [0, 0] on 7 "Point of Banking (POB)" at bounding box center [0, 0] width 0 height 0
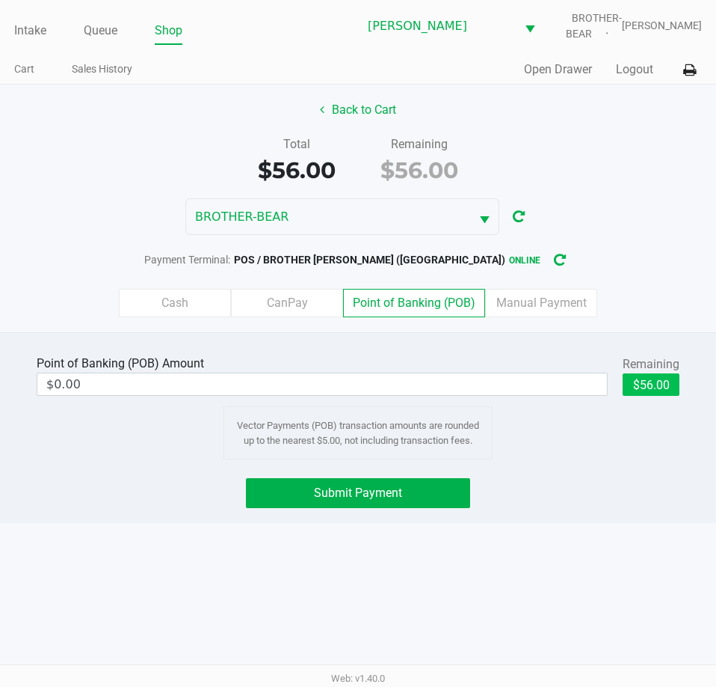
click at [655, 394] on button "$56.00" at bounding box center [651, 384] width 57 height 22
type input "$56.00"
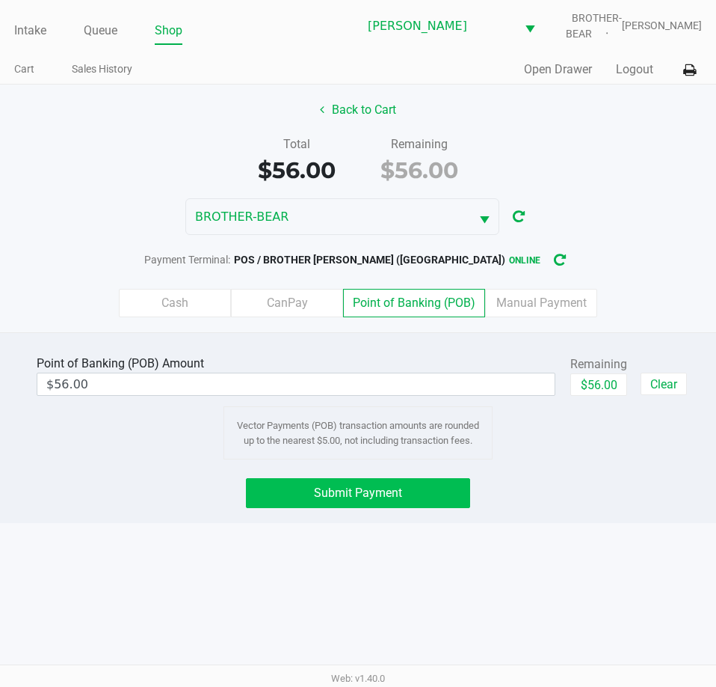
click at [432, 493] on button "Submit Payment" at bounding box center [358, 493] width 224 height 30
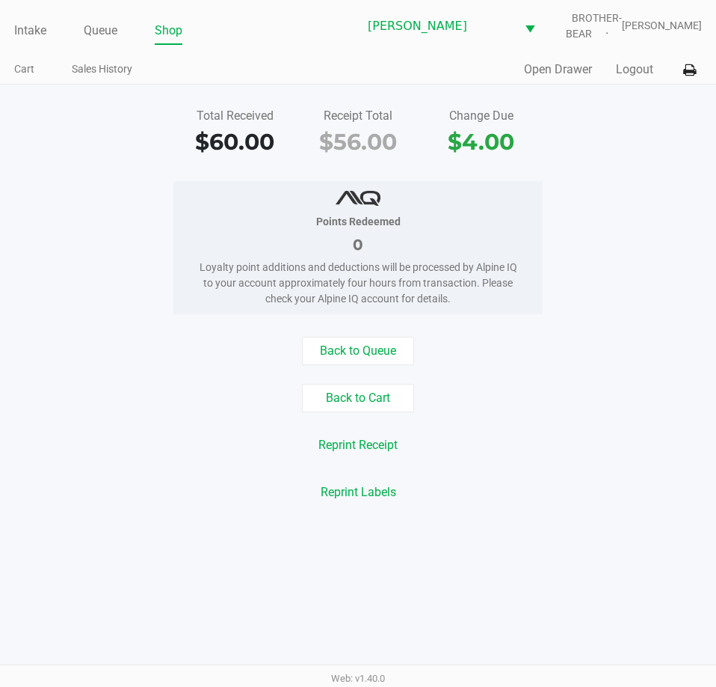
click at [390, 388] on button "Back to Cart" at bounding box center [358, 398] width 112 height 28
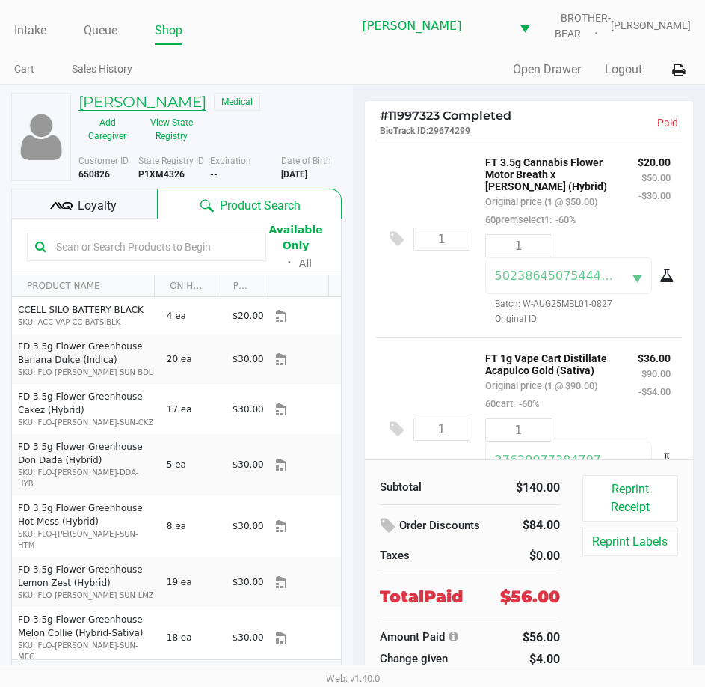
click at [141, 96] on h5 "Megan Meeks" at bounding box center [143, 102] width 128 height 18
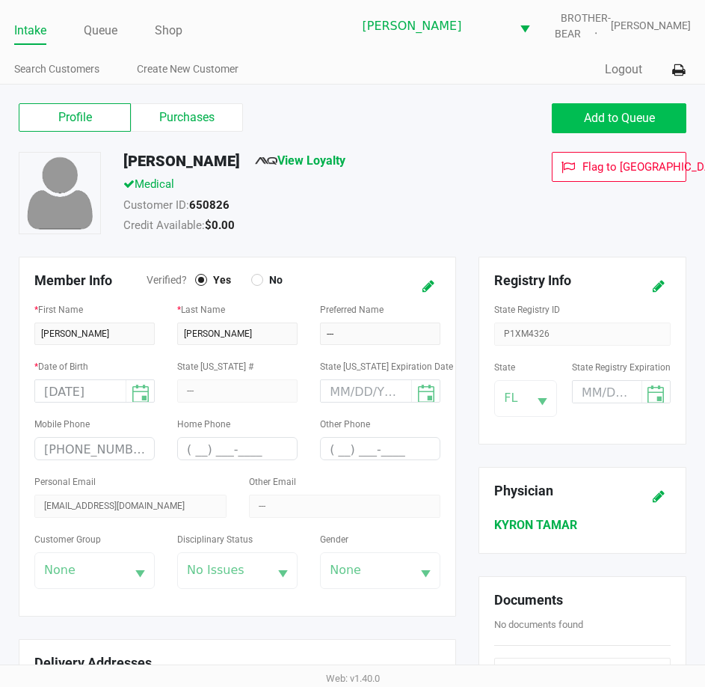
click at [615, 120] on span "Add to Queue" at bounding box center [619, 118] width 71 height 14
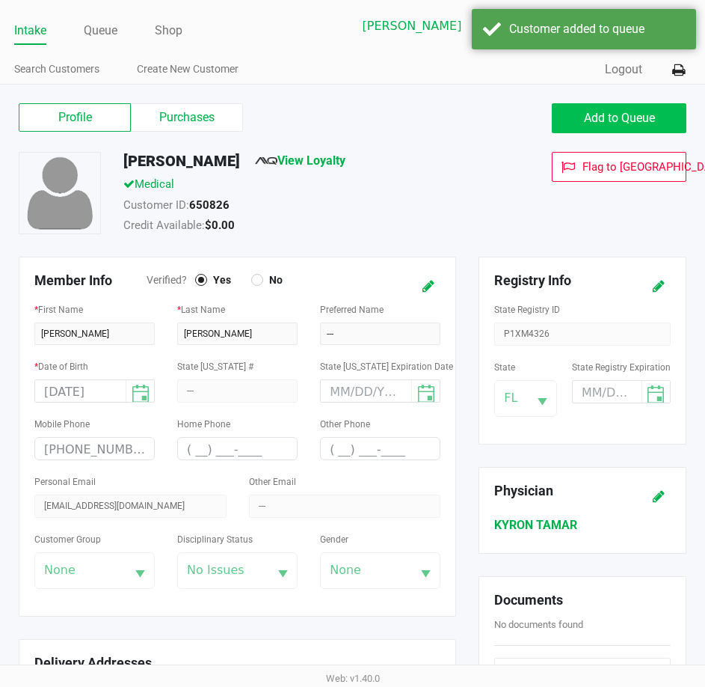
click at [108, 32] on link "Queue" at bounding box center [101, 30] width 34 height 21
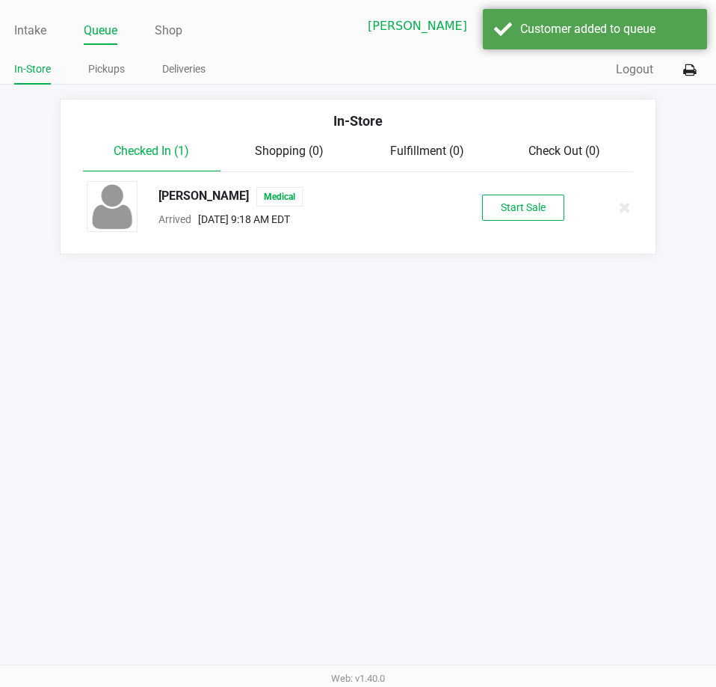
click at [532, 215] on button "Start Sale" at bounding box center [523, 207] width 82 height 26
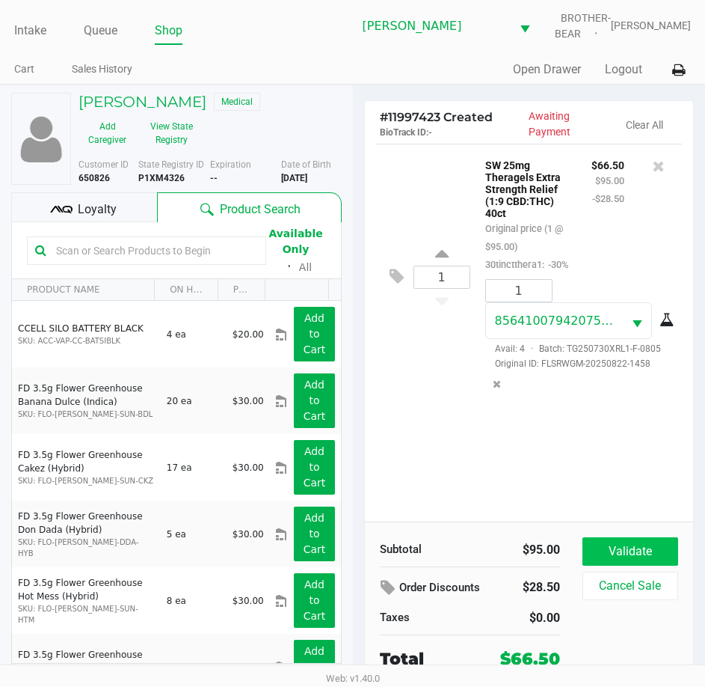
click at [636, 540] on button "Validate" at bounding box center [631, 551] width 96 height 28
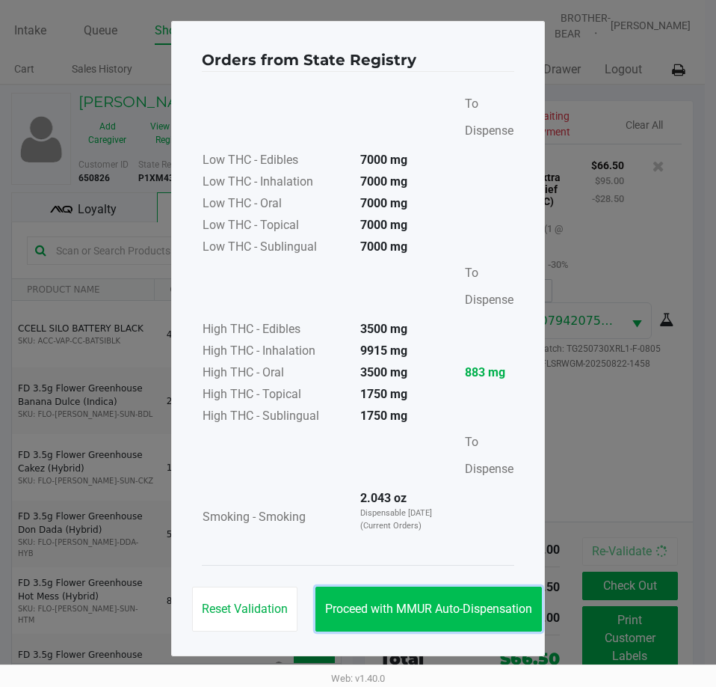
click at [421, 612] on span "Proceed with MMUR Auto-Dispensation" at bounding box center [428, 608] width 207 height 14
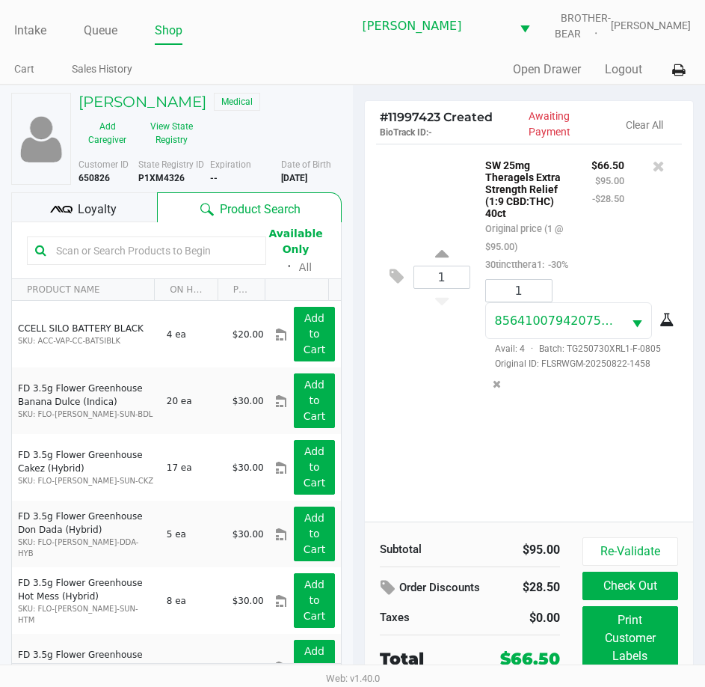
scroll to position [34, 0]
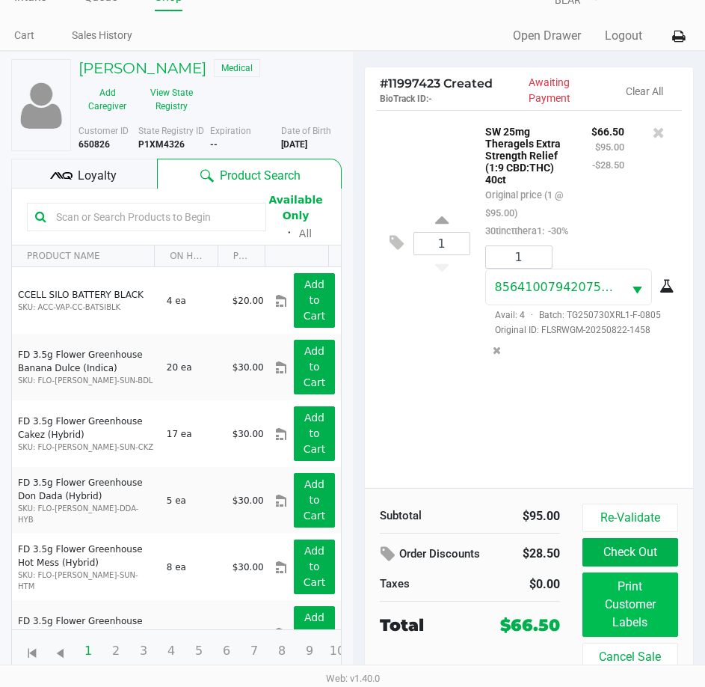
click at [633, 604] on button "Print Customer Labels" at bounding box center [631, 604] width 96 height 64
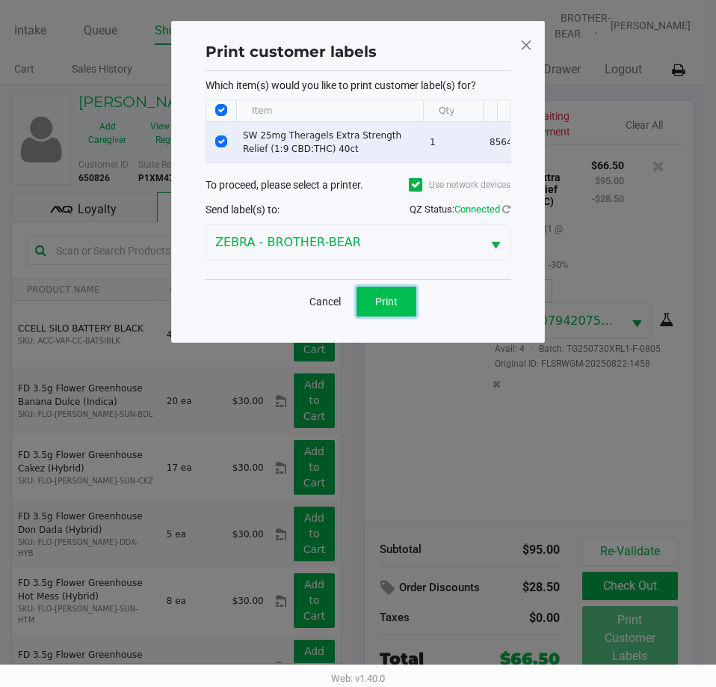
click at [391, 316] on button "Print" at bounding box center [387, 301] width 60 height 30
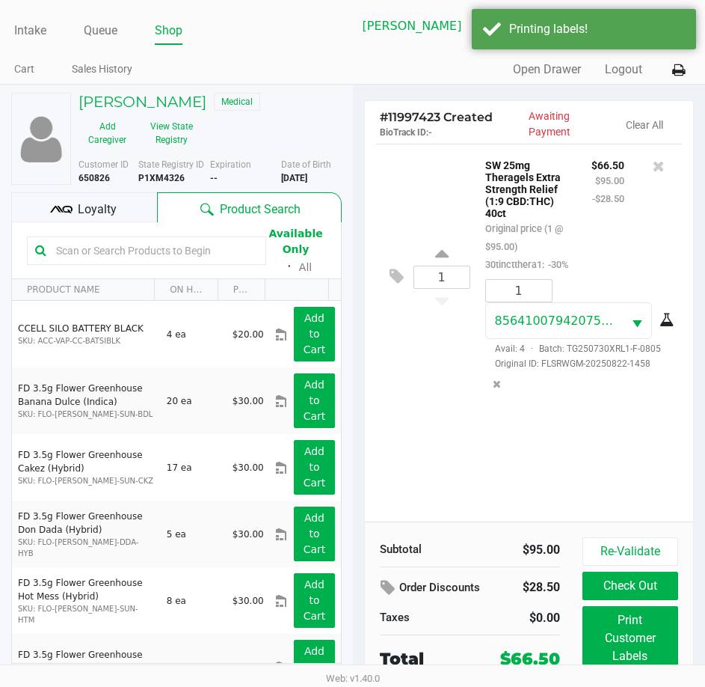
scroll to position [34, 0]
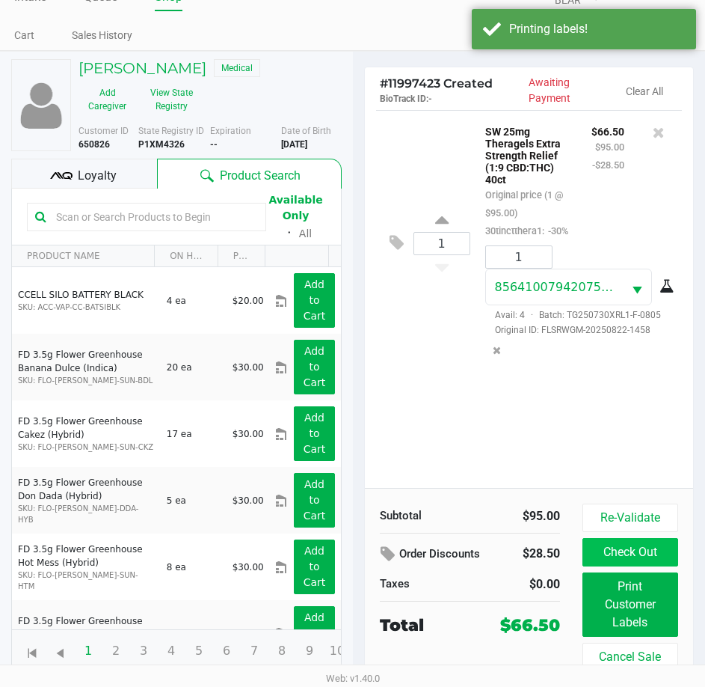
click at [643, 550] on button "Check Out" at bounding box center [631, 552] width 96 height 28
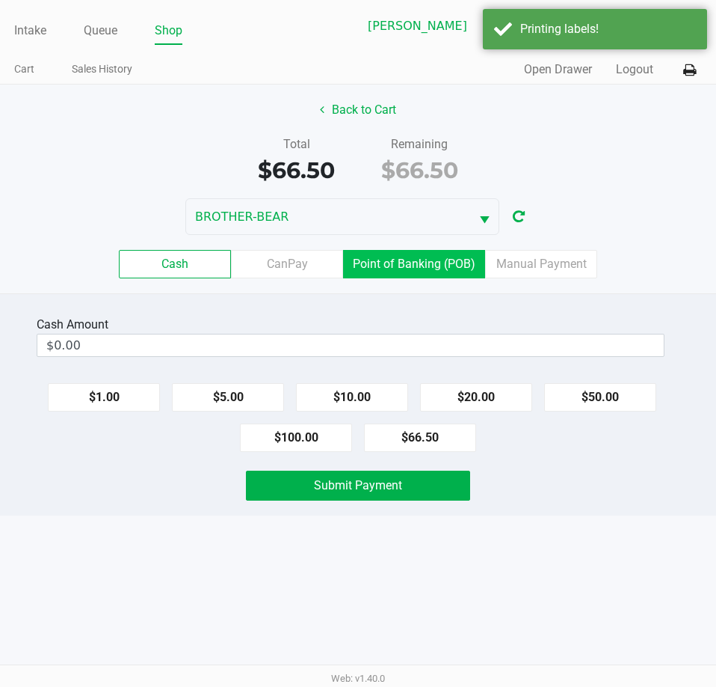
click at [417, 266] on label "Point of Banking (POB)" at bounding box center [414, 264] width 142 height 28
click at [0, 0] on 7 "Point of Banking (POB)" at bounding box center [0, 0] width 0 height 0
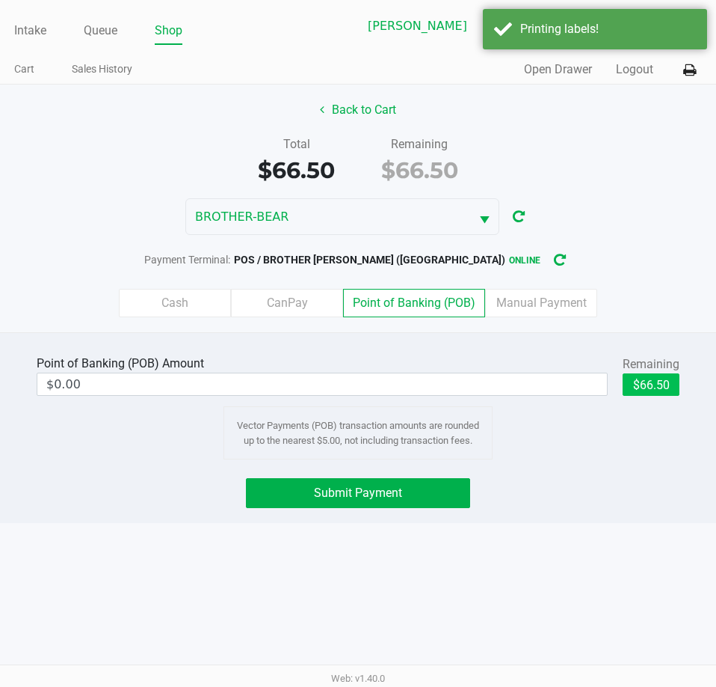
click at [650, 387] on button "$66.50" at bounding box center [651, 384] width 57 height 22
type input "$66.50"
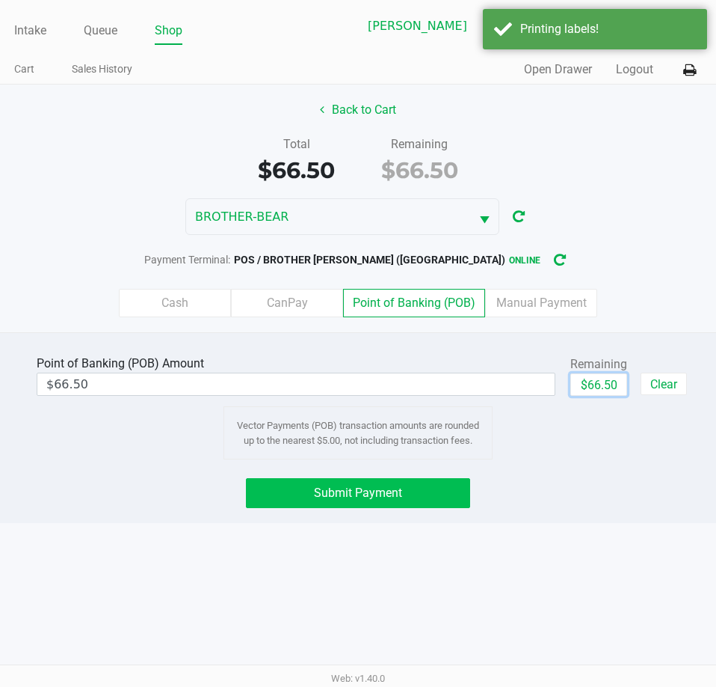
click at [408, 489] on button "Submit Payment" at bounding box center [358, 493] width 224 height 30
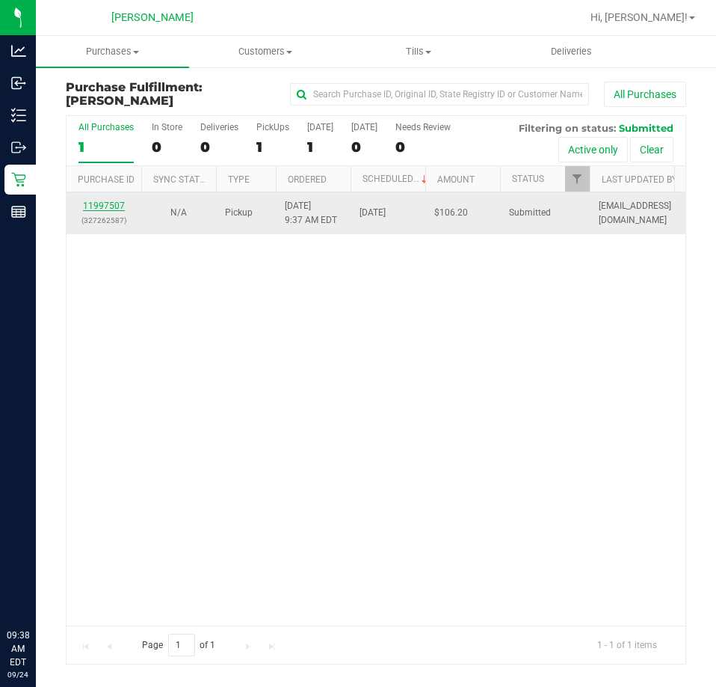
click at [103, 205] on link "11997507" at bounding box center [104, 205] width 42 height 10
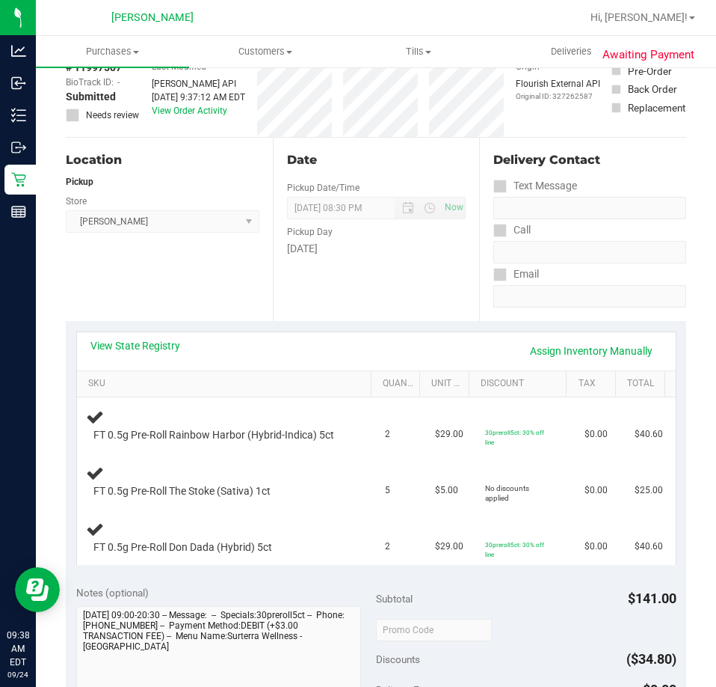
scroll to position [97, 0]
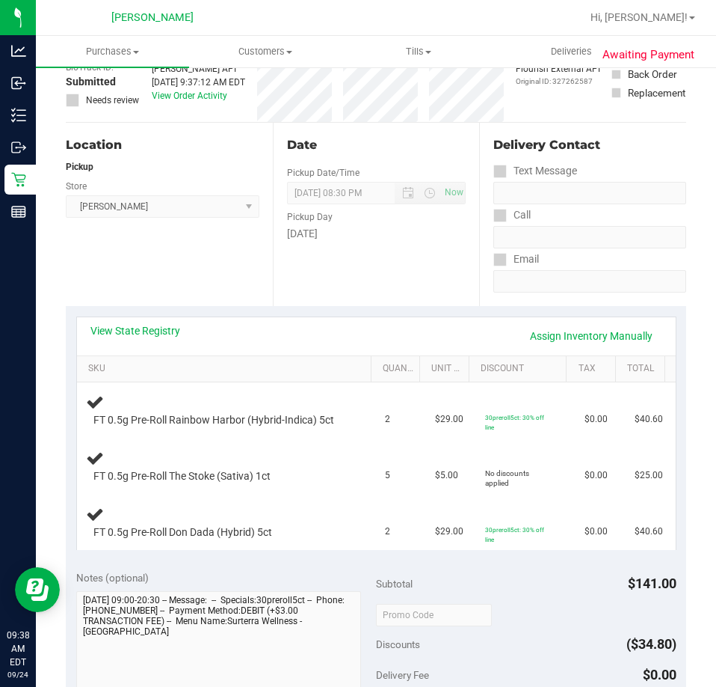
click at [135, 357] on th "SKU" at bounding box center [224, 369] width 294 height 27
click at [121, 329] on link "View State Registry" at bounding box center [135, 330] width 90 height 15
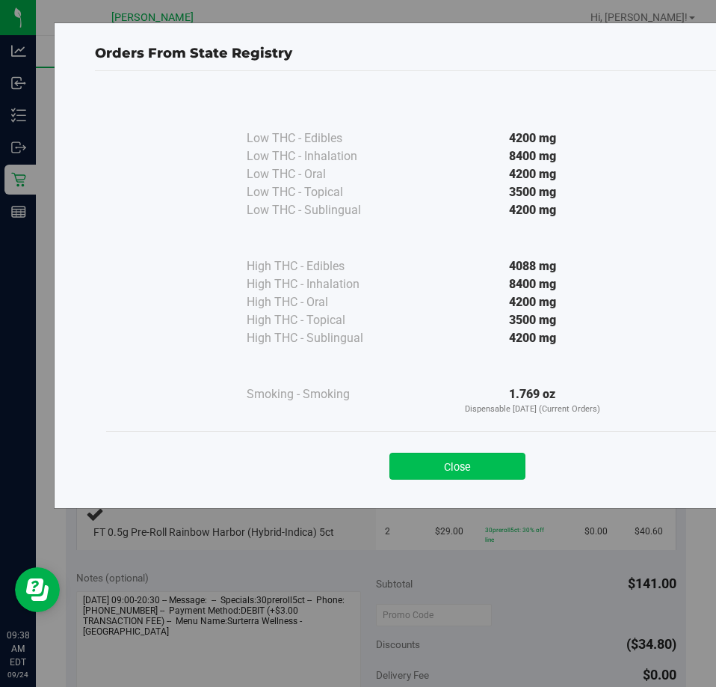
click at [449, 455] on button "Close" at bounding box center [458, 465] width 136 height 27
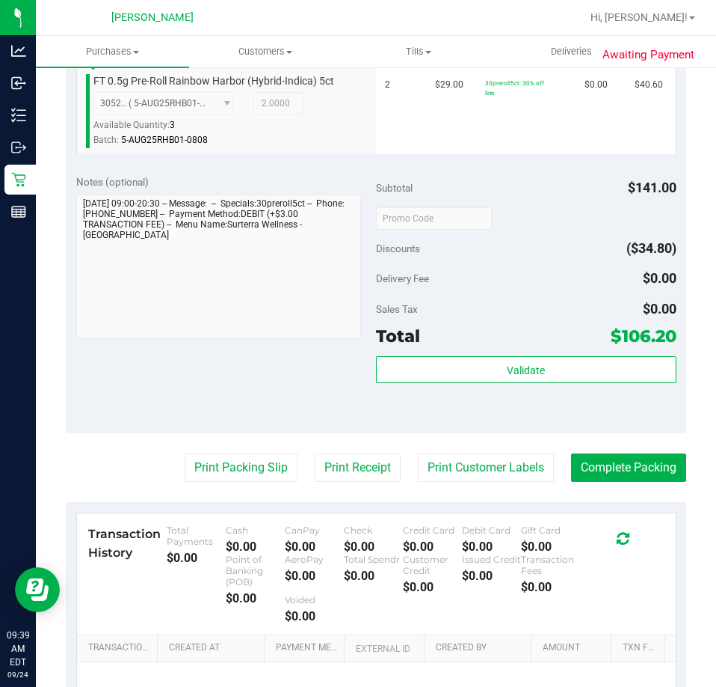
scroll to position [647, 0]
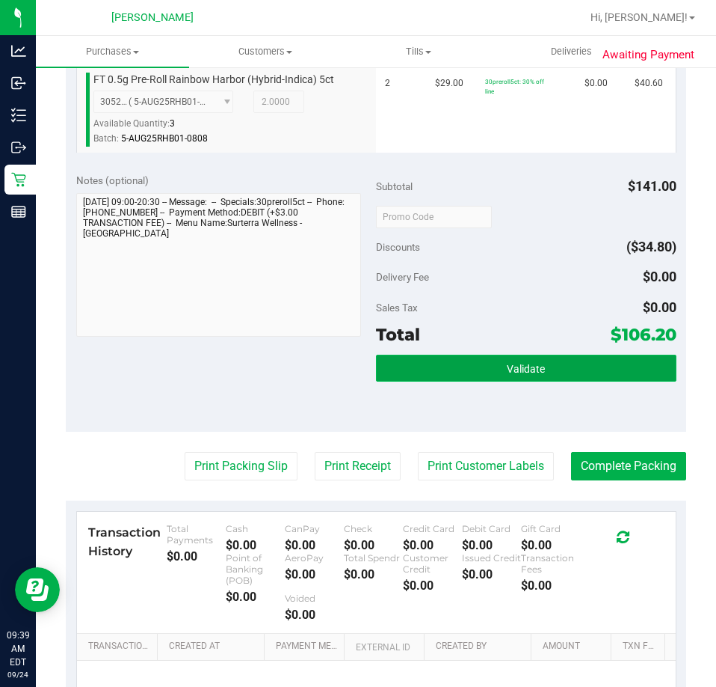
click at [529, 363] on span "Validate" at bounding box center [526, 369] width 38 height 12
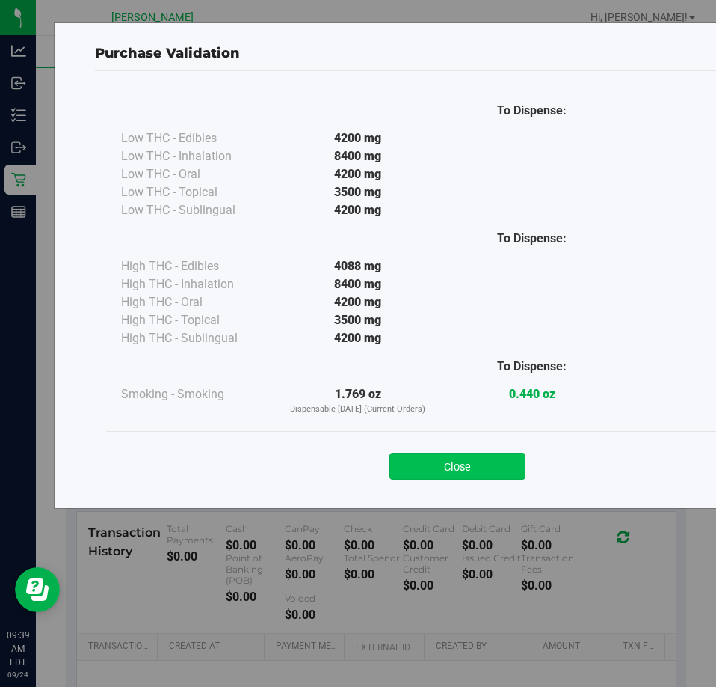
click at [453, 458] on button "Close" at bounding box center [458, 465] width 136 height 27
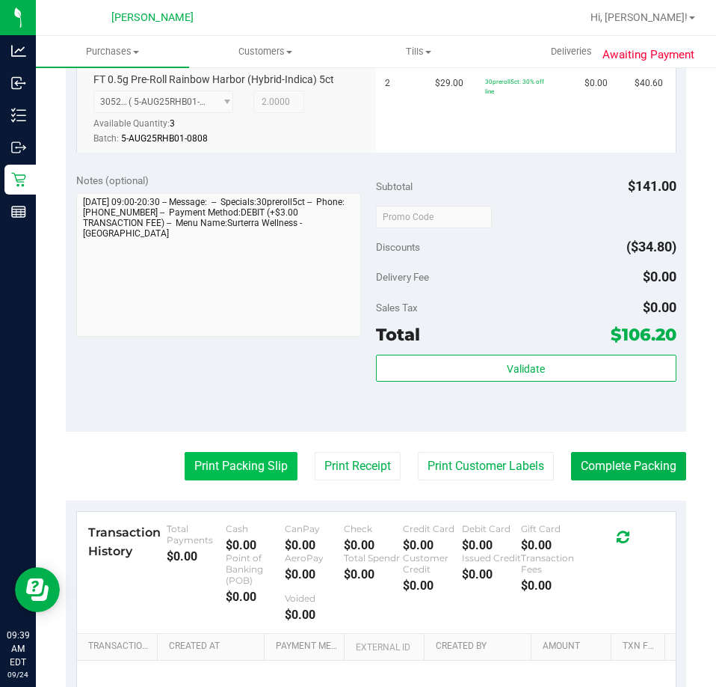
click at [219, 461] on button "Print Packing Slip" at bounding box center [241, 466] width 113 height 28
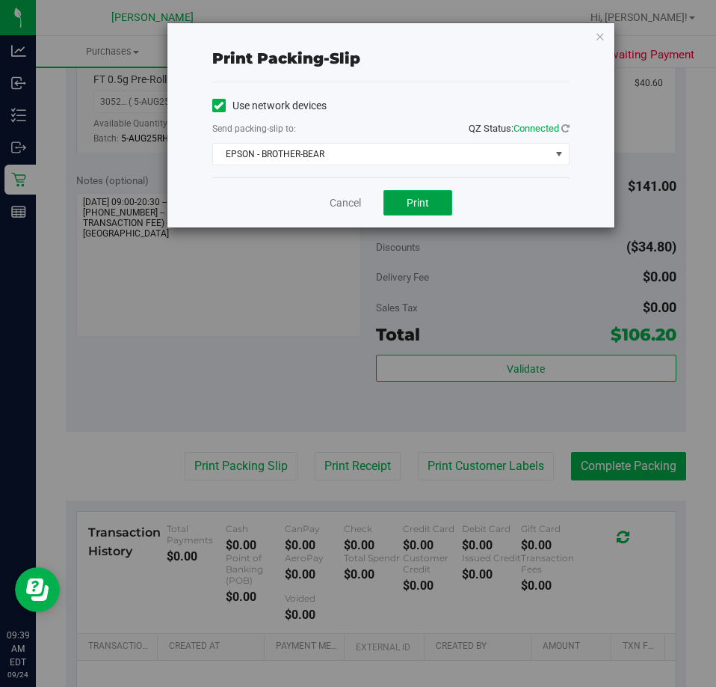
click at [412, 208] on span "Print" at bounding box center [418, 203] width 22 height 12
click at [343, 201] on link "Cancel" at bounding box center [345, 203] width 31 height 16
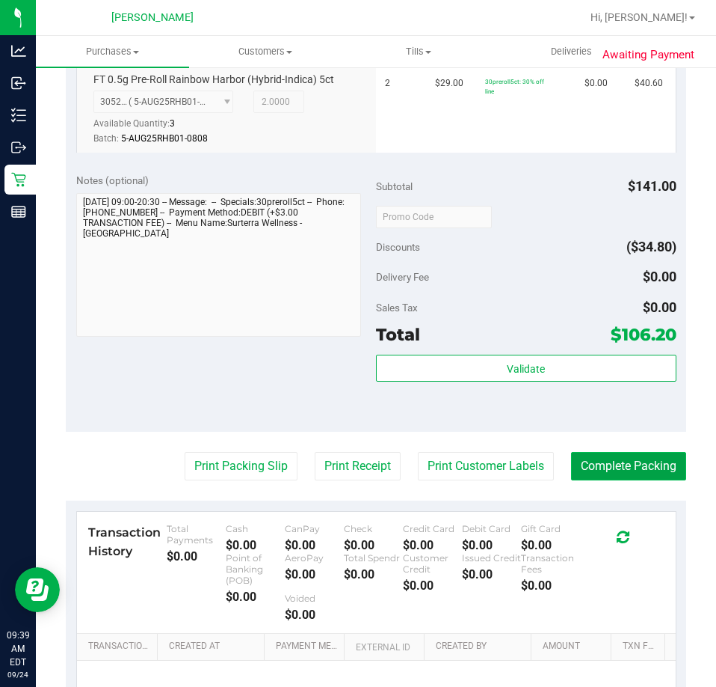
click at [623, 464] on button "Complete Packing" at bounding box center [628, 466] width 115 height 28
